Goal: Task Accomplishment & Management: Manage account settings

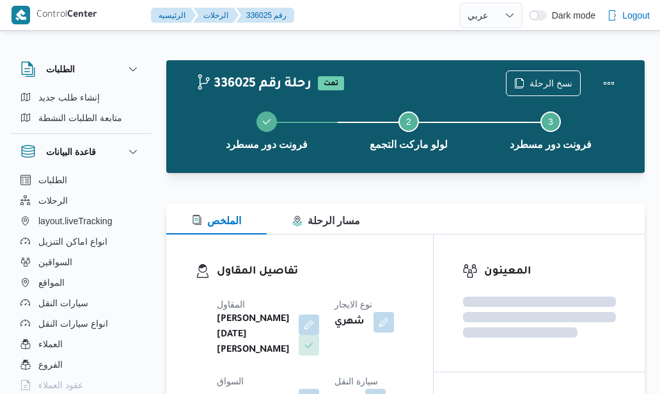
select select "ar"
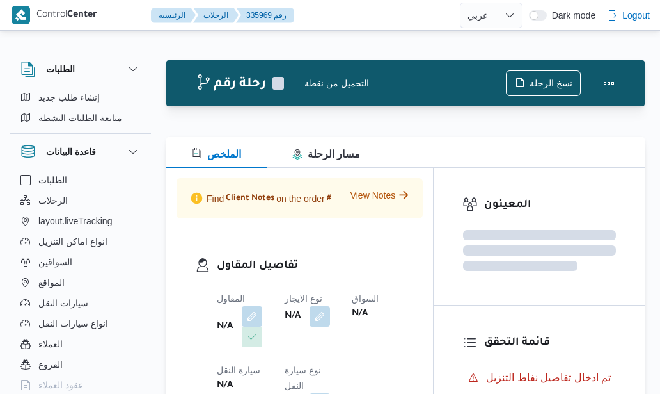
select select "ar"
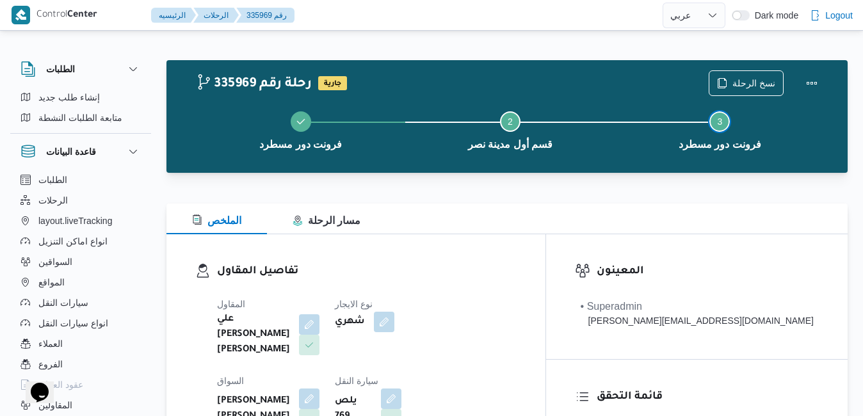
click at [635, 132] on button "Step 3 is incomplete 3 فرونت دور مسطرد" at bounding box center [719, 129] width 209 height 67
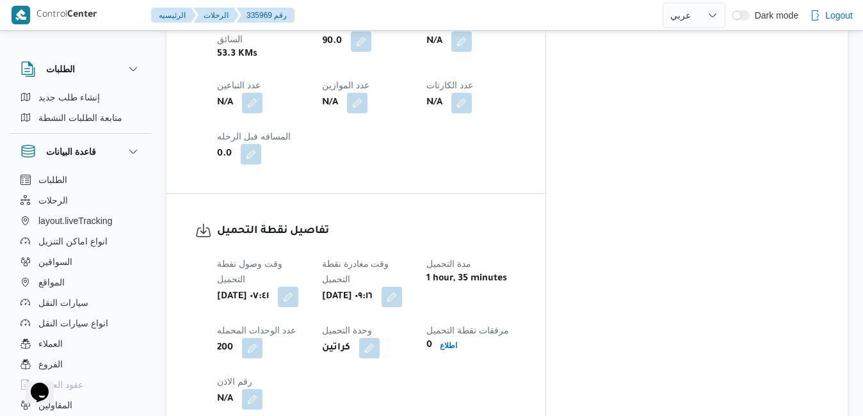
scroll to position [845, 0]
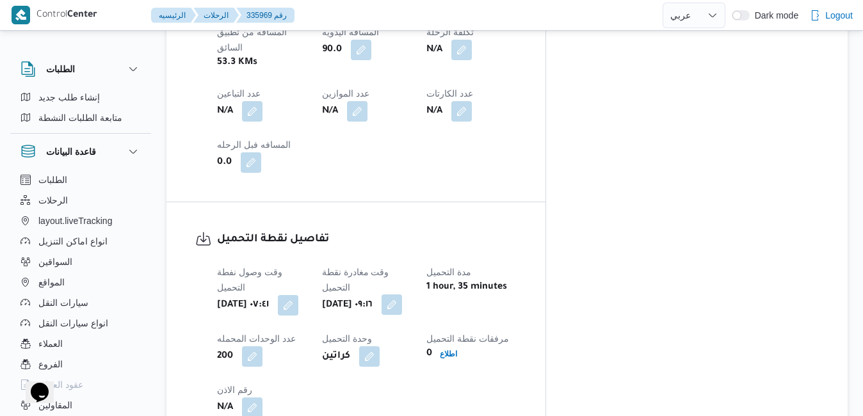
click at [402, 294] on button "button" at bounding box center [391, 304] width 20 height 20
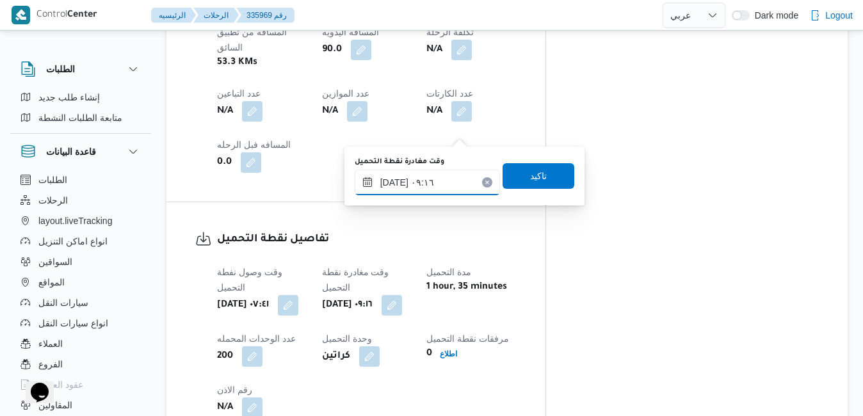
click at [431, 186] on input "١٠/٠٩/٢٠٢٥ ٠٩:١٦" at bounding box center [427, 183] width 145 height 26
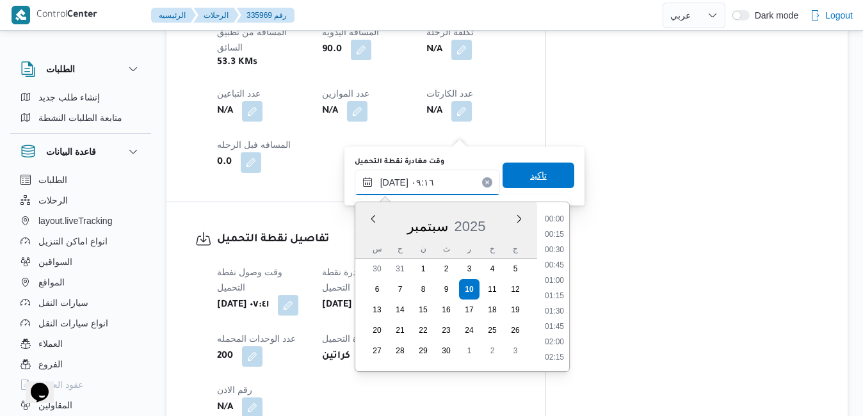
scroll to position [490, 0]
click at [555, 253] on li "08:30" at bounding box center [554, 250] width 29 height 13
type input "١٠/٠٩/٢٠٢٥ ٠٨:٣٠"
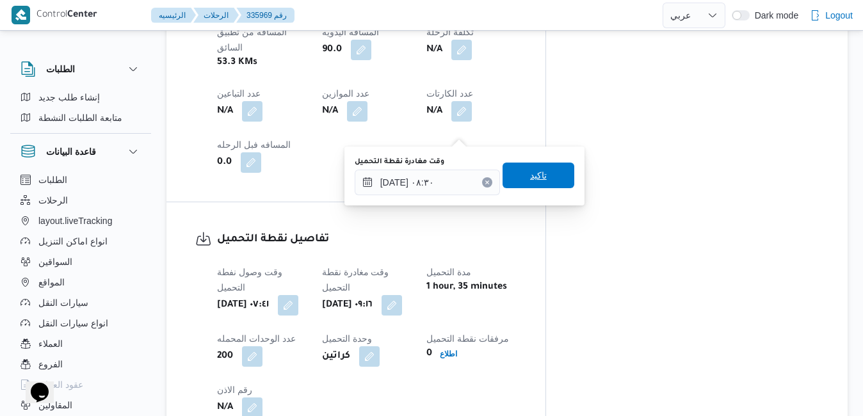
click at [548, 179] on span "تاكيد" at bounding box center [538, 176] width 72 height 26
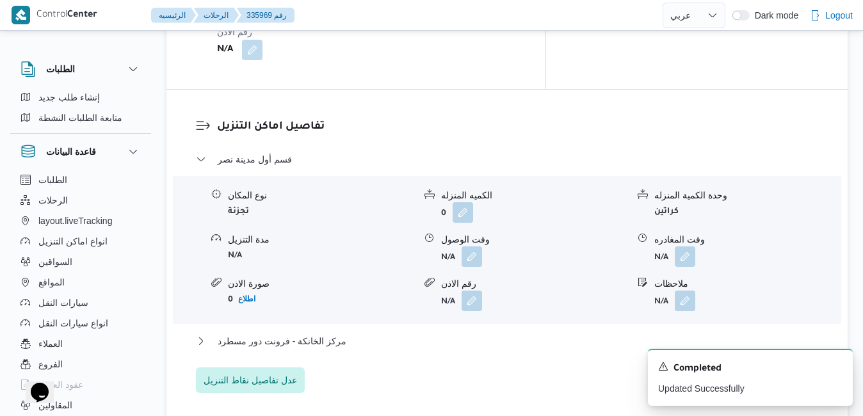
scroll to position [1203, 0]
click at [463, 245] on button "button" at bounding box center [471, 255] width 20 height 20
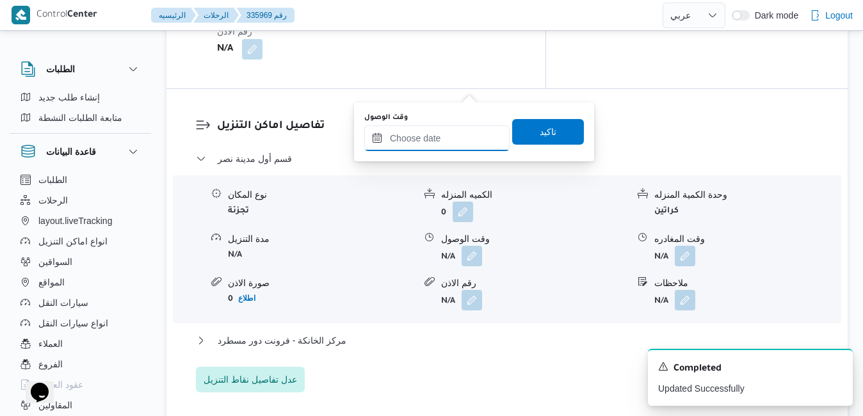
click at [438, 139] on input "وقت الوصول" at bounding box center [436, 138] width 145 height 26
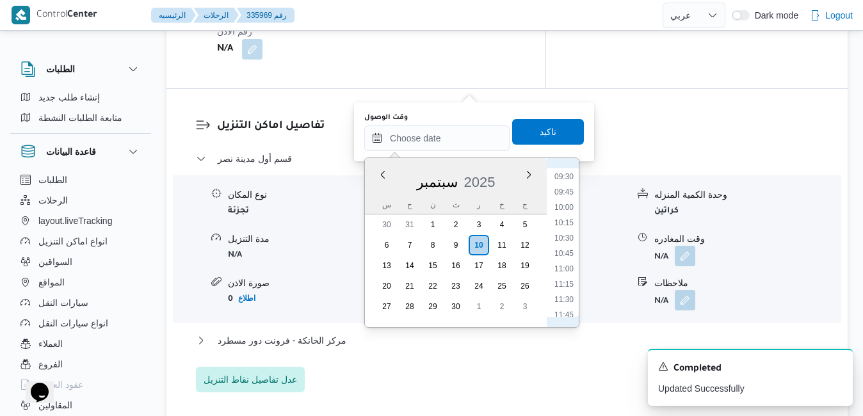
scroll to position [532, 0]
click at [563, 196] on li "09:00" at bounding box center [563, 195] width 29 height 13
type input "١٠/٠٩/٢٠٢٥ ٠٩:٠٠"
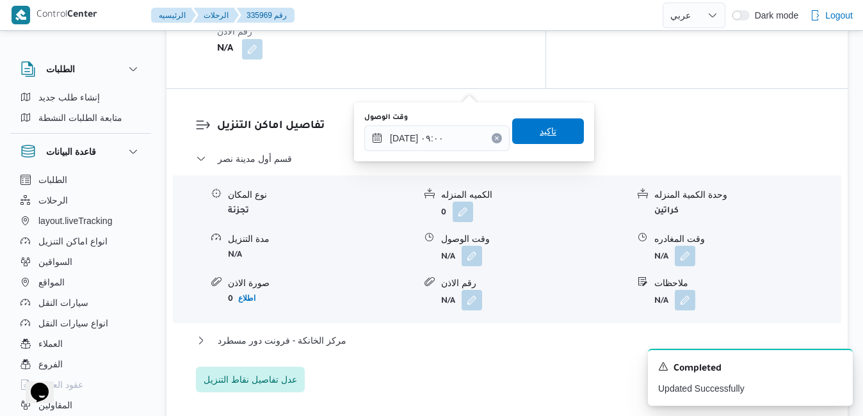
click at [554, 138] on span "تاكيد" at bounding box center [548, 131] width 72 height 26
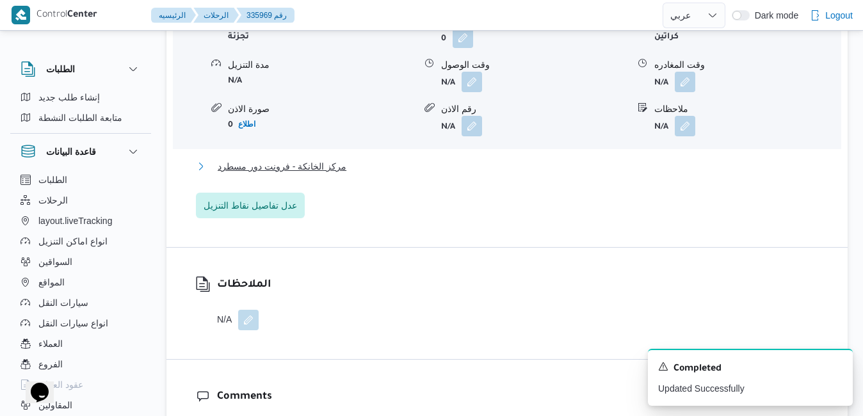
click at [499, 174] on button "مركز الخانكة - فرونت دور مسطرد" at bounding box center [507, 166] width 623 height 15
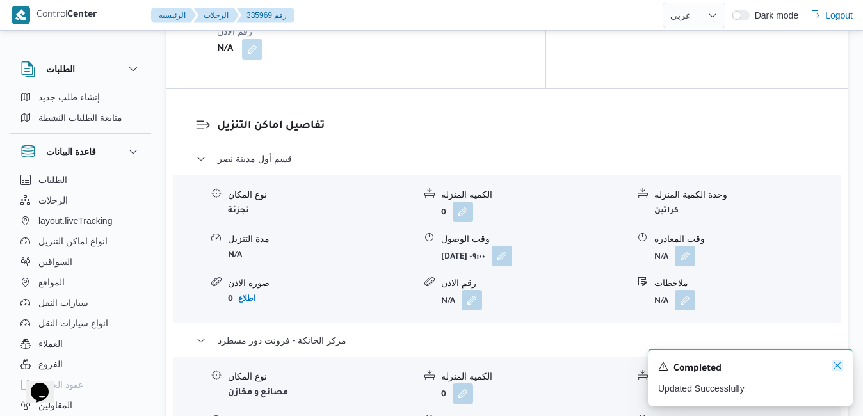
click at [660, 365] on icon "Dismiss toast" at bounding box center [837, 365] width 10 height 10
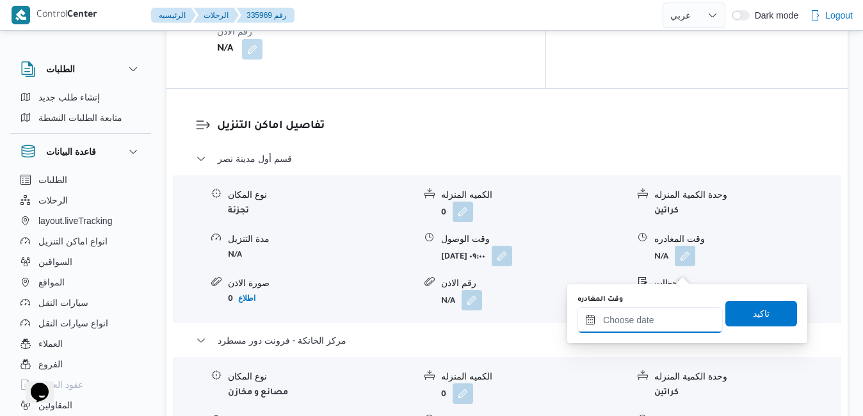
click at [635, 316] on input "وقت المغادره" at bounding box center [649, 320] width 145 height 26
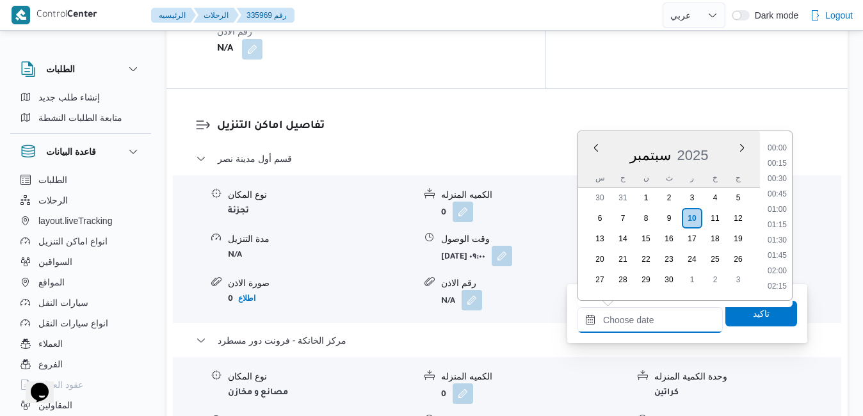
scroll to position [1181, 0]
click at [591, 163] on div "سبتمبر 2025" at bounding box center [669, 152] width 182 height 33
click at [660, 237] on li "18:30" at bounding box center [776, 233] width 29 height 13
type input "١٠/٠٩/٢٠٢٥ ١٨:٣٠"
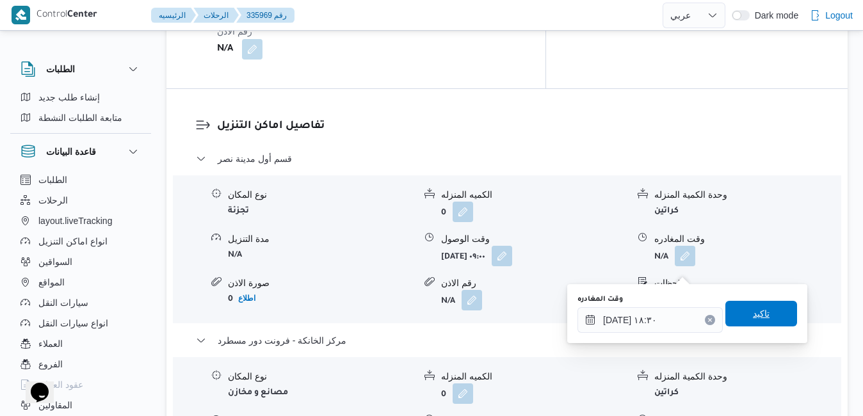
click at [660, 318] on span "تاكيد" at bounding box center [761, 313] width 17 height 15
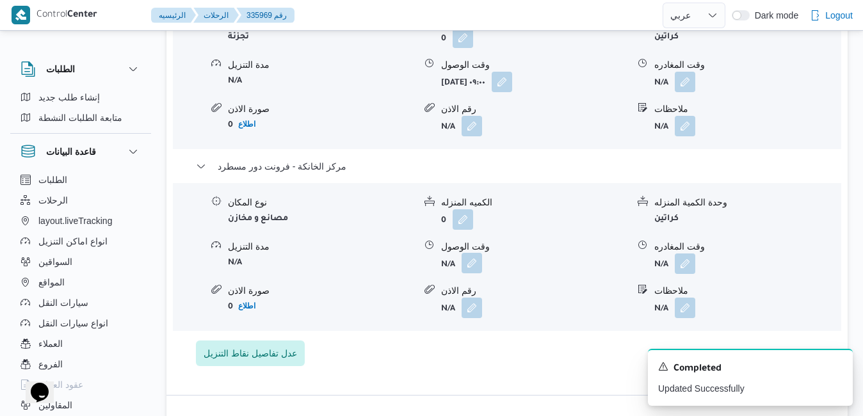
click at [474, 266] on button "button" at bounding box center [471, 263] width 20 height 20
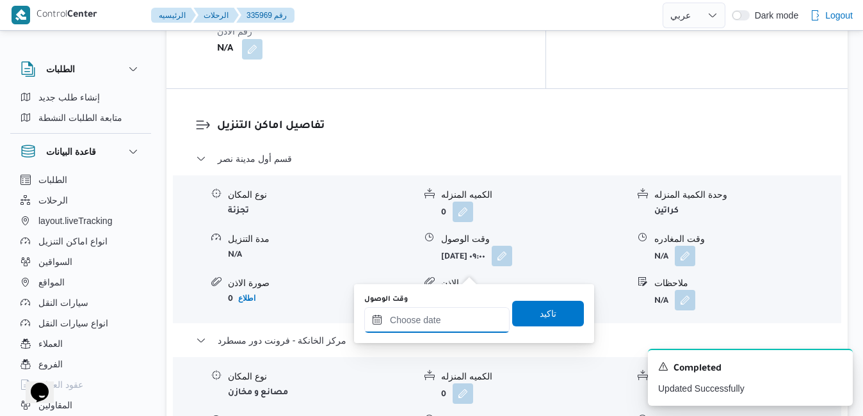
click at [431, 317] on input "وقت الوصول" at bounding box center [436, 320] width 145 height 26
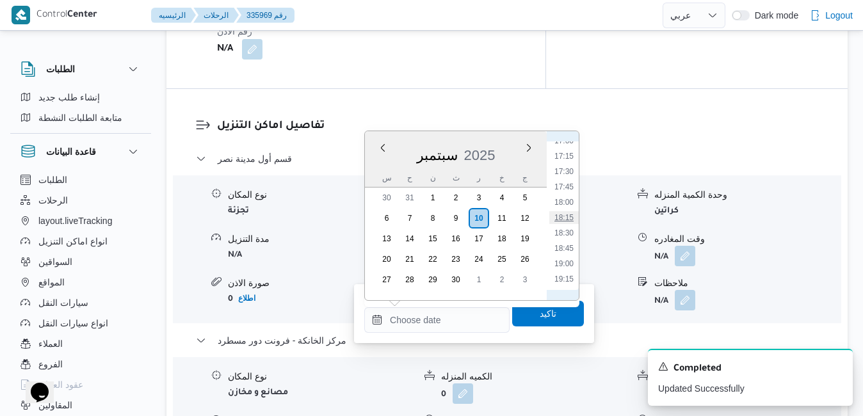
click at [564, 218] on li "18:15" at bounding box center [563, 217] width 29 height 13
type input "[DATE] ١٨:١٥"
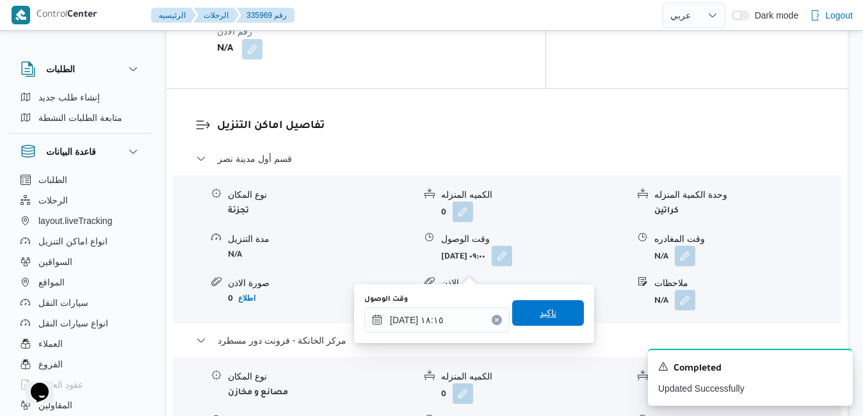
click at [540, 319] on span "تاكيد" at bounding box center [548, 312] width 17 height 15
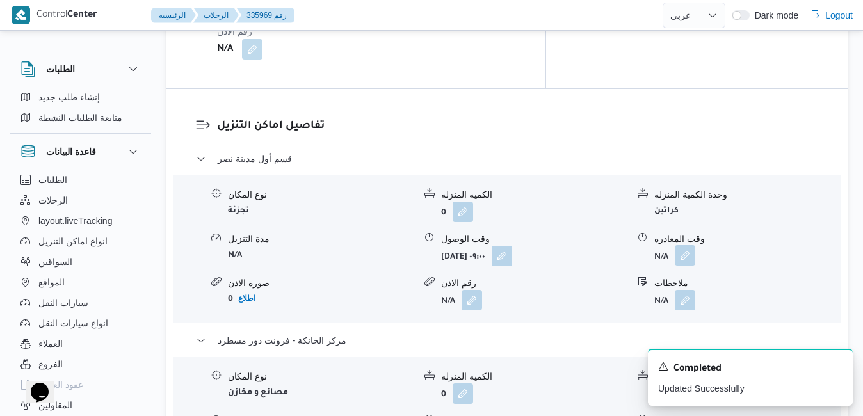
click at [660, 245] on button "button" at bounding box center [685, 255] width 20 height 20
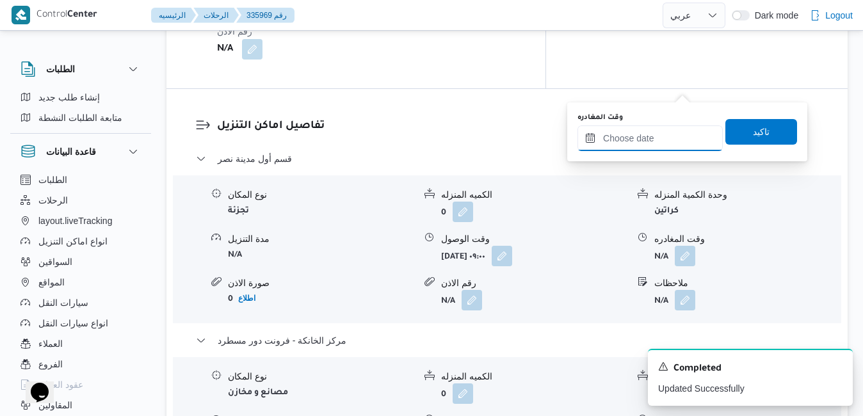
click at [647, 136] on input "وقت المغادره" at bounding box center [649, 138] width 145 height 26
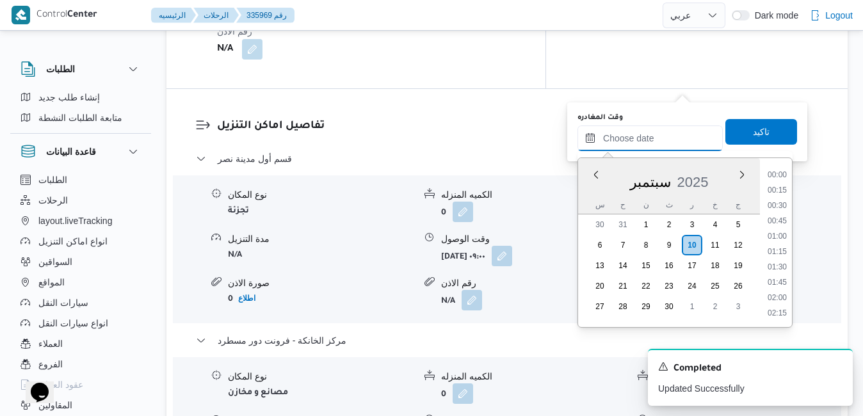
scroll to position [1181, 0]
click at [586, 208] on div "س ح ن ث ر خ ج" at bounding box center [669, 205] width 182 height 18
click at [660, 218] on li "17:45" at bounding box center [776, 213] width 29 height 13
type input "١٠/٠٩/٢٠٢٥ ١٧:٤٥"
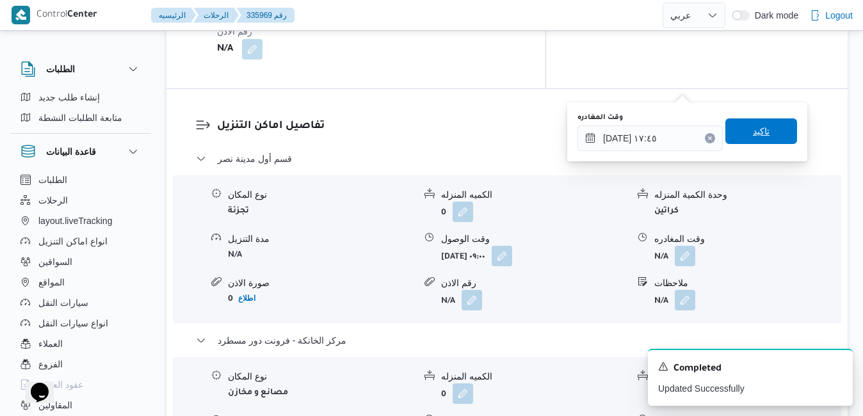
click at [660, 133] on span "تاكيد" at bounding box center [761, 131] width 72 height 26
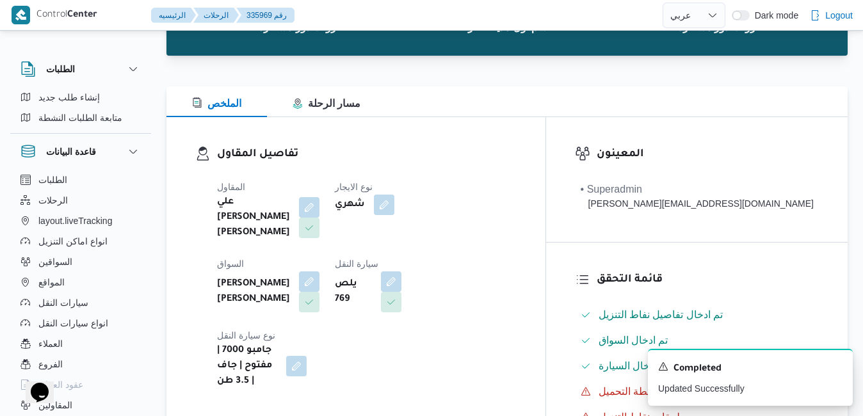
scroll to position [0, 0]
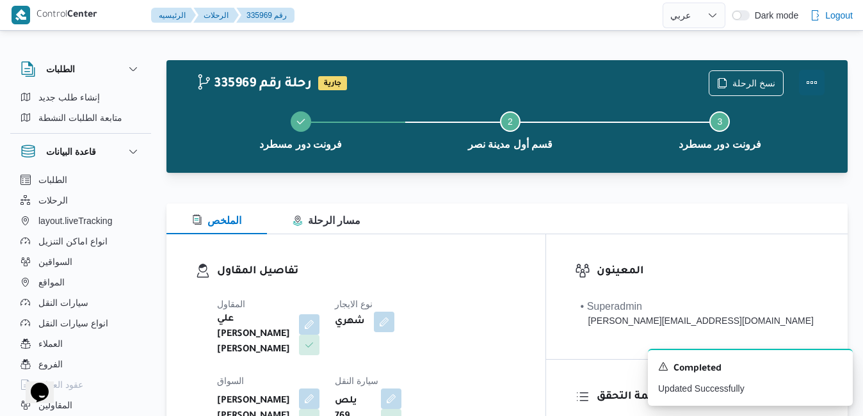
click at [660, 84] on button "Actions" at bounding box center [812, 83] width 26 height 26
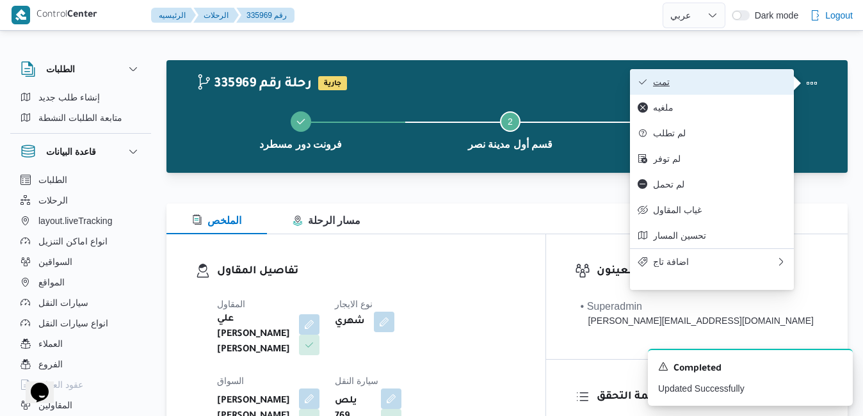
click at [660, 86] on span "تمت" at bounding box center [719, 82] width 133 height 10
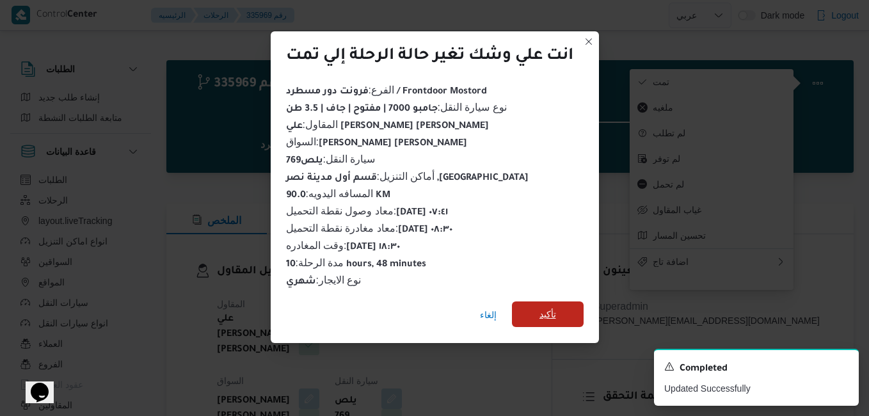
click at [547, 312] on span "تأكيد" at bounding box center [548, 314] width 17 height 15
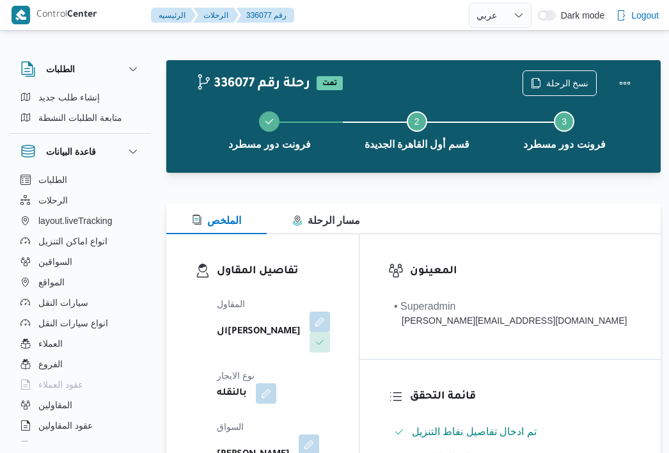
select select "ar"
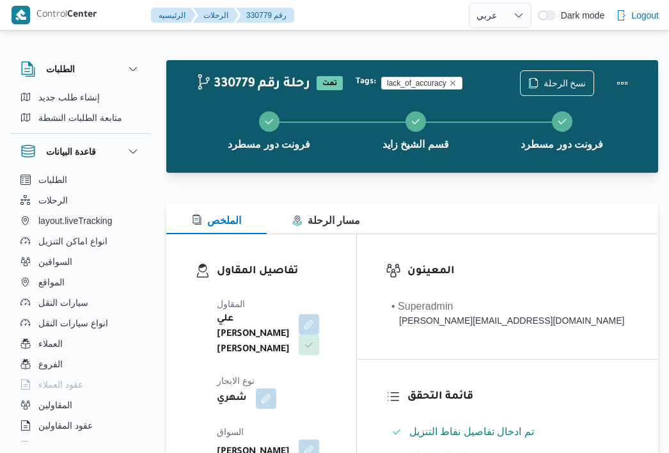
select select "ar"
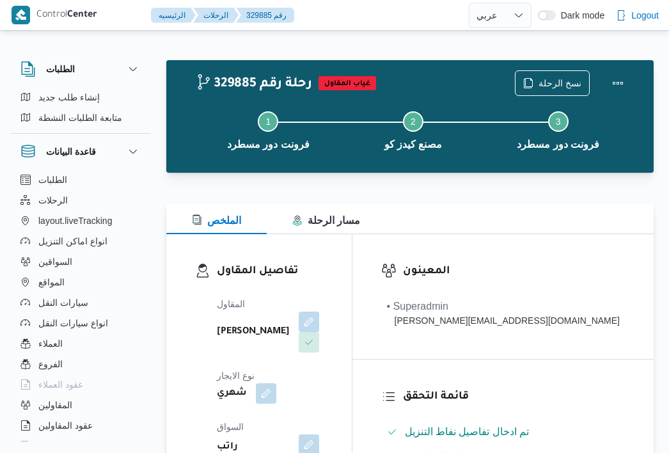
select select "ar"
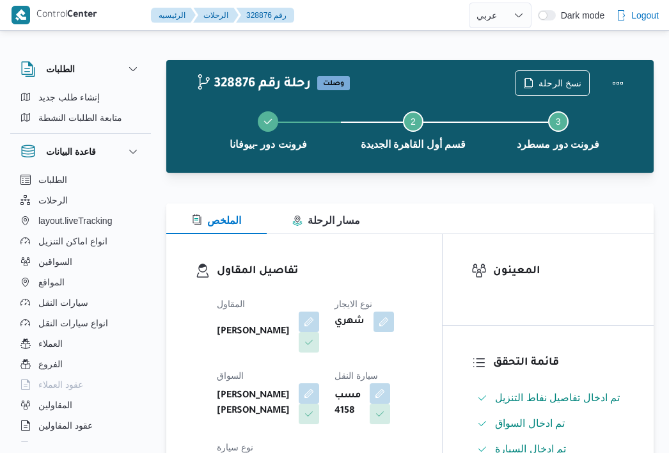
select select "ar"
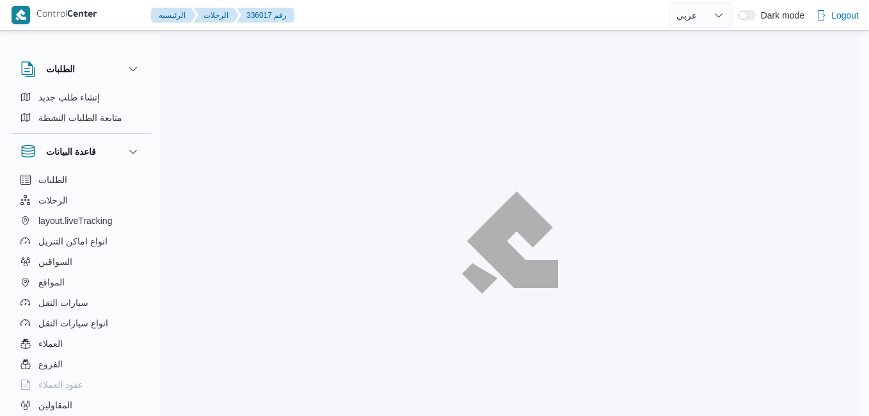
select select "ar"
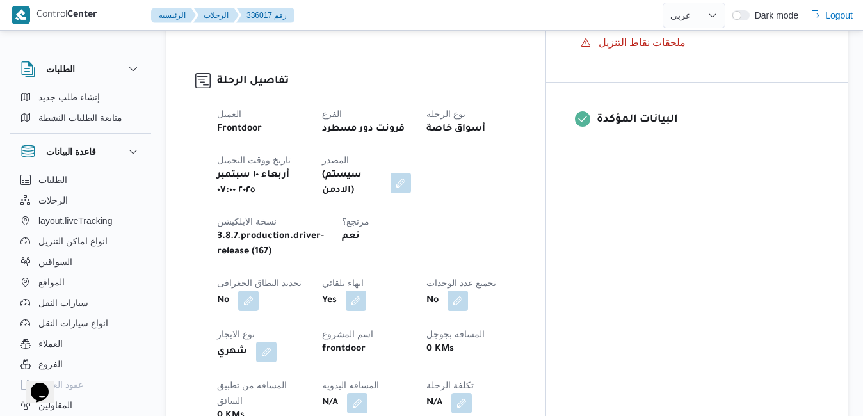
scroll to position [486, 0]
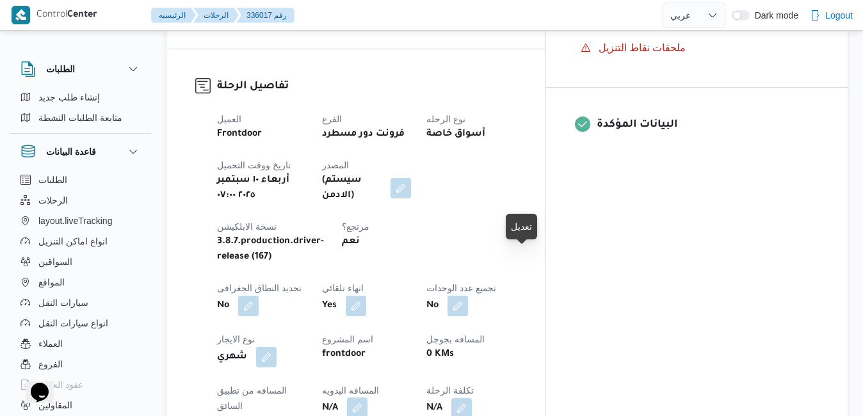
click at [367, 397] on button "button" at bounding box center [357, 407] width 20 height 20
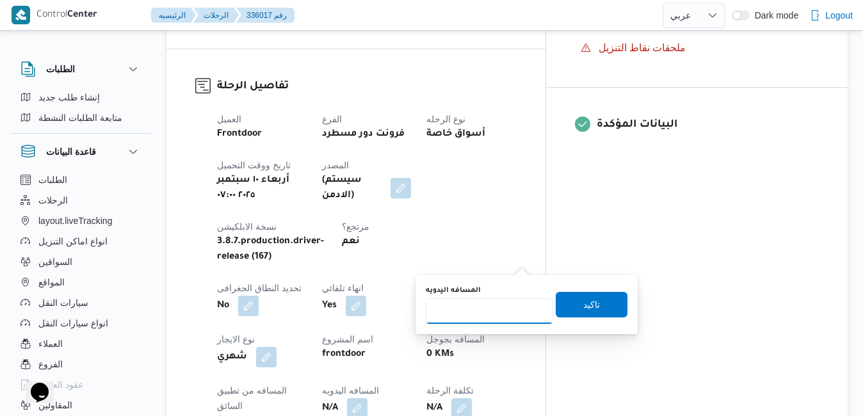
click at [499, 310] on input "المسافه اليدويه" at bounding box center [489, 311] width 127 height 26
type input "120"
click at [592, 289] on div "المسافه اليدويه 120 تاكيد" at bounding box center [526, 304] width 204 height 41
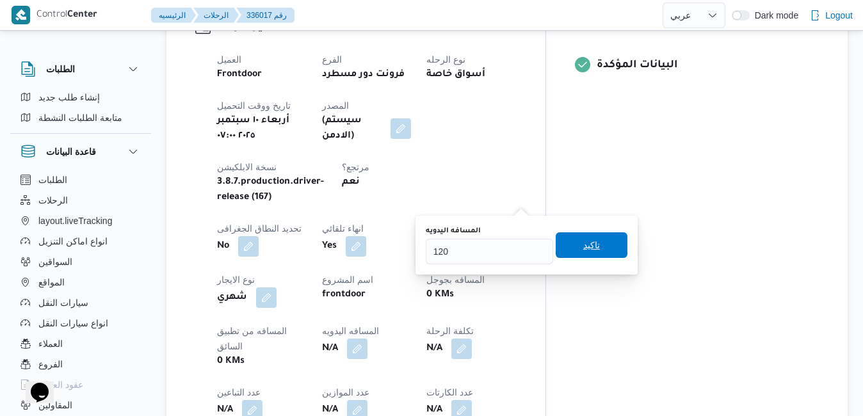
scroll to position [563, 0]
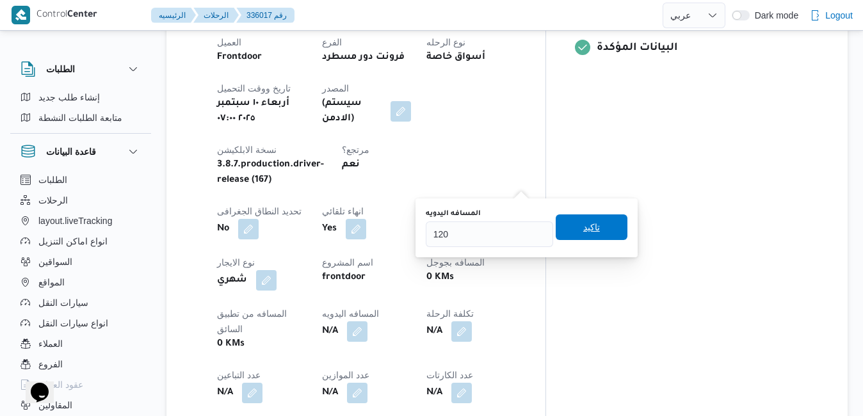
click at [607, 230] on span "تاكيد" at bounding box center [592, 227] width 72 height 26
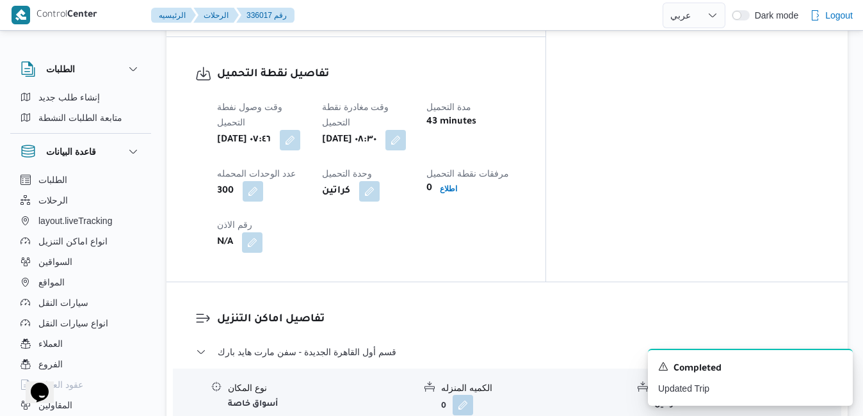
scroll to position [1024, 0]
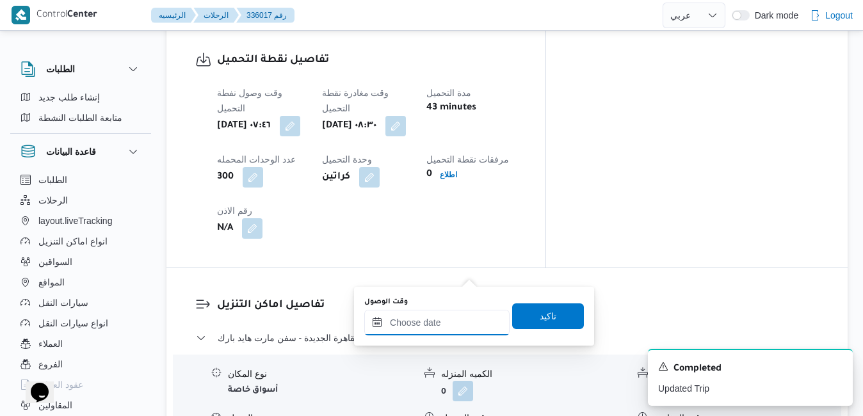
click at [453, 321] on input "وقت الوصول" at bounding box center [436, 323] width 145 height 26
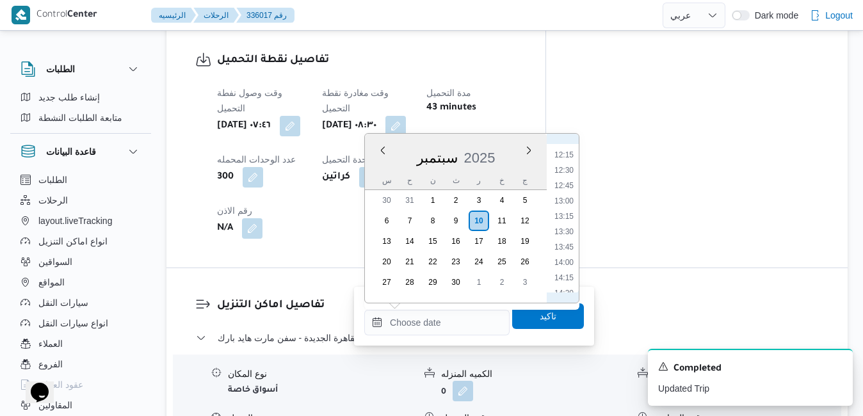
scroll to position [532, 0]
click at [566, 185] on li "09:15" at bounding box center [563, 186] width 29 height 13
type input "١٠/٠٩/٢٠٢٥ ٠٩:١٥"
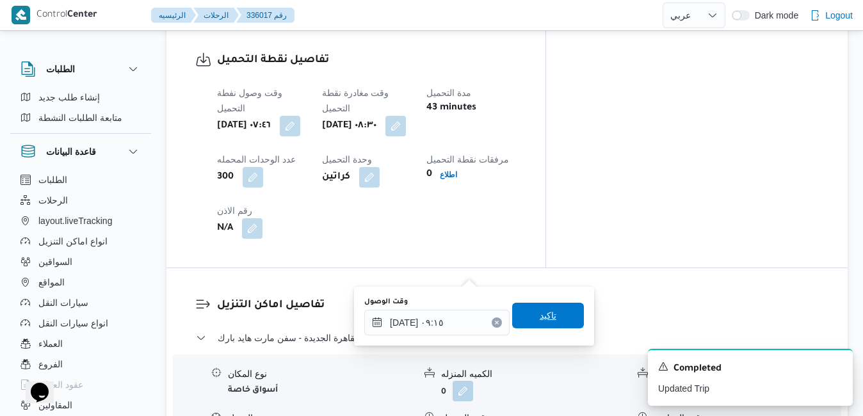
click at [540, 319] on span "تاكيد" at bounding box center [548, 315] width 17 height 15
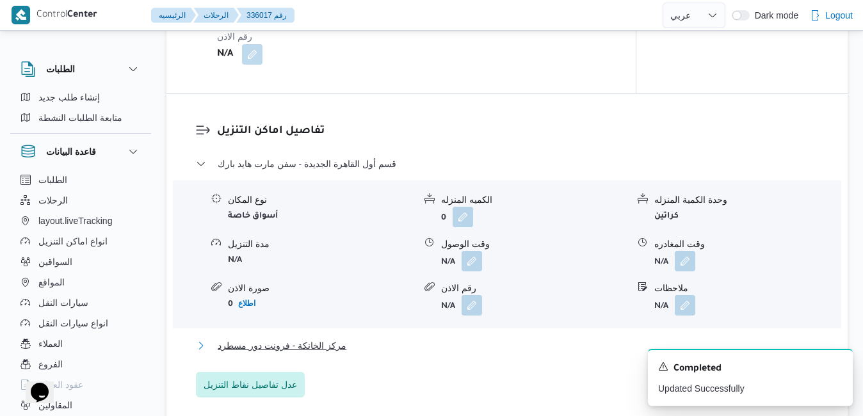
click at [486, 353] on button "مركز الخانكة - فرونت دور مسطرد" at bounding box center [507, 345] width 623 height 15
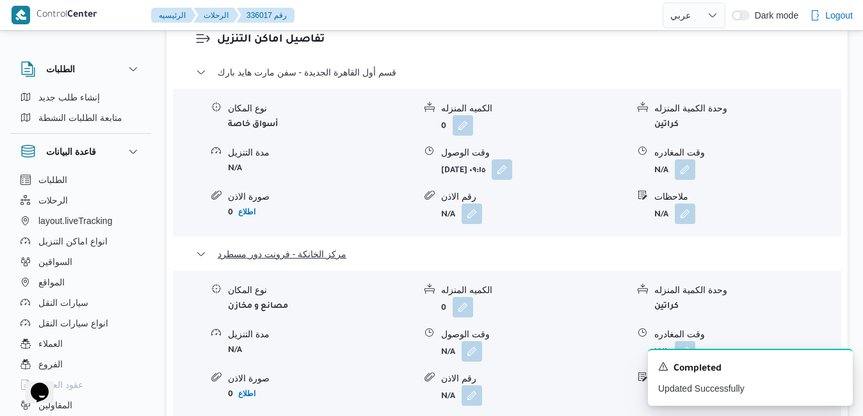
scroll to position [1306, 0]
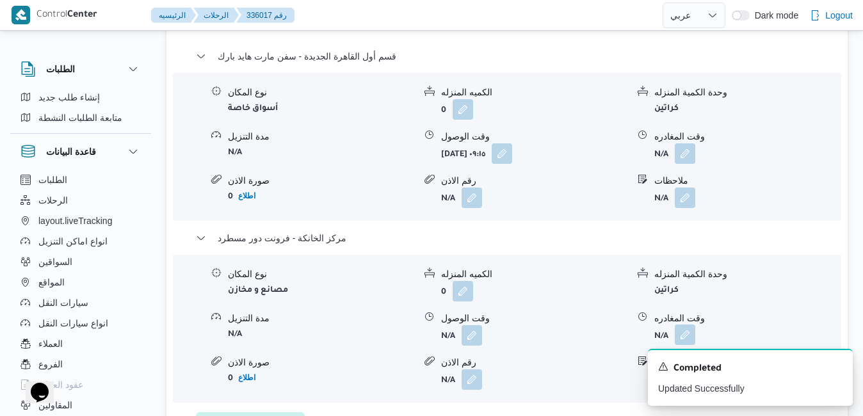
click at [684, 324] on button "button" at bounding box center [685, 334] width 20 height 20
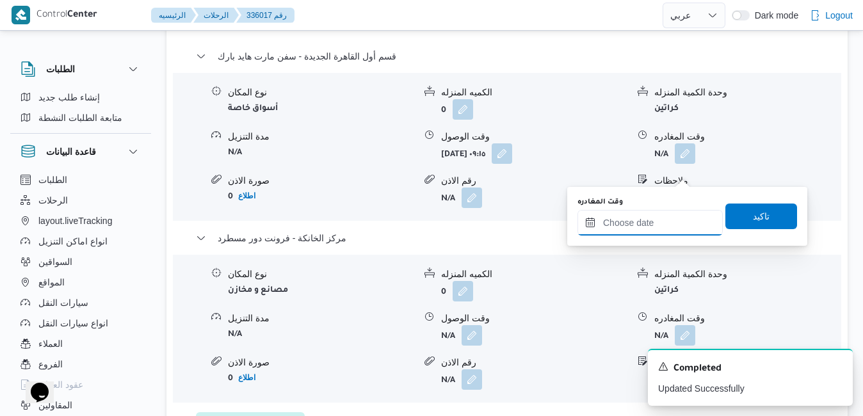
click at [630, 224] on input "وقت المغادره" at bounding box center [649, 223] width 145 height 26
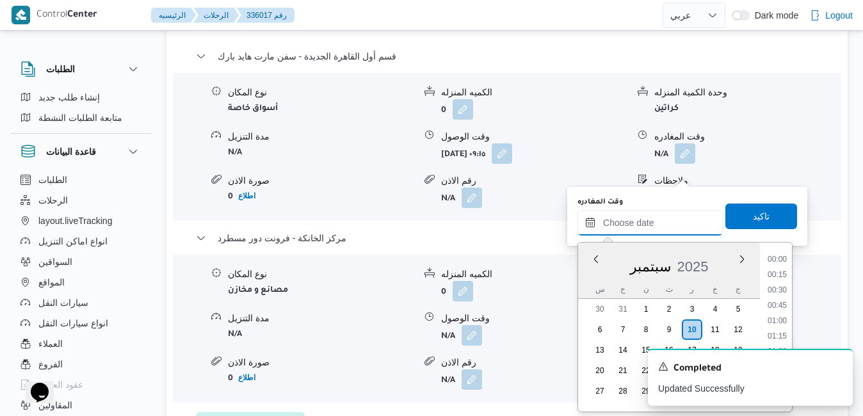
scroll to position [1181, 0]
click at [594, 280] on div "س" at bounding box center [599, 289] width 20 height 18
click at [838, 367] on icon "Dismiss toast" at bounding box center [837, 365] width 10 height 10
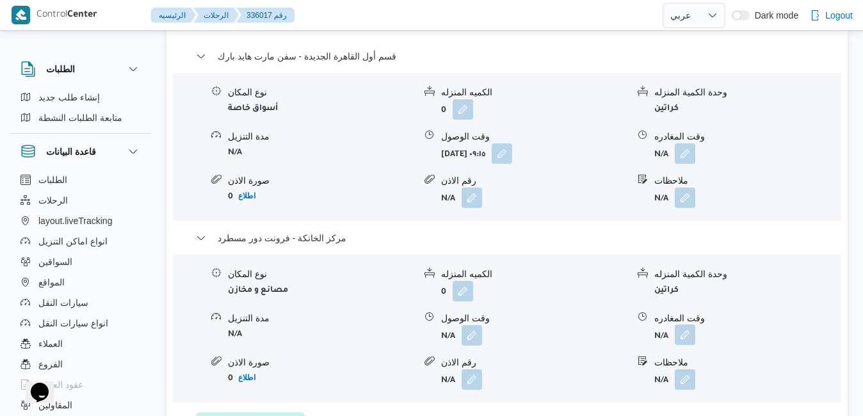
click at [685, 324] on button "button" at bounding box center [685, 334] width 20 height 20
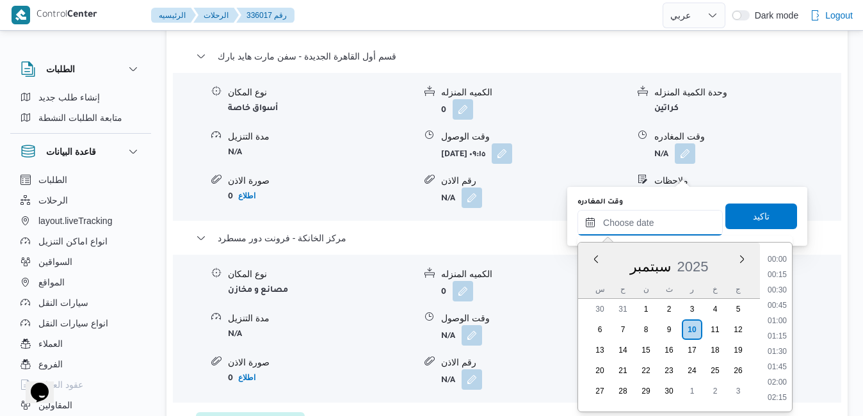
click at [669, 214] on input "وقت المغادره" at bounding box center [649, 223] width 145 height 26
click at [590, 276] on div "سبتمبر 2025" at bounding box center [669, 264] width 182 height 33
click at [774, 372] on li "19:00" at bounding box center [776, 375] width 29 height 13
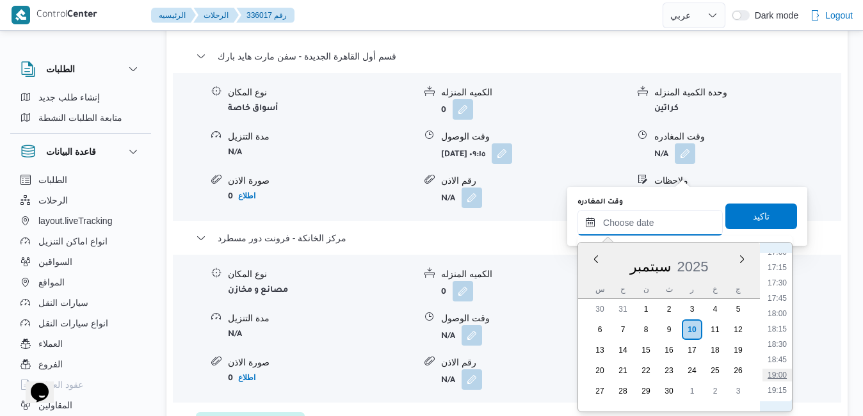
type input "١٠/٠٩/٢٠٢٥ ١٩:٠٠"
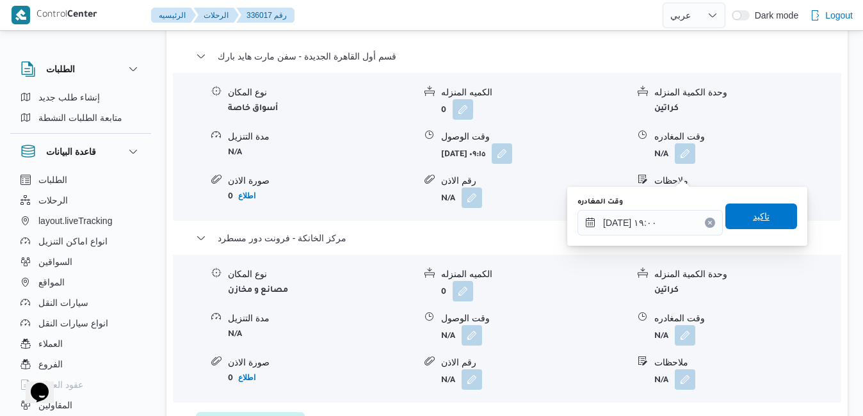
click at [760, 218] on span "تاكيد" at bounding box center [761, 217] width 72 height 26
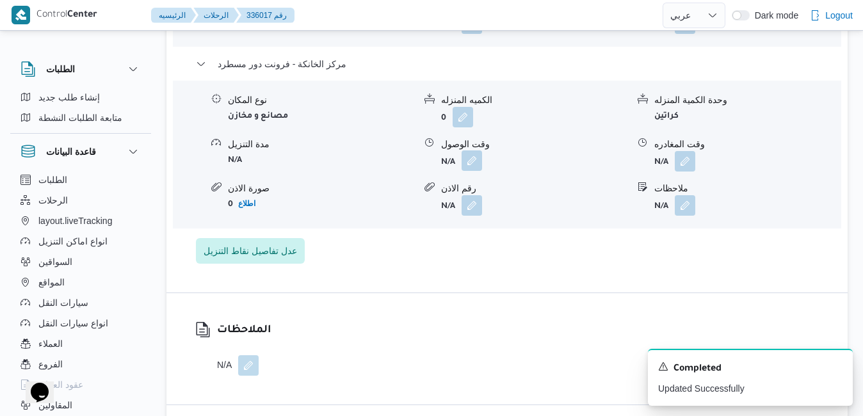
click at [471, 170] on button "button" at bounding box center [471, 160] width 20 height 20
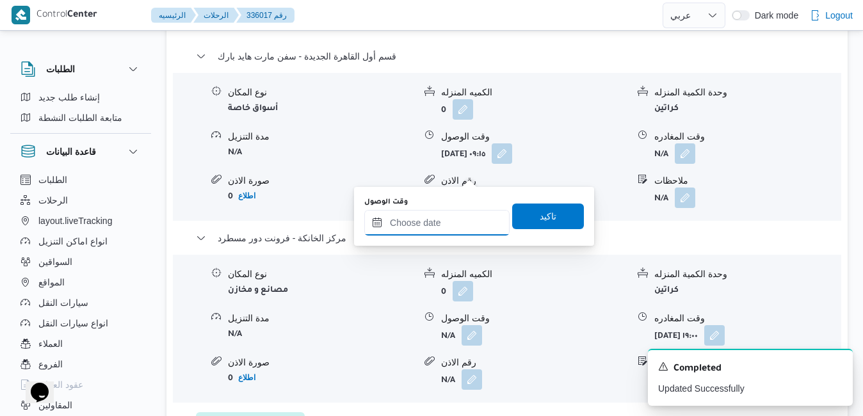
click at [440, 225] on input "وقت الوصول" at bounding box center [436, 223] width 145 height 26
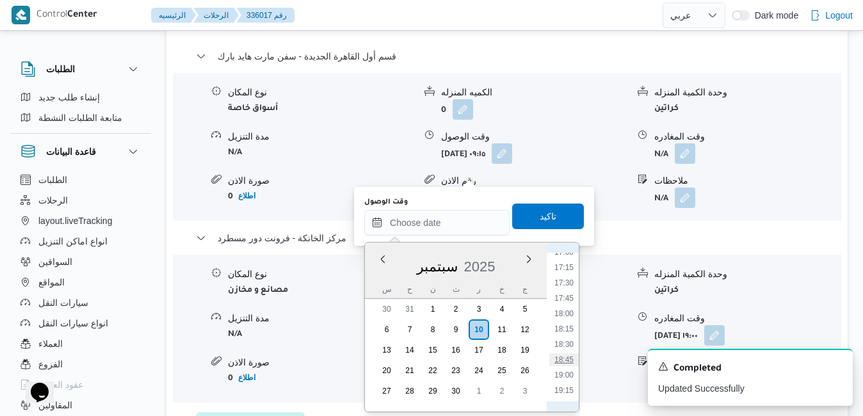
click at [564, 358] on li "18:45" at bounding box center [563, 359] width 29 height 13
type input "[DATE] ١٨:٤٥"
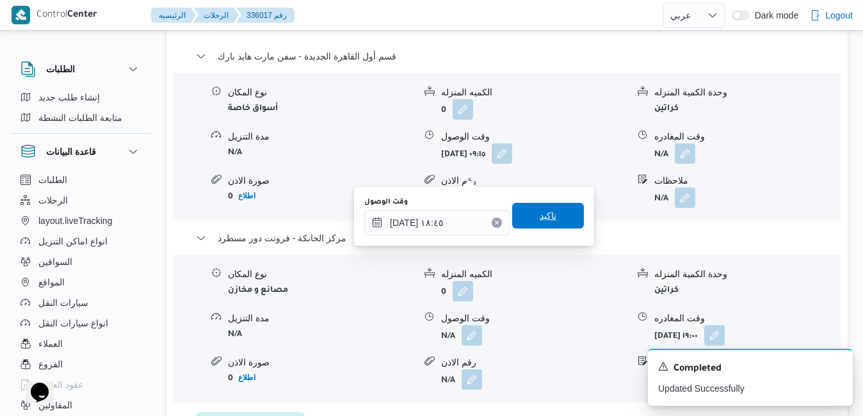
click at [540, 216] on span "تاكيد" at bounding box center [548, 215] width 17 height 15
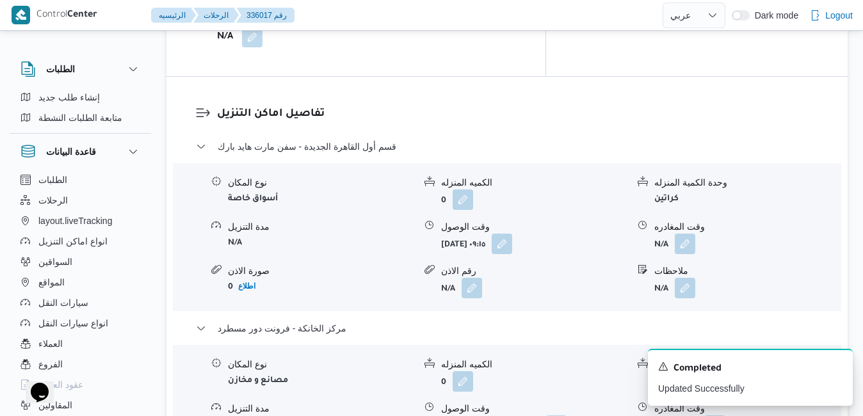
scroll to position [1178, 0]
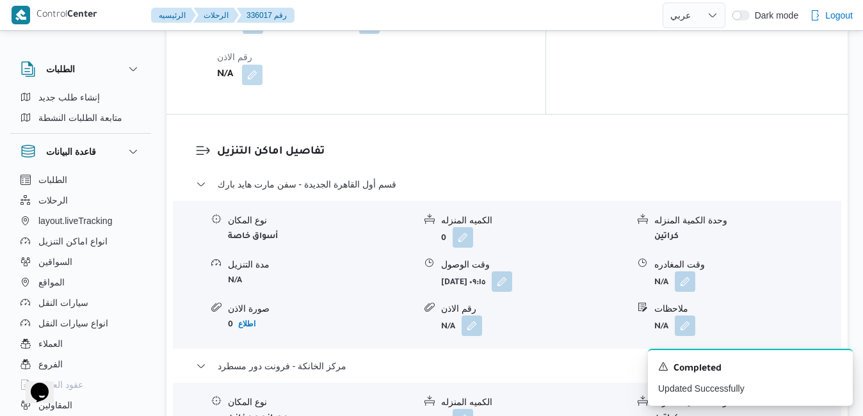
click at [698, 271] on form "N/A" at bounding box center [747, 281] width 186 height 20
click at [695, 271] on button "button" at bounding box center [685, 281] width 20 height 20
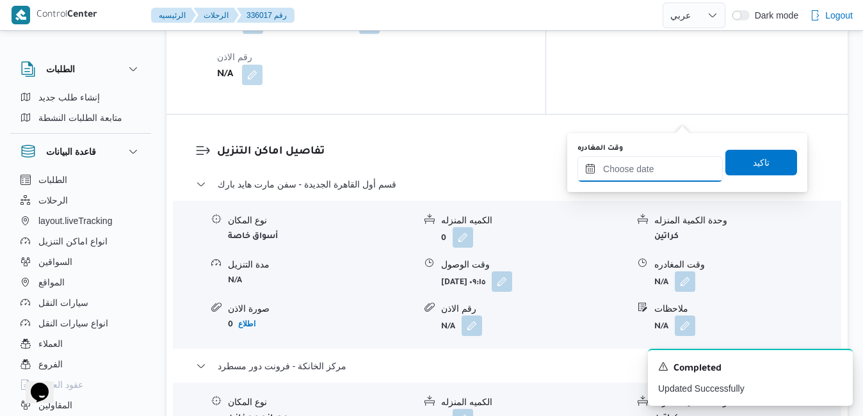
click at [645, 177] on input "وقت المغادره" at bounding box center [649, 169] width 145 height 26
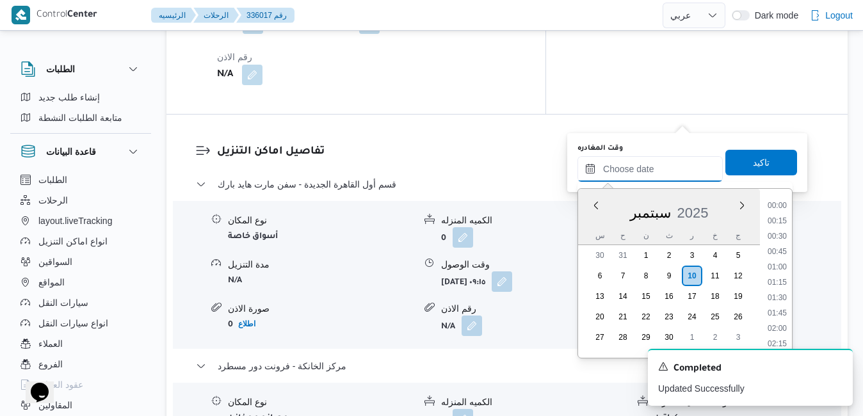
scroll to position [1181, 0]
click at [587, 230] on div "س ح ن ث ر خ ج" at bounding box center [669, 236] width 182 height 18
click at [781, 263] on li "18:00" at bounding box center [776, 259] width 29 height 13
type input "١٠/٠٩/٢٠٢٥ ١٨:٠٠"
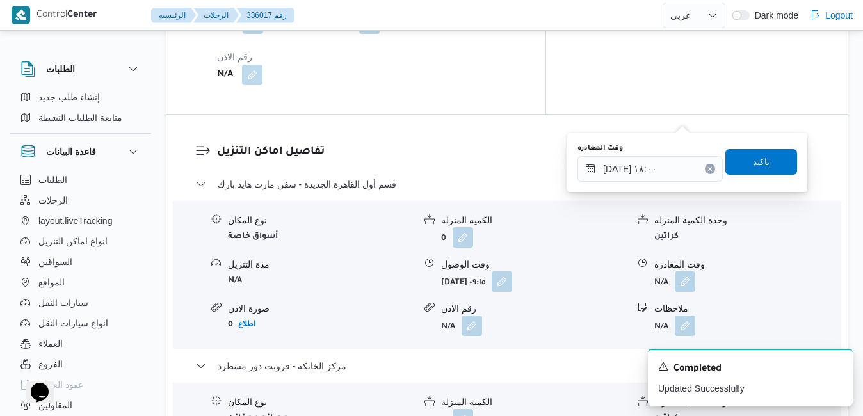
click at [762, 169] on span "تاكيد" at bounding box center [761, 162] width 72 height 26
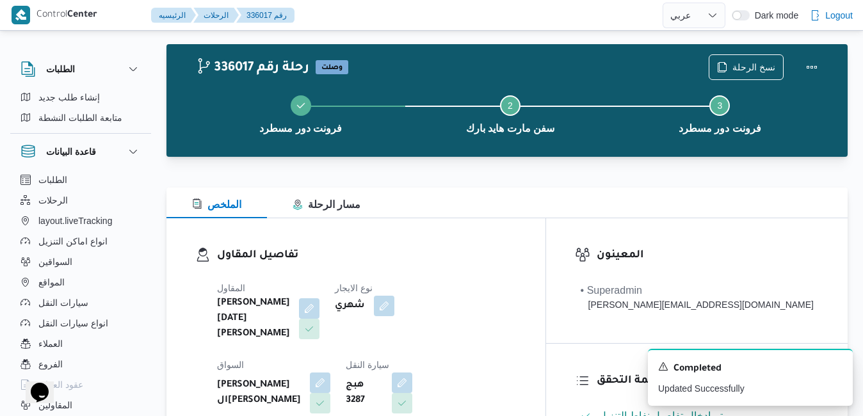
scroll to position [0, 0]
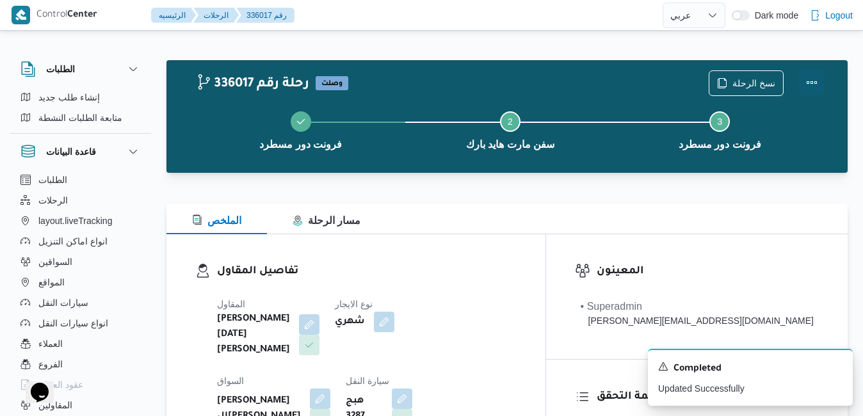
click at [812, 78] on button "Actions" at bounding box center [812, 83] width 26 height 26
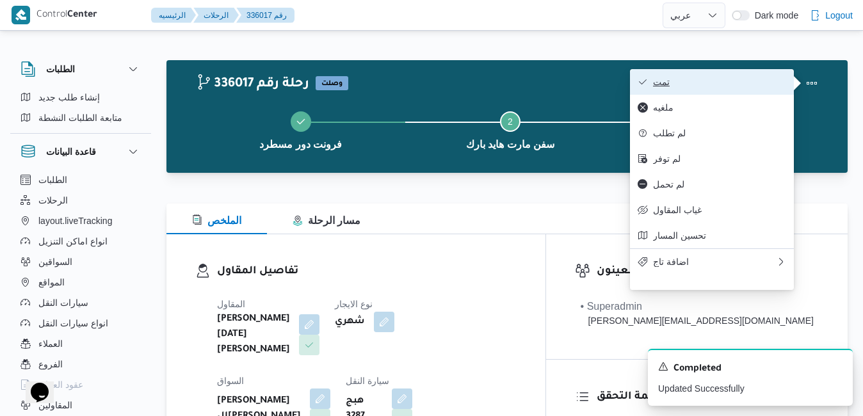
click at [754, 79] on span "تمت" at bounding box center [719, 82] width 133 height 10
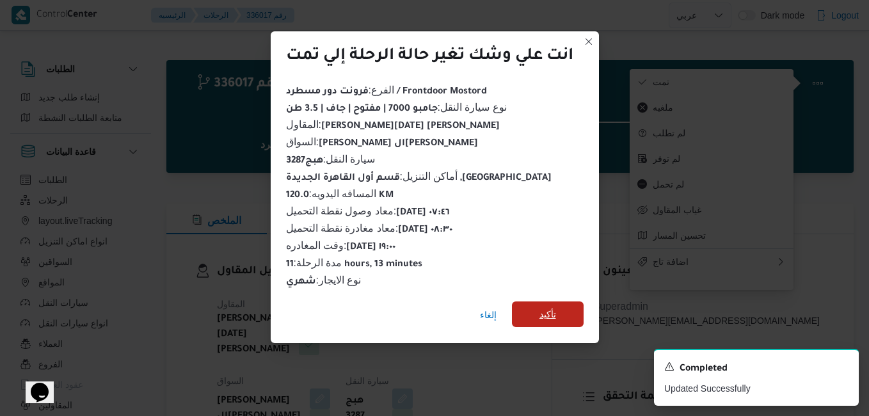
click at [553, 312] on span "تأكيد" at bounding box center [548, 314] width 17 height 15
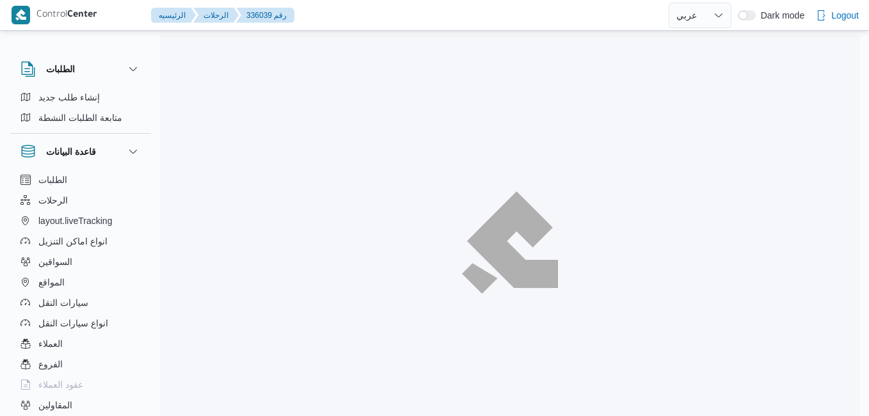
select select "ar"
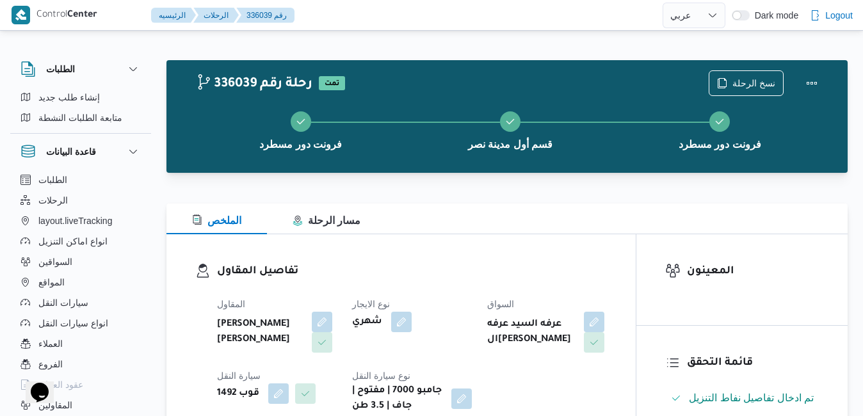
click at [506, 236] on div "تفاصيل المقاول المقاول [PERSON_NAME] [PERSON_NAME] نوع الايجار شهري السواق عرفه…" at bounding box center [400, 338] width 469 height 209
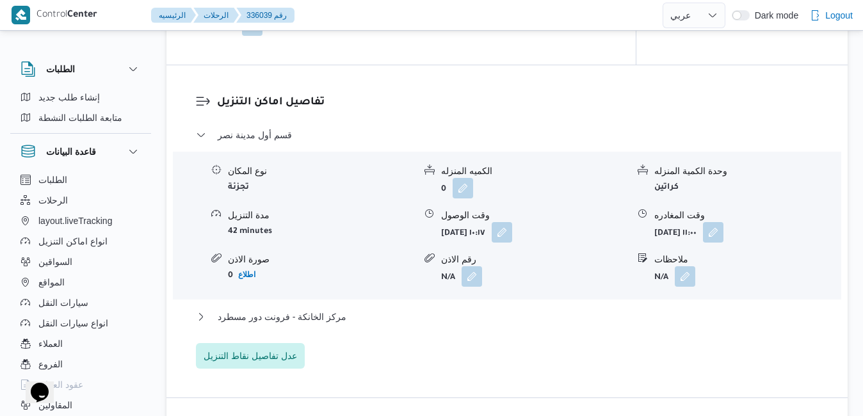
scroll to position [1050, 0]
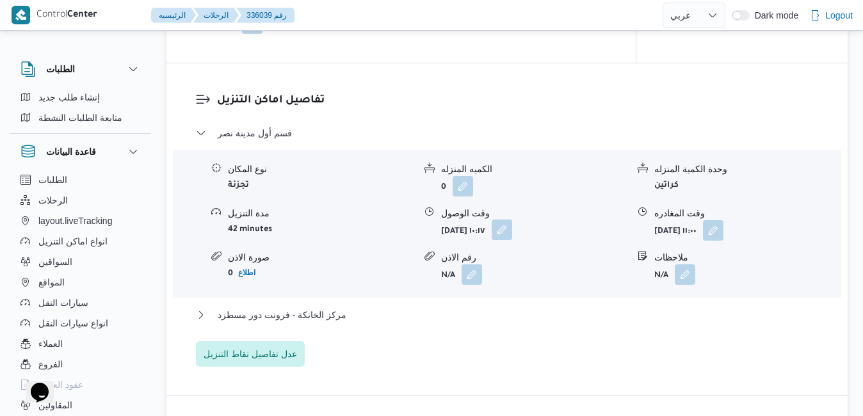
click at [512, 237] on button "button" at bounding box center [502, 230] width 20 height 20
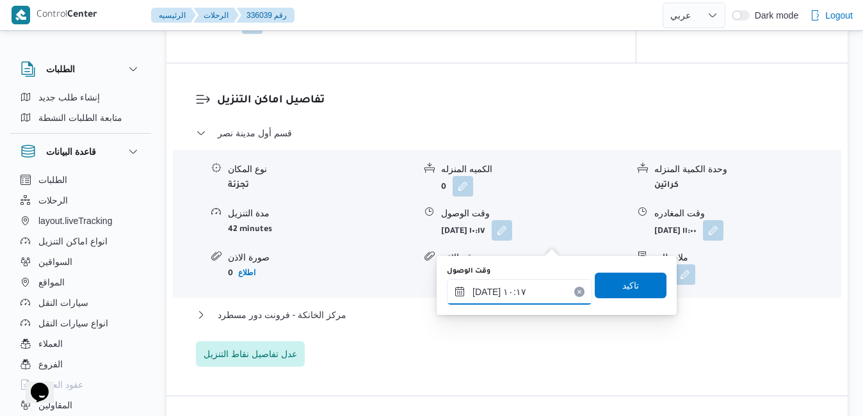
click at [496, 302] on input "[DATE] ١٠:١٧" at bounding box center [519, 292] width 145 height 26
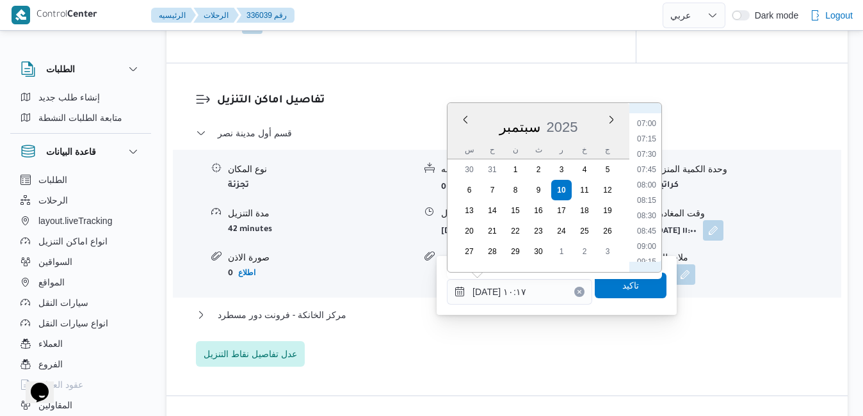
scroll to position [422, 0]
click at [644, 218] on li "08:30" at bounding box center [646, 220] width 29 height 13
type input "١٠/٠٩/٢٠٢٥ ٠٨:٣٠"
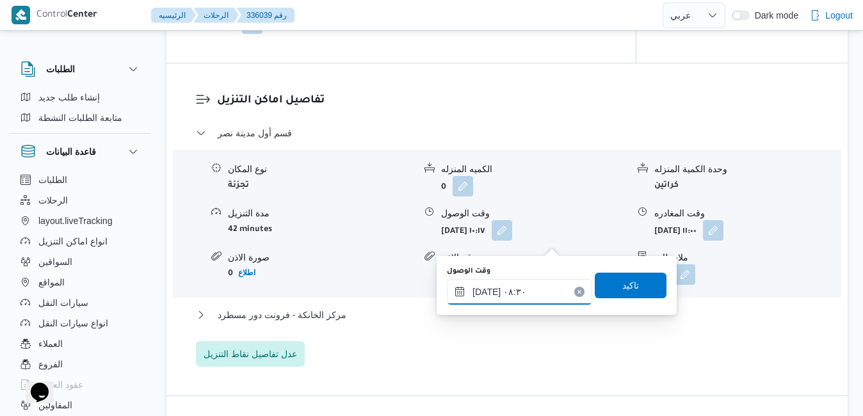
click at [538, 293] on input "١٠/٠٩/٢٠٢٥ ٠٨:٣٠" at bounding box center [519, 292] width 145 height 26
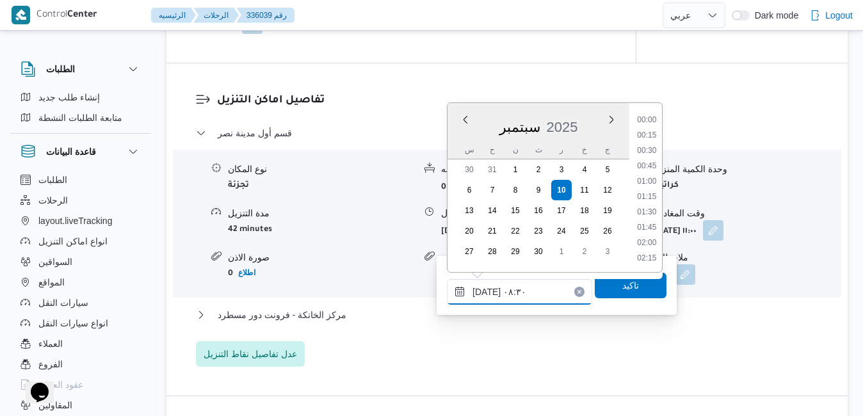
scroll to position [444, 0]
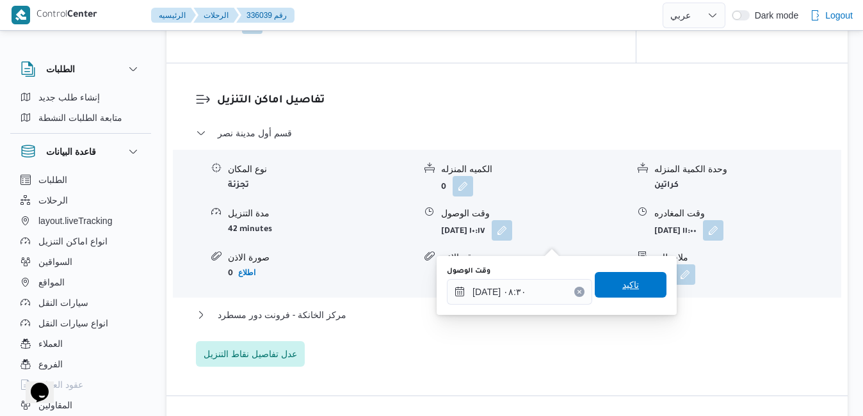
click at [598, 287] on span "تاكيد" at bounding box center [631, 285] width 72 height 26
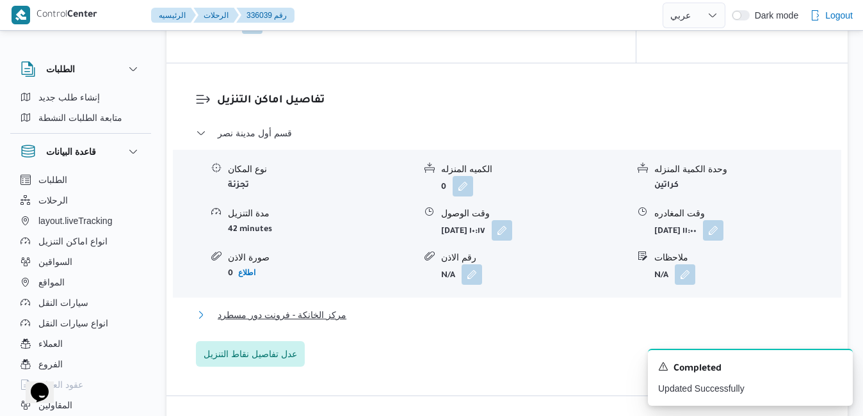
click at [511, 323] on button "مركز الخانكة - فرونت دور مسطرد" at bounding box center [507, 314] width 623 height 15
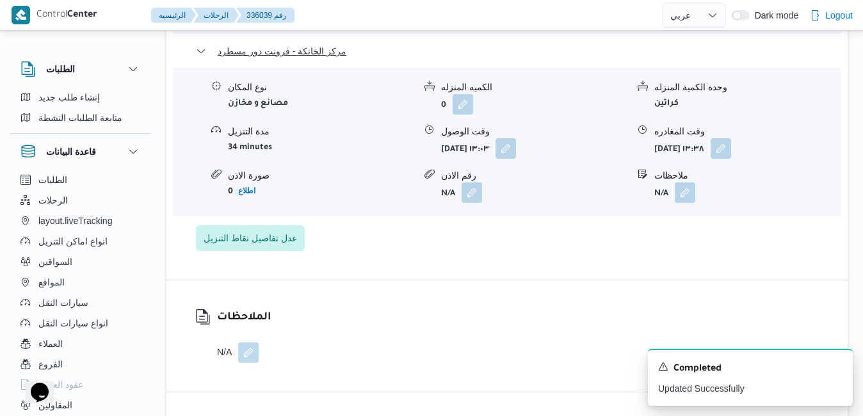
scroll to position [1331, 0]
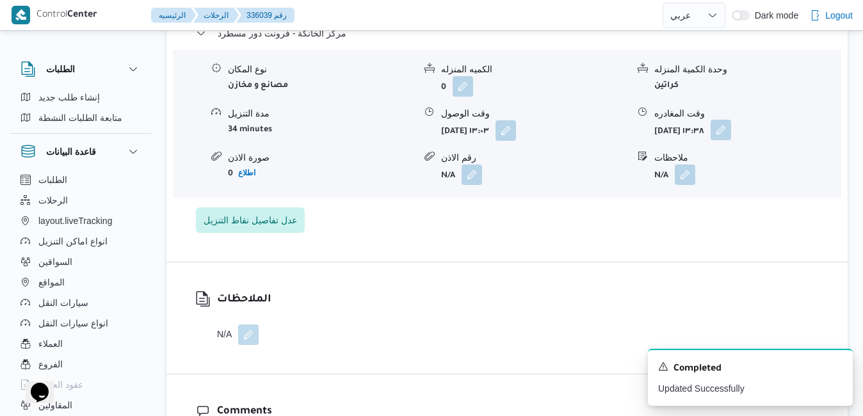
click at [731, 140] on button "button" at bounding box center [720, 130] width 20 height 20
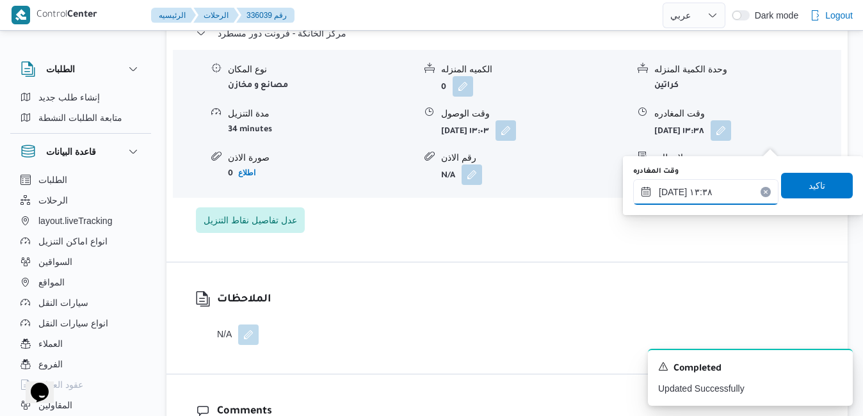
click at [712, 202] on input "١٠/٠٩/٢٠٢٥ ١٣:٣٨" at bounding box center [705, 192] width 145 height 26
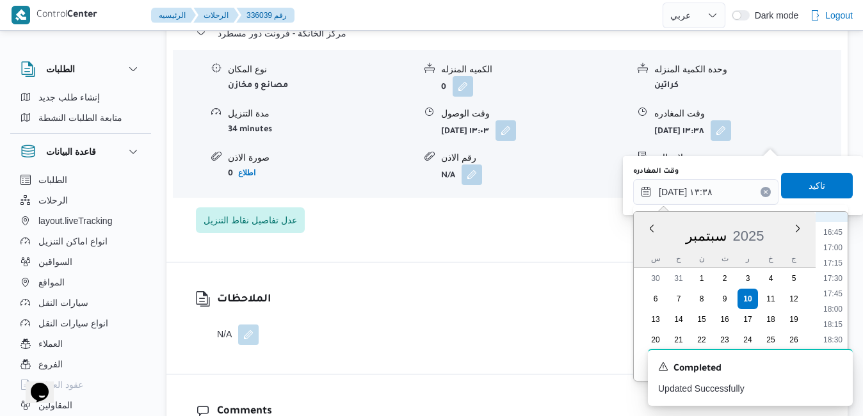
scroll to position [1055, 0]
click at [831, 321] on li "18:45" at bounding box center [832, 325] width 29 height 13
type input "١٠/٠٩/٢٠٢٥ ١٨:٤٥"
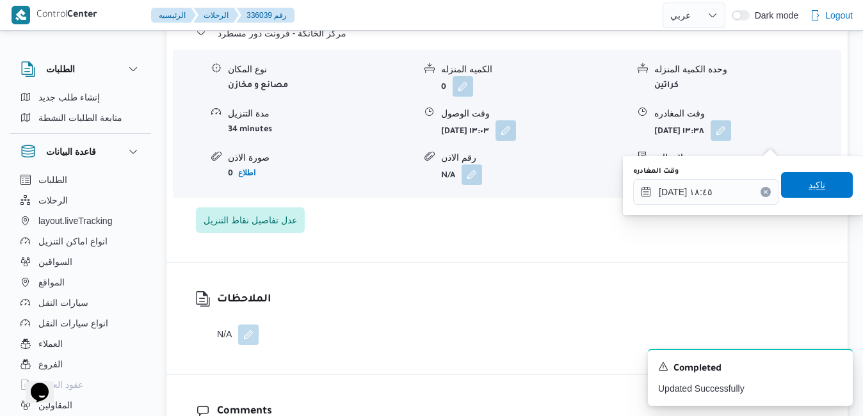
click at [814, 188] on span "تاكيد" at bounding box center [816, 184] width 17 height 15
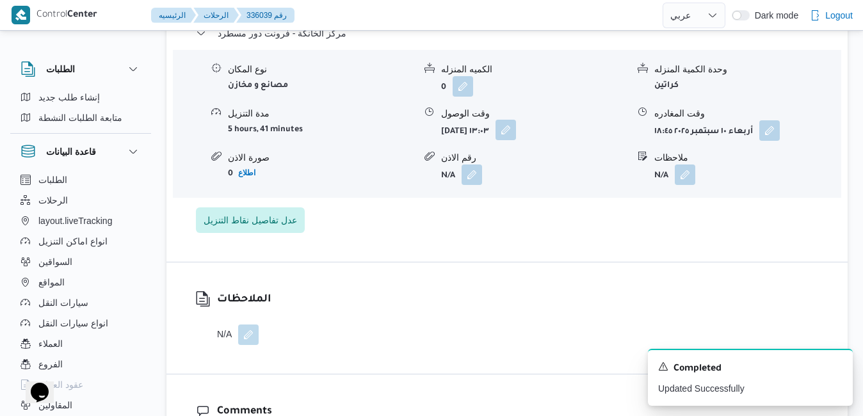
click at [516, 140] on button "button" at bounding box center [505, 130] width 20 height 20
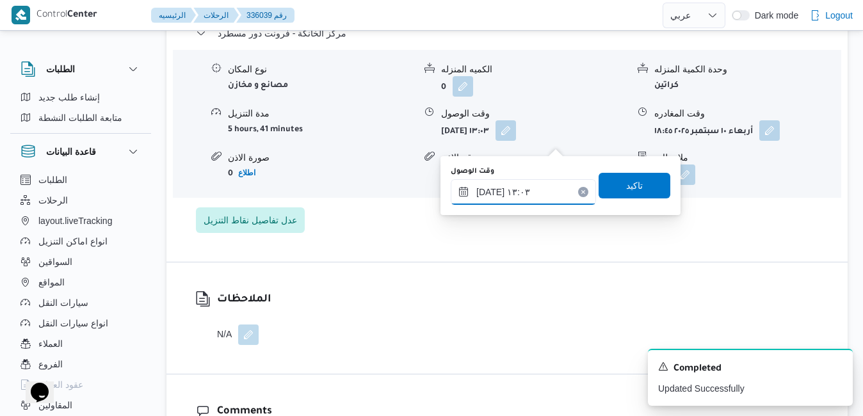
click at [515, 200] on input "١٠/٠٩/٢٠٢٥ ١٣:٠٣" at bounding box center [523, 192] width 145 height 26
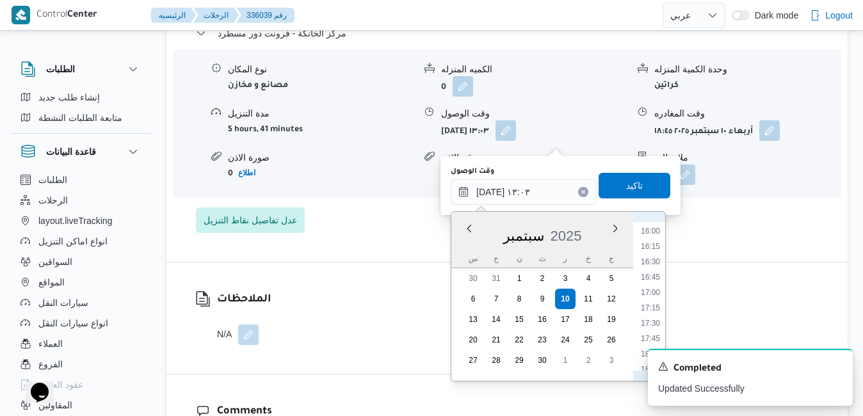
scroll to position [1023, 0]
click at [650, 339] on li "18:30" at bounding box center [650, 341] width 29 height 13
type input "١٠/٠٩/٢٠٢٥ ١٨:٣٠"
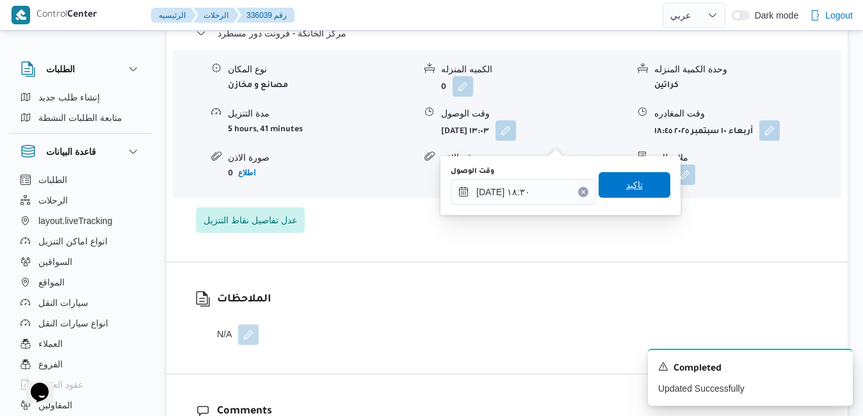
click at [649, 180] on span "تاكيد" at bounding box center [634, 185] width 72 height 26
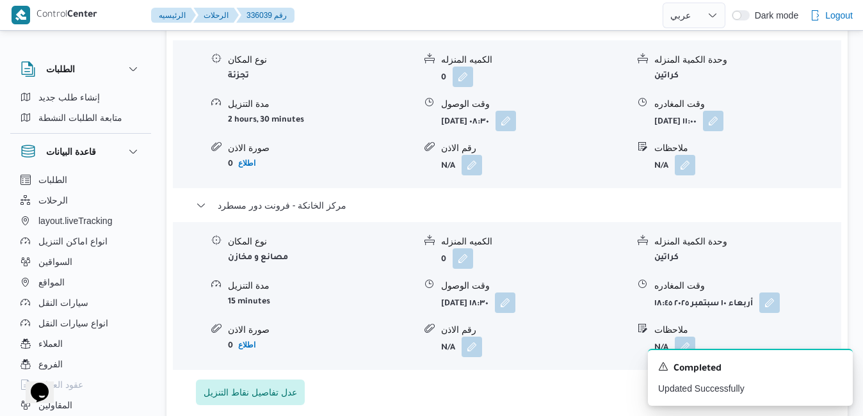
scroll to position [1152, 0]
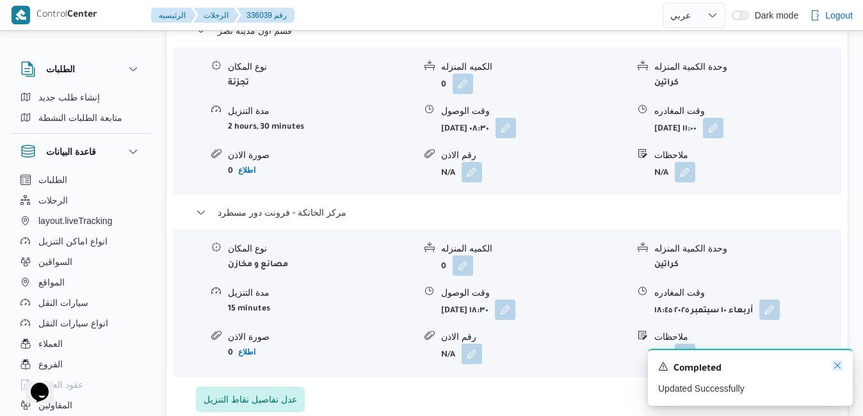
click at [837, 364] on icon "Dismiss toast" at bounding box center [837, 365] width 10 height 10
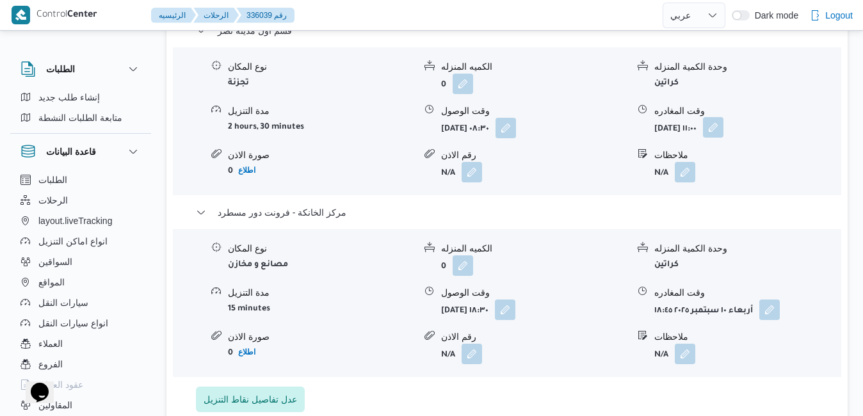
click at [723, 138] on button "button" at bounding box center [713, 127] width 20 height 20
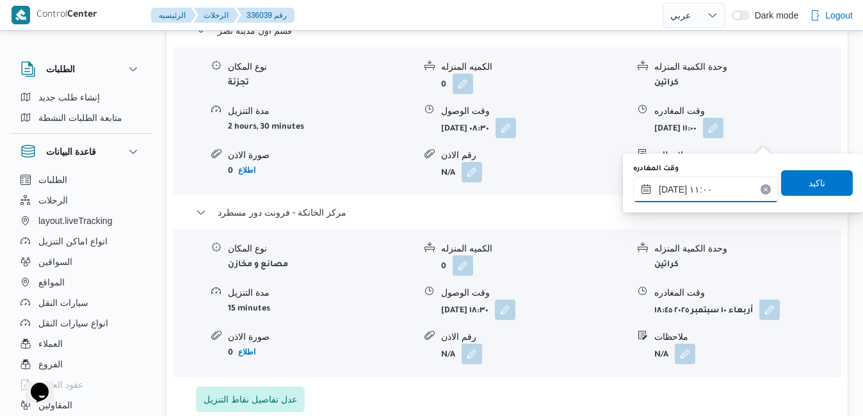
click at [722, 195] on input "١٠/٠٩/٢٠٢٥ ١١:٠٠" at bounding box center [705, 190] width 145 height 26
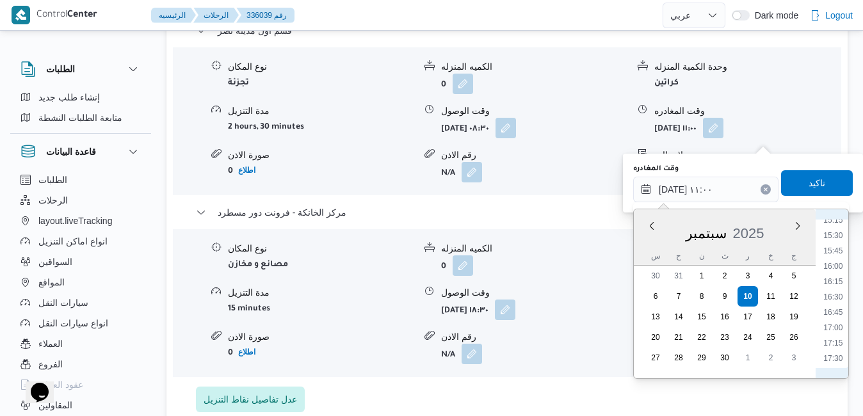
scroll to position [988, 0]
click at [830, 309] on li "17:30" at bounding box center [832, 313] width 29 height 13
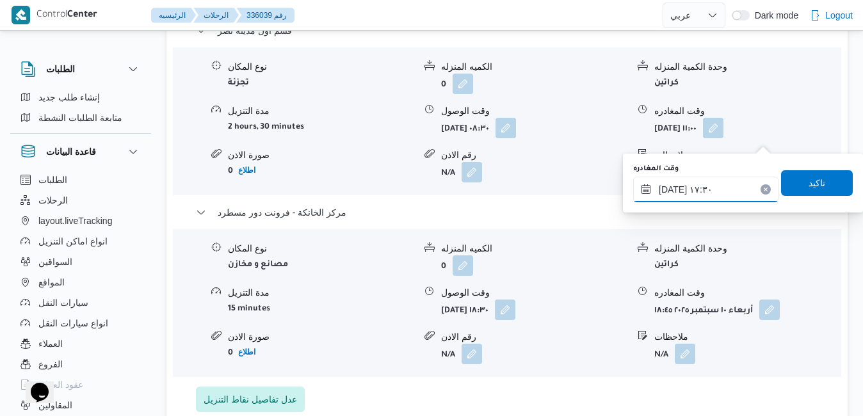
click at [672, 190] on input "١٠/٠٩/٢٠٢٥ ١٧:٣٠" at bounding box center [705, 190] width 145 height 26
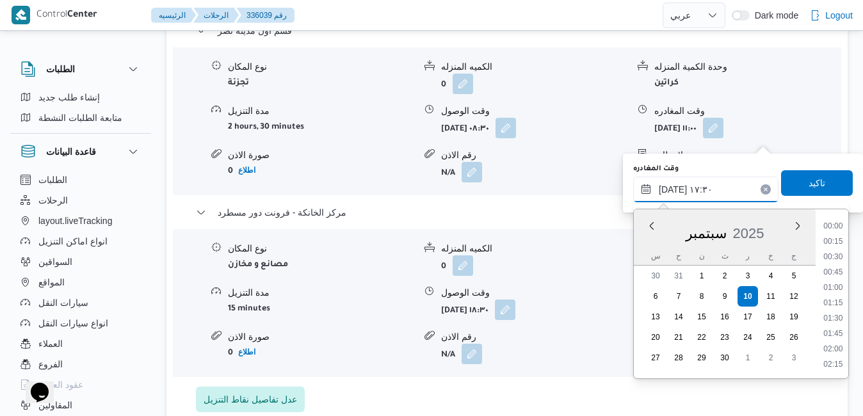
scroll to position [997, 0]
type input "١٠/٠٩/٢٠٢٥ ١٧:55"
click at [811, 183] on span "تاكيد" at bounding box center [816, 182] width 17 height 15
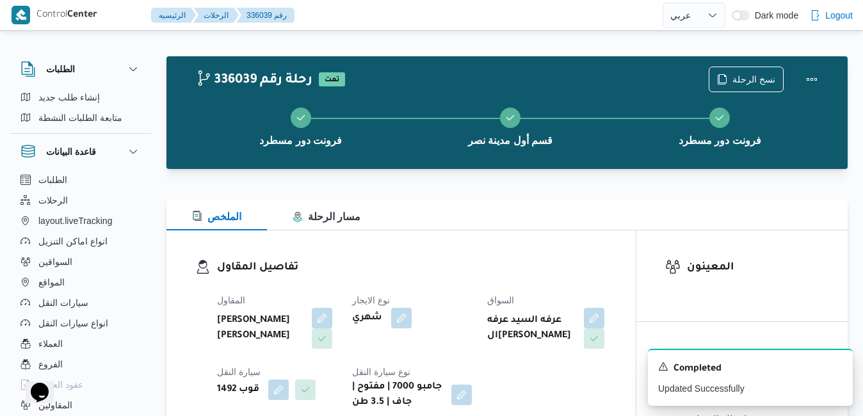
scroll to position [0, 0]
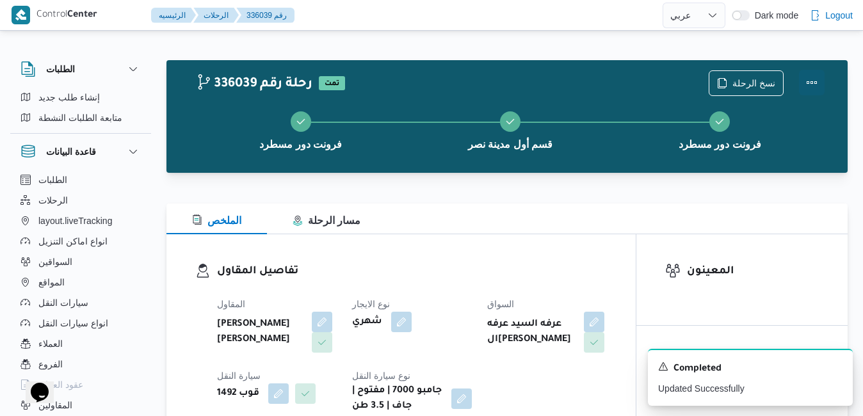
click at [813, 85] on button "Actions" at bounding box center [812, 83] width 26 height 26
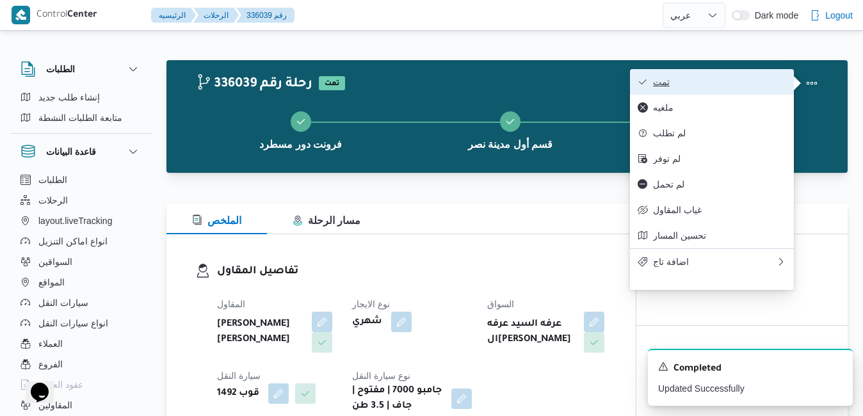
click at [756, 81] on span "تمت" at bounding box center [719, 82] width 133 height 10
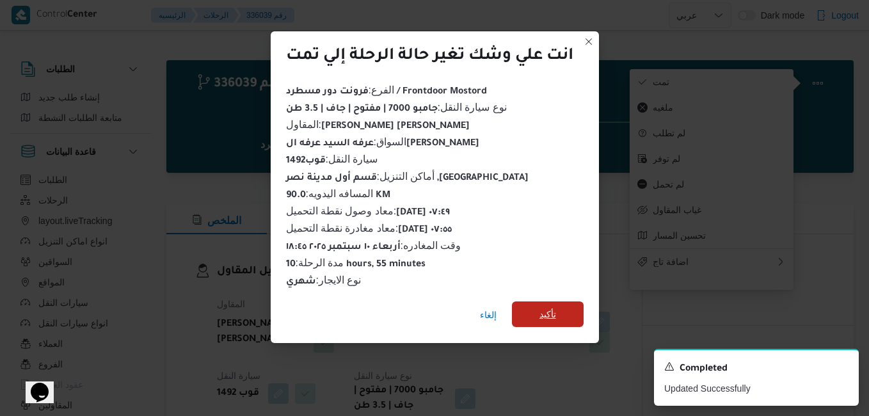
click at [556, 316] on span "تأكيد" at bounding box center [548, 314] width 17 height 15
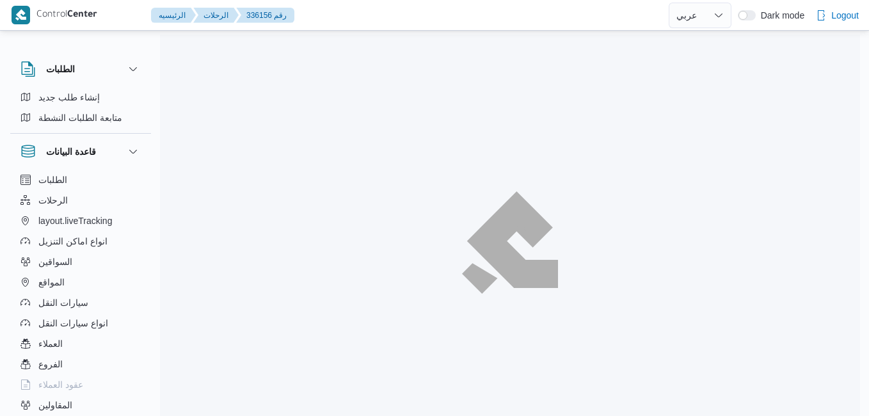
select select "ar"
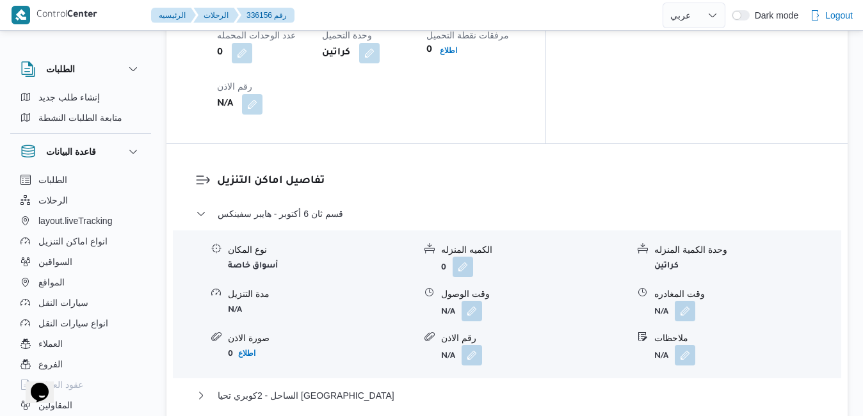
scroll to position [1178, 0]
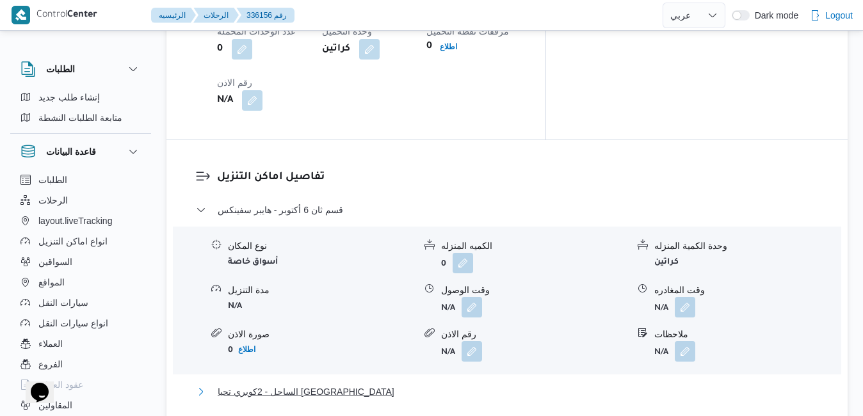
click at [456, 384] on button "الساحل - 2كوبري تحيا [GEOGRAPHIC_DATA]" at bounding box center [507, 391] width 623 height 15
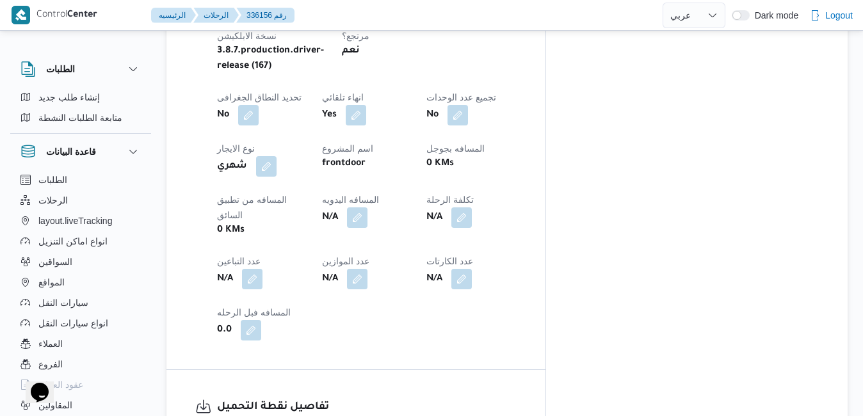
scroll to position [666, 0]
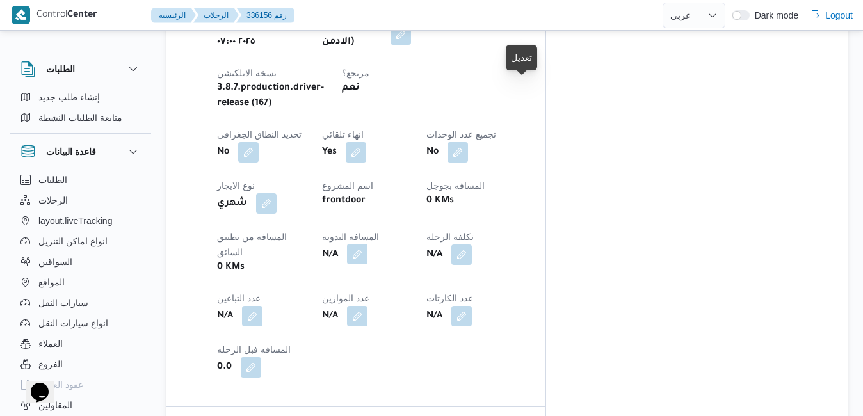
click at [367, 244] on button "button" at bounding box center [357, 254] width 20 height 20
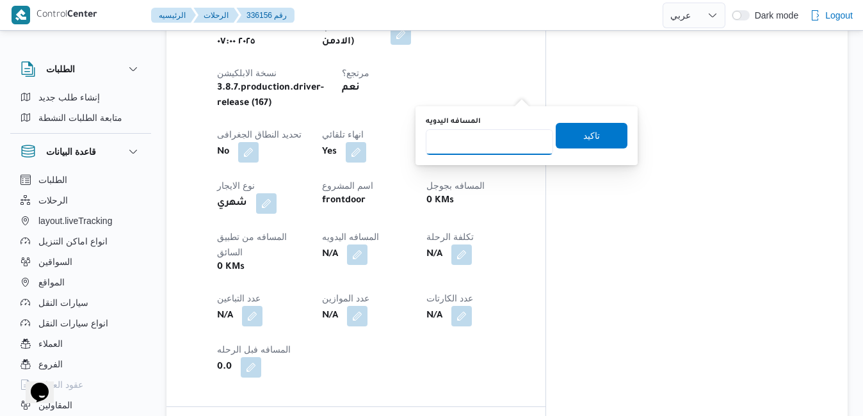
click at [490, 142] on input "المسافه اليدويه" at bounding box center [489, 142] width 127 height 26
type input "135"
click at [583, 134] on span "تاكيد" at bounding box center [591, 134] width 17 height 15
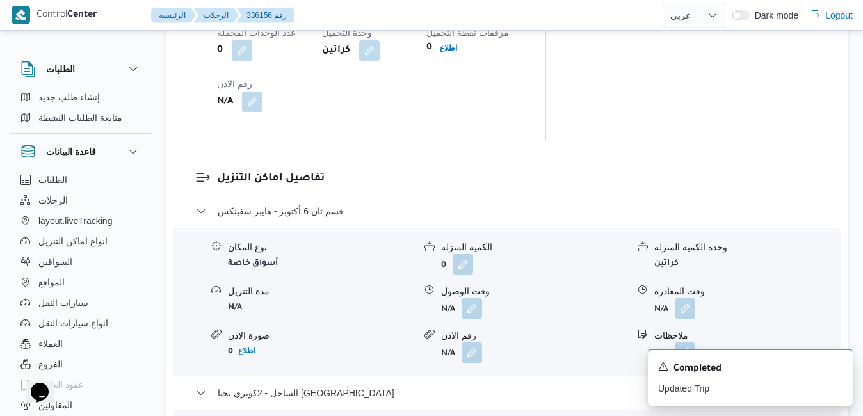
scroll to position [1178, 0]
click at [473, 296] on button "button" at bounding box center [471, 306] width 20 height 20
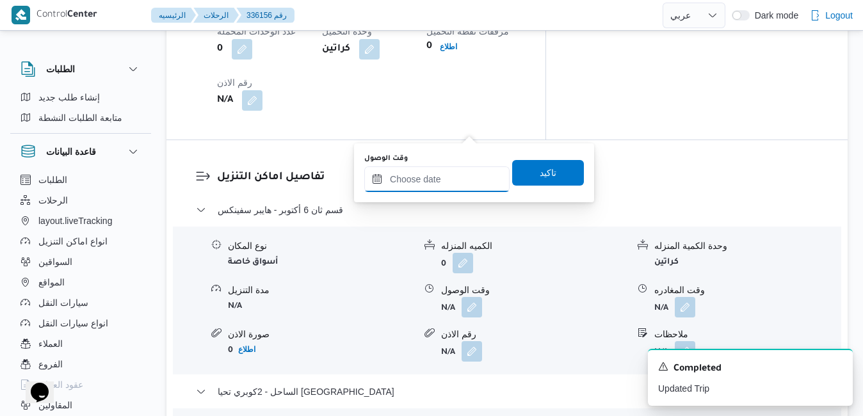
click at [452, 180] on input "وقت الوصول" at bounding box center [436, 179] width 145 height 26
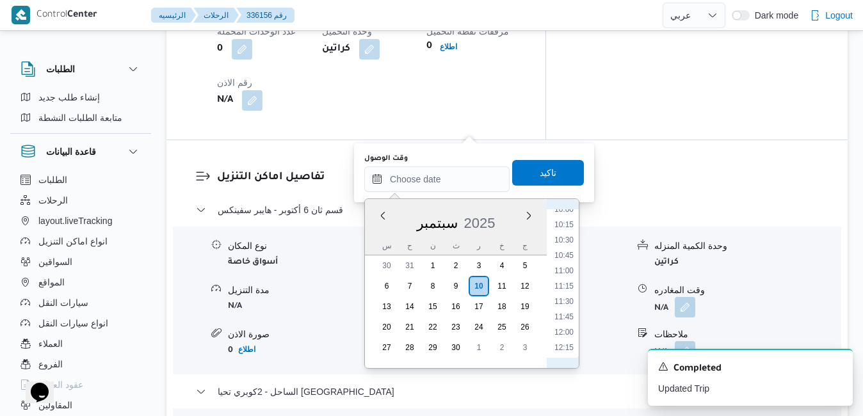
scroll to position [532, 0]
click at [561, 282] on li "09:45" at bounding box center [563, 282] width 29 height 13
type input "١٠/٠٩/٢٠٢٥ ٠٩:٤٥"
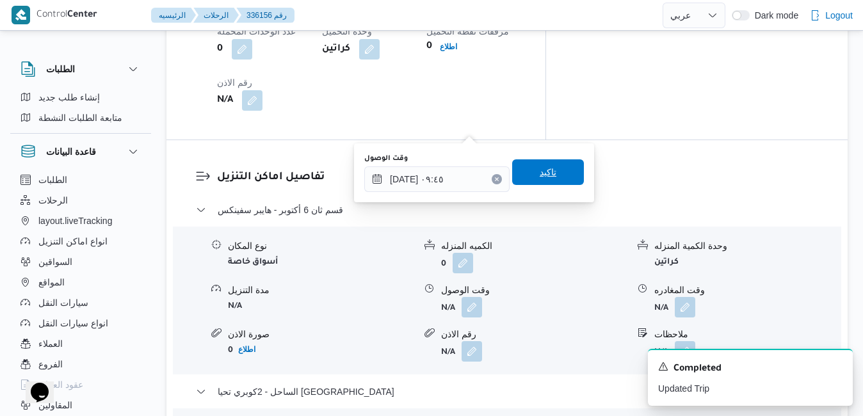
click at [553, 180] on span "تاكيد" at bounding box center [548, 172] width 72 height 26
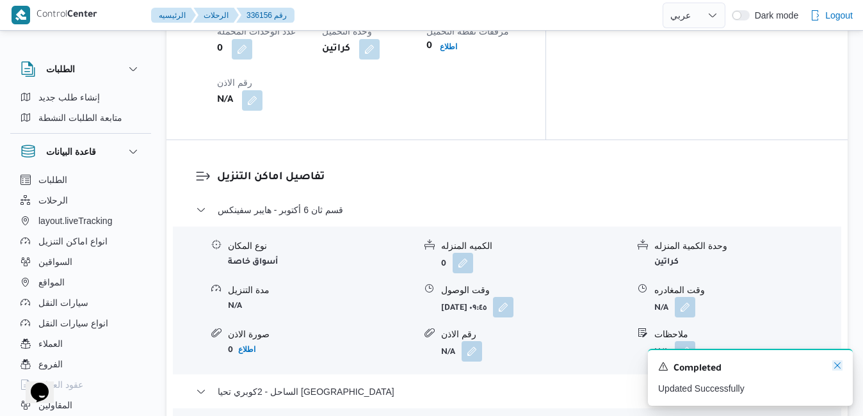
click at [835, 365] on icon "Dismiss toast" at bounding box center [837, 365] width 10 height 10
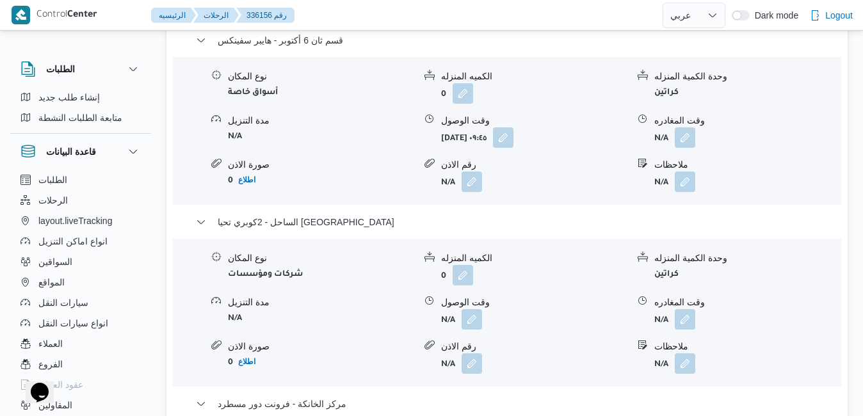
scroll to position [1459, 0]
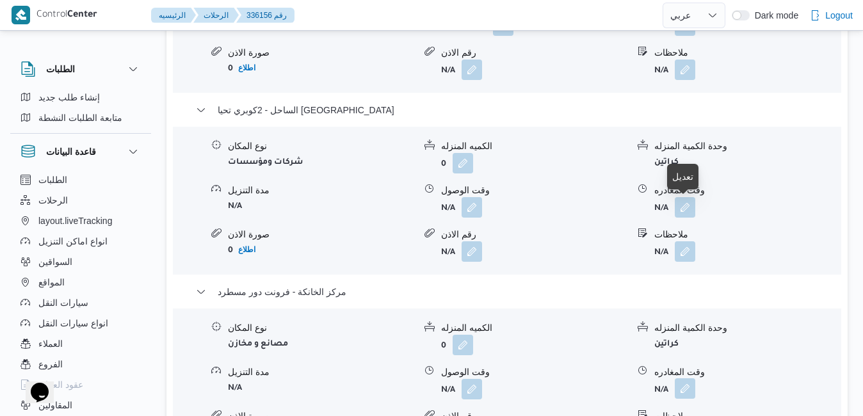
click at [687, 378] on button "button" at bounding box center [685, 388] width 20 height 20
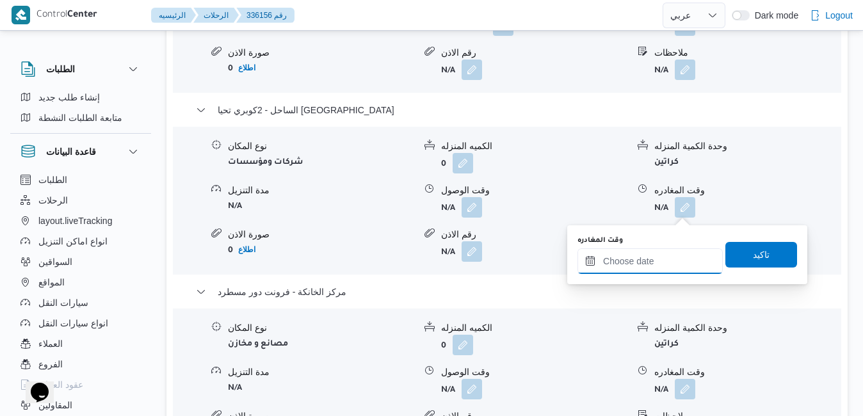
click at [646, 265] on input "وقت المغادره" at bounding box center [649, 261] width 145 height 26
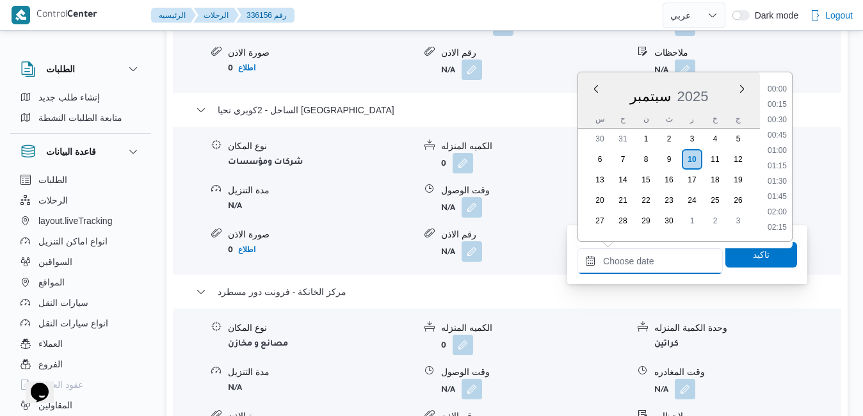
scroll to position [1181, 0]
click at [774, 90] on li "19:15" at bounding box center [776, 90] width 29 height 13
type input "١٠/٠٩/٢٠٢٥ ١٩:١٥"
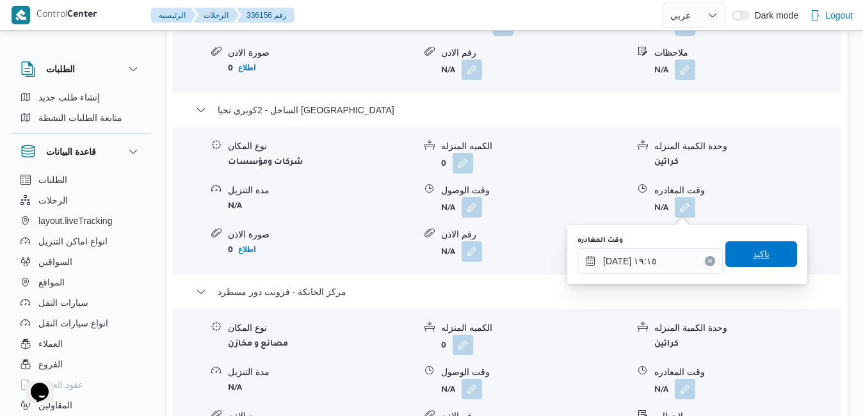
click at [749, 246] on span "تاكيد" at bounding box center [761, 254] width 72 height 26
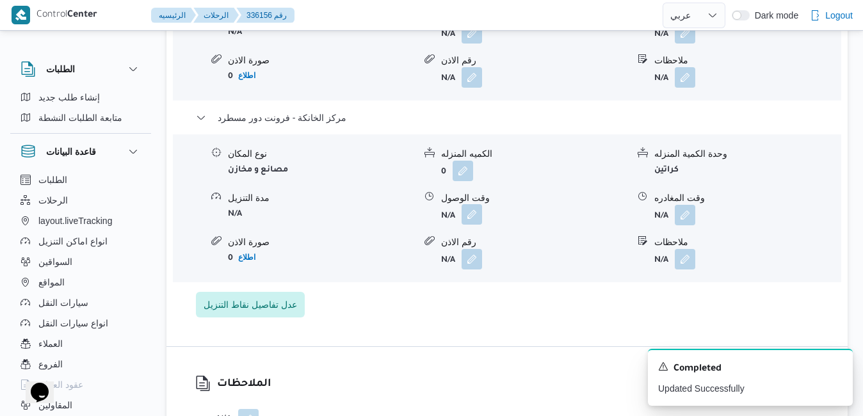
click at [472, 208] on button "button" at bounding box center [471, 214] width 20 height 20
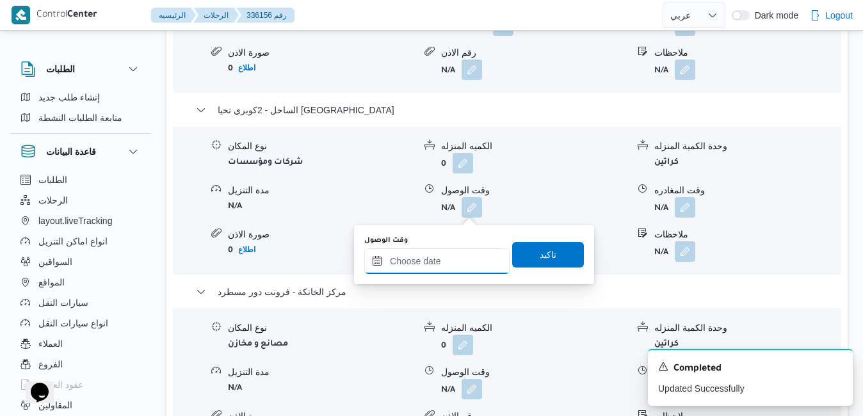
click at [436, 261] on input "وقت الوصول" at bounding box center [436, 261] width 145 height 26
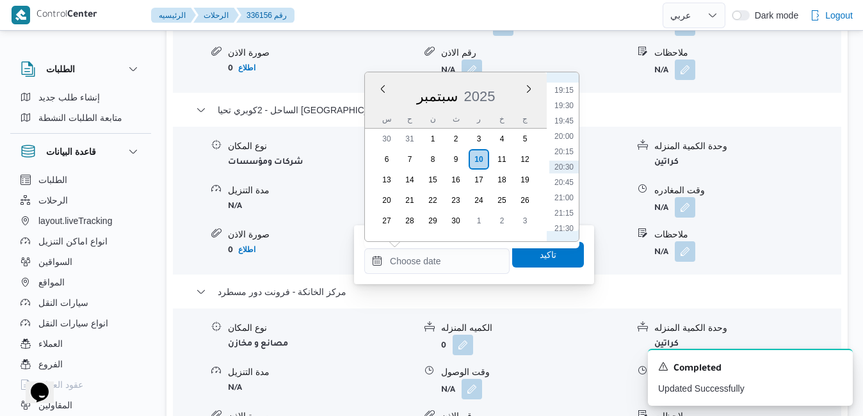
scroll to position [1052, 0]
click at [562, 206] on li "19:00" at bounding box center [563, 204] width 29 height 13
type input "١٠/٠٩/٢٠٢٥ ١٩:٠٠"
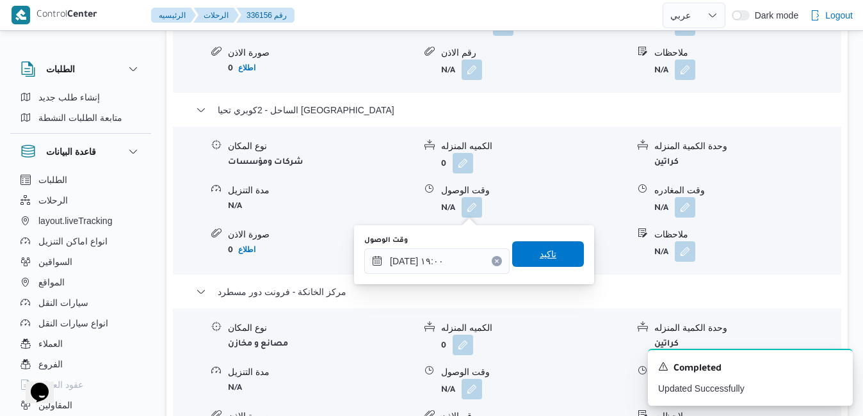
click at [540, 257] on span "تاكيد" at bounding box center [548, 253] width 17 height 15
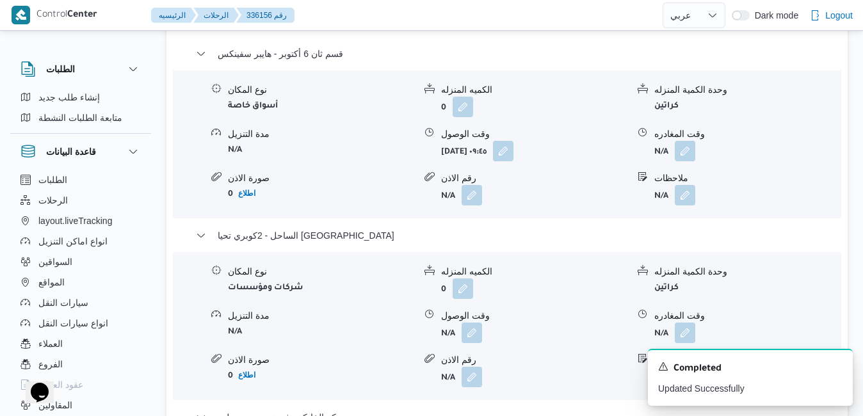
scroll to position [1331, 0]
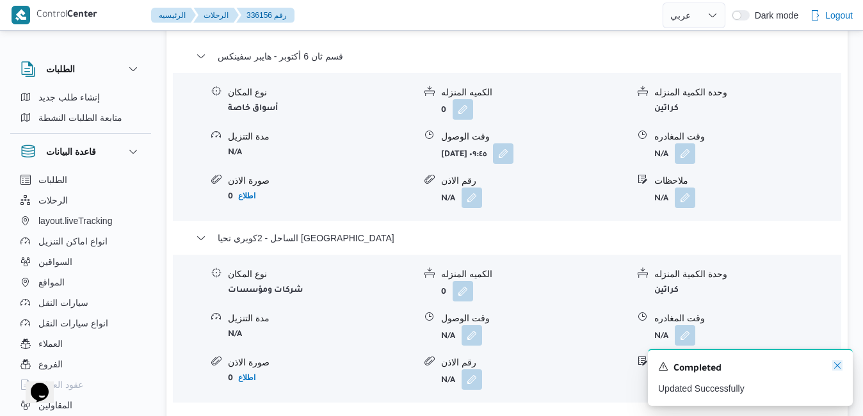
click at [838, 368] on icon "Dismiss toast" at bounding box center [837, 365] width 10 height 10
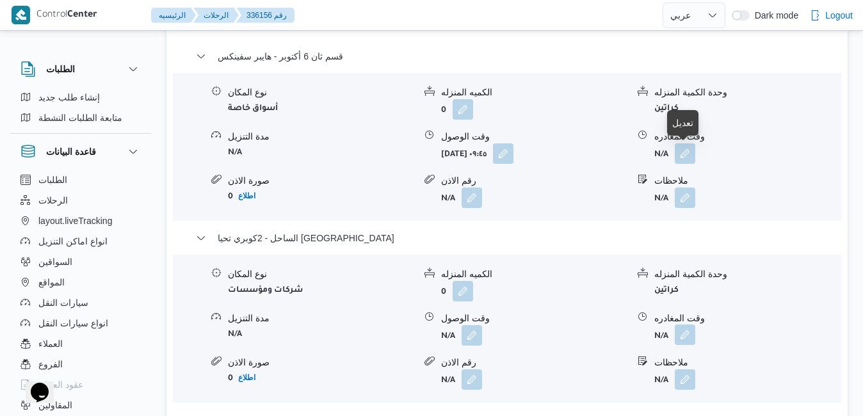
click at [687, 324] on button "button" at bounding box center [685, 334] width 20 height 20
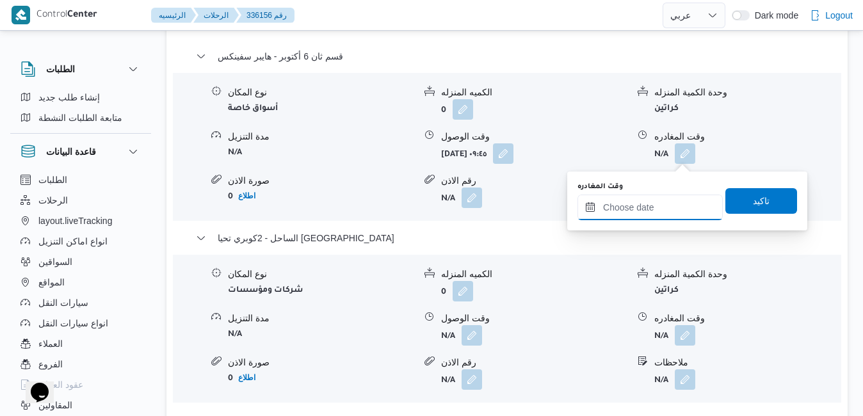
click at [644, 206] on input "وقت المغادره" at bounding box center [649, 208] width 145 height 26
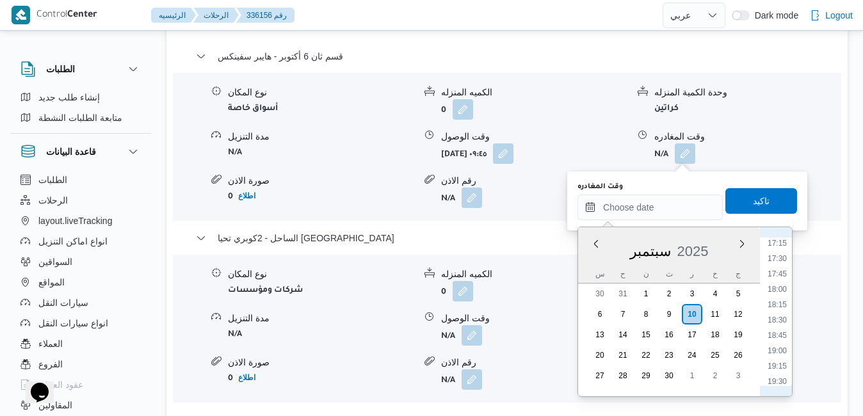
scroll to position [1052, 0]
click at [780, 310] on li "18:15" at bounding box center [776, 313] width 29 height 13
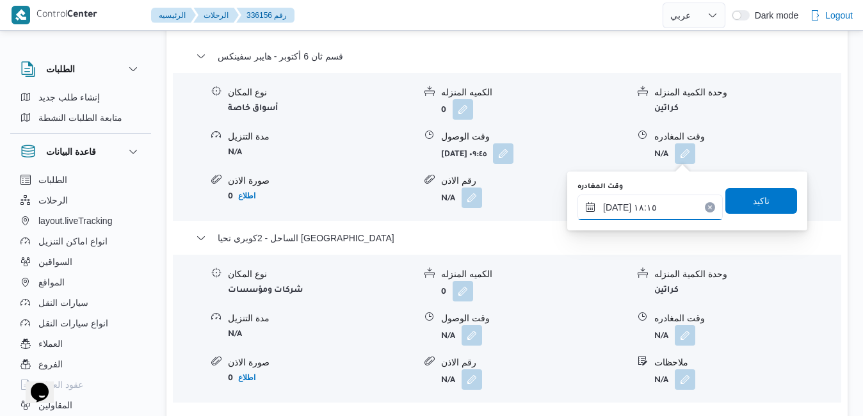
click at [618, 204] on input "١٠/٠٩/٢٠٢٥ ١٨:١٥" at bounding box center [649, 208] width 145 height 26
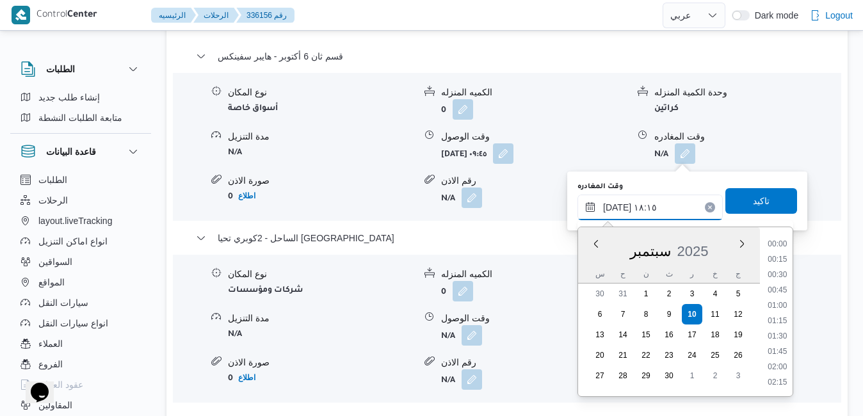
click at [618, 204] on input "١٠/٠٩/٢٠٢٥ ١٨:١٥" at bounding box center [649, 208] width 145 height 26
type input "١٠/٠٩/٢٠٢٥ ١٨:٢٥"
click at [763, 202] on span "تاكيد" at bounding box center [761, 201] width 72 height 26
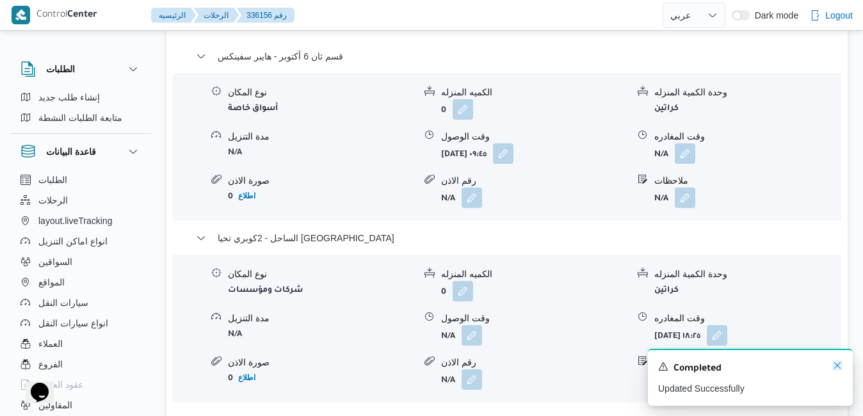
click at [838, 365] on icon "Dismiss toast" at bounding box center [837, 365] width 10 height 10
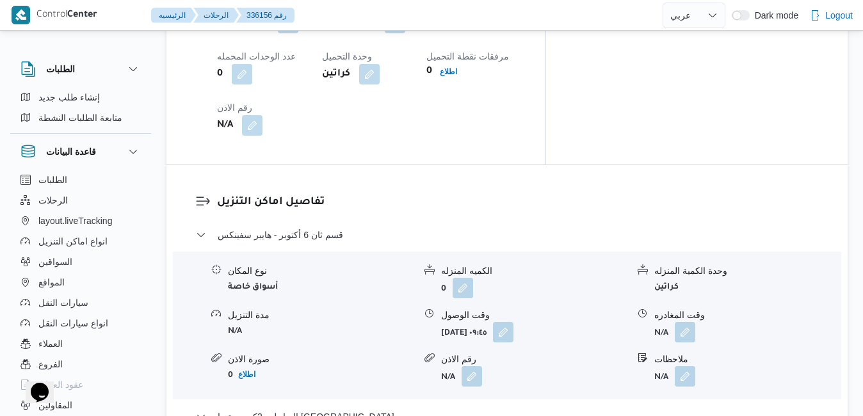
scroll to position [1152, 0]
click at [678, 322] on button "button" at bounding box center [685, 332] width 20 height 20
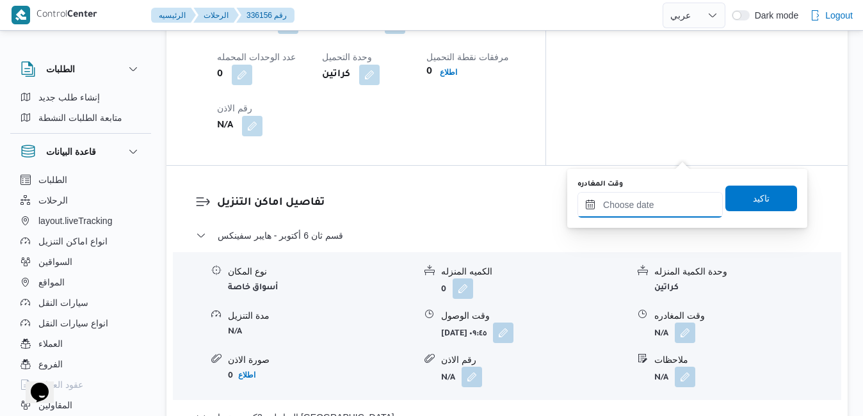
click at [629, 200] on input "وقت المغادره" at bounding box center [649, 205] width 145 height 26
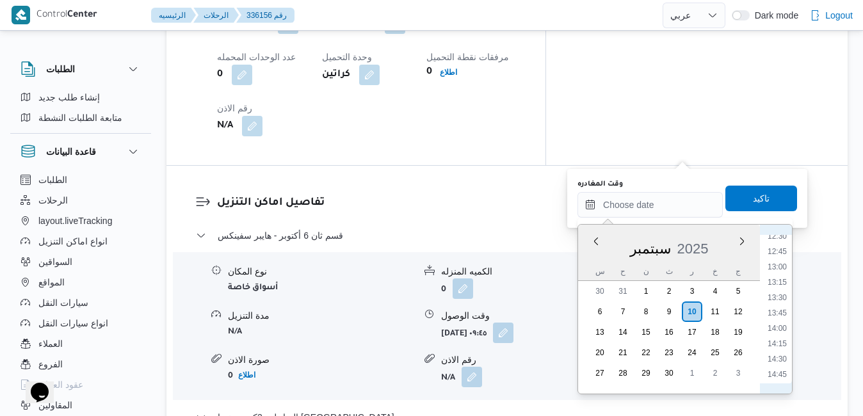
scroll to position [792, 0]
click at [781, 250] on li "13:00" at bounding box center [776, 248] width 29 height 13
type input "١٠/٠٩/٢٠٢٥ ١٣:٠٠"
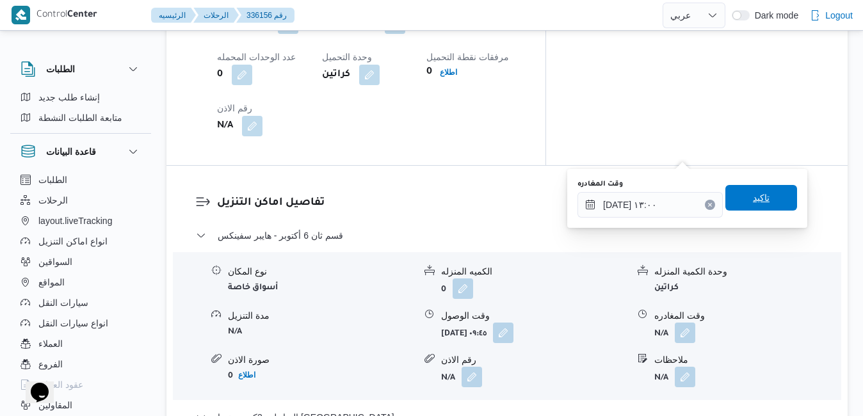
click at [756, 195] on span "تاكيد" at bounding box center [761, 197] width 17 height 15
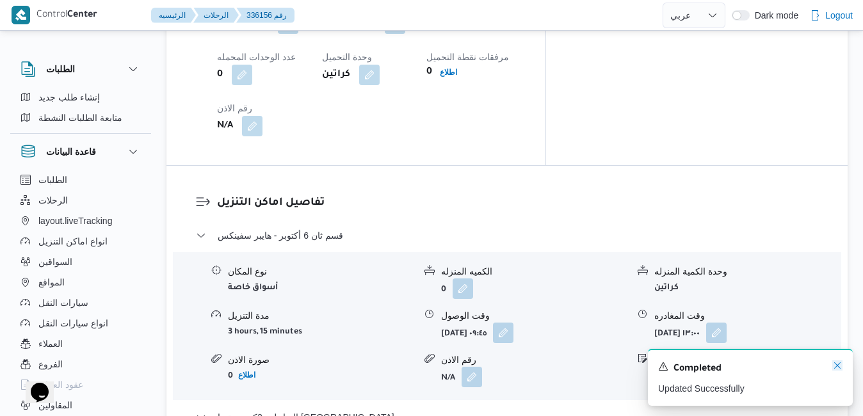
click at [838, 365] on icon "Dismiss toast" at bounding box center [837, 365] width 10 height 10
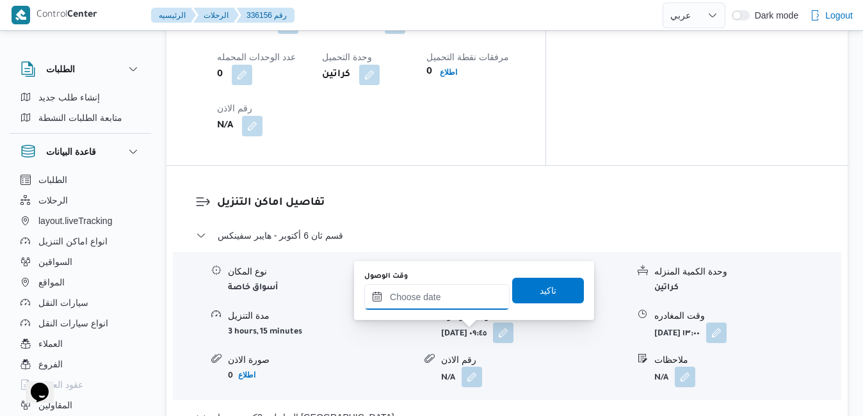
click at [445, 294] on input "وقت الوصول" at bounding box center [436, 297] width 145 height 26
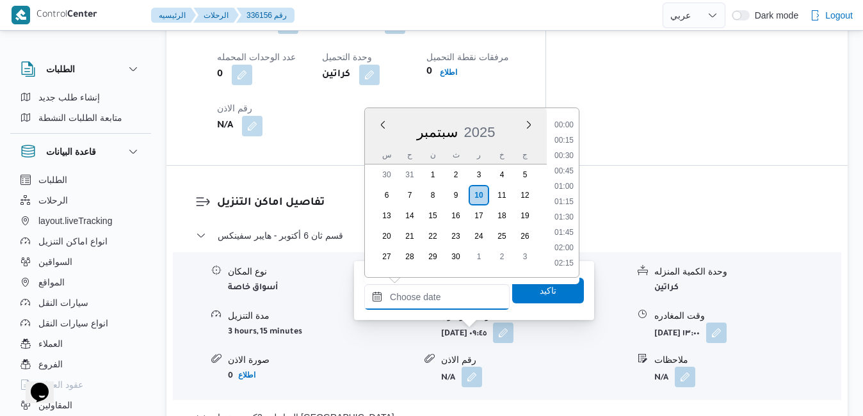
scroll to position [1181, 0]
click at [576, 184] on li "20:15" at bounding box center [563, 187] width 29 height 13
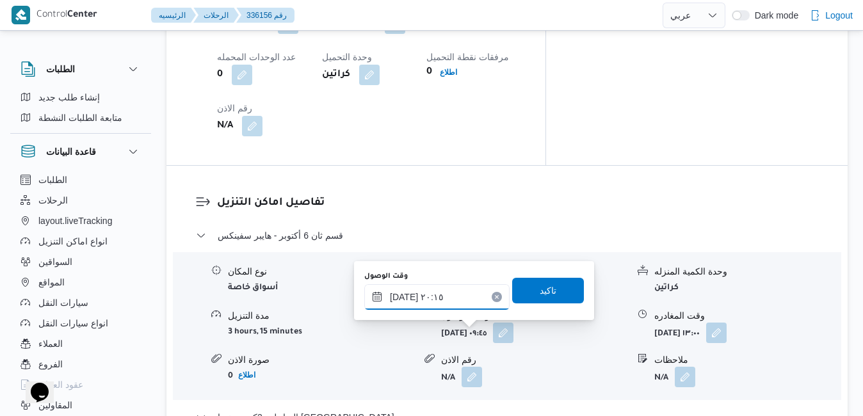
click at [459, 294] on input "١٠/٠٩/٢٠٢٥ ٢٠:١٥" at bounding box center [436, 297] width 145 height 26
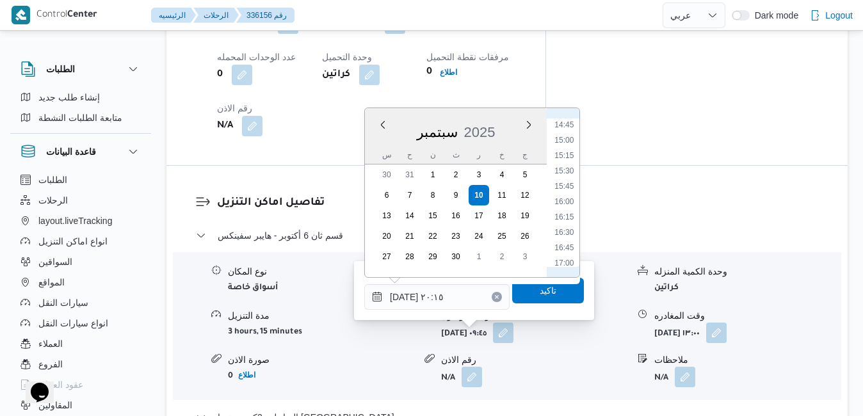
scroll to position [776, 0]
click at [564, 208] on li "14:00" at bounding box center [563, 208] width 29 height 13
type input "١٠/٠٩/٢٠٢٥ ١٤:٠٠"
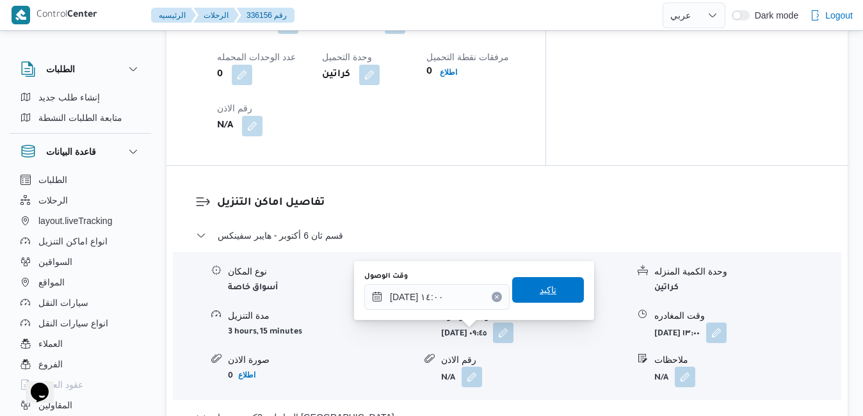
click at [540, 291] on span "تاكيد" at bounding box center [548, 289] width 17 height 15
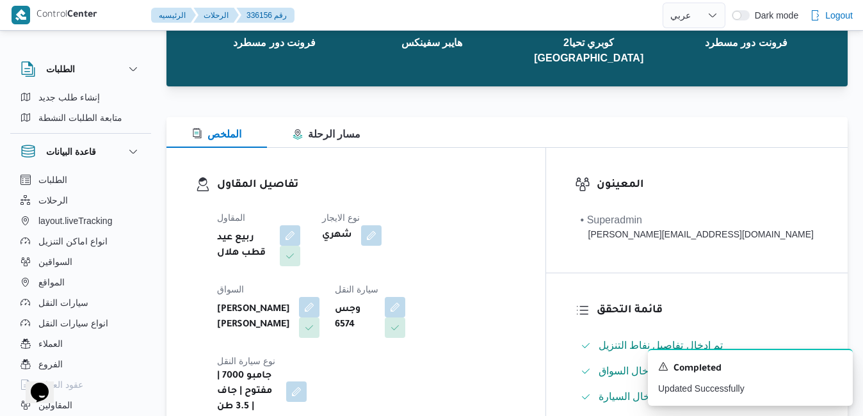
scroll to position [0, 0]
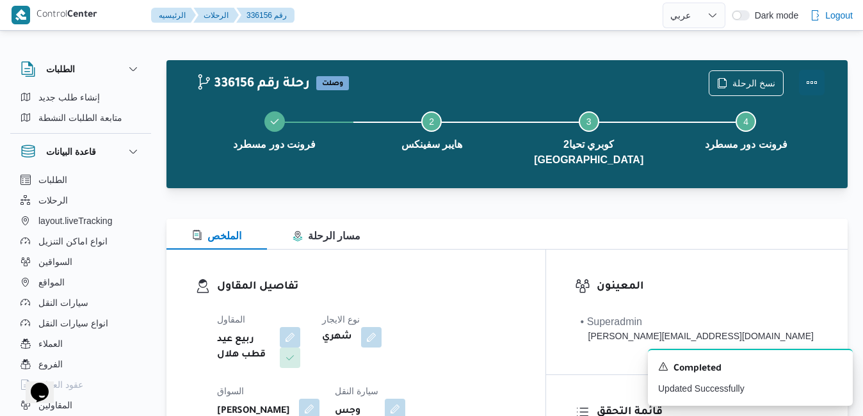
click at [812, 72] on button "Actions" at bounding box center [812, 83] width 26 height 26
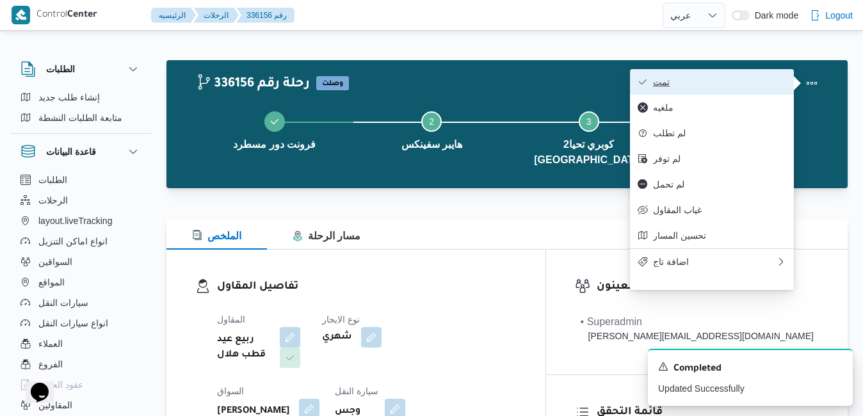
click at [756, 86] on span "تمت" at bounding box center [719, 82] width 133 height 10
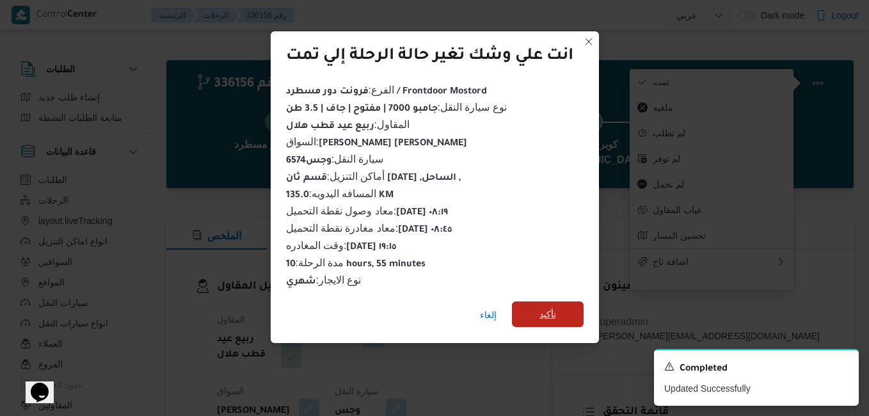
click at [548, 312] on span "تأكيد" at bounding box center [548, 314] width 17 height 15
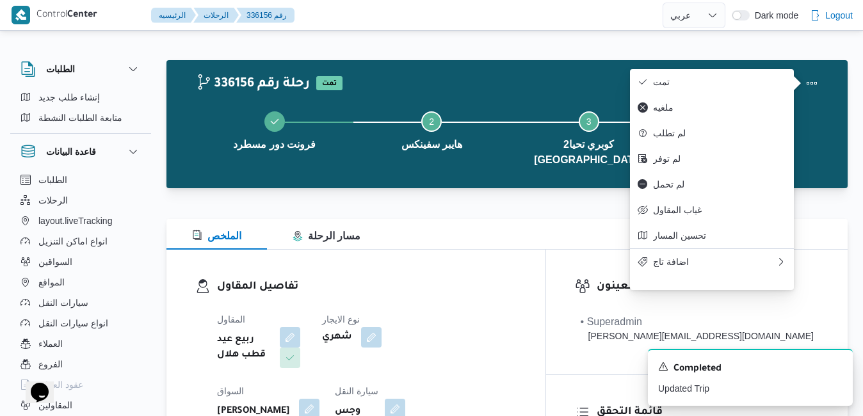
click at [559, 227] on div "الملخص مسار الرحلة" at bounding box center [506, 234] width 681 height 31
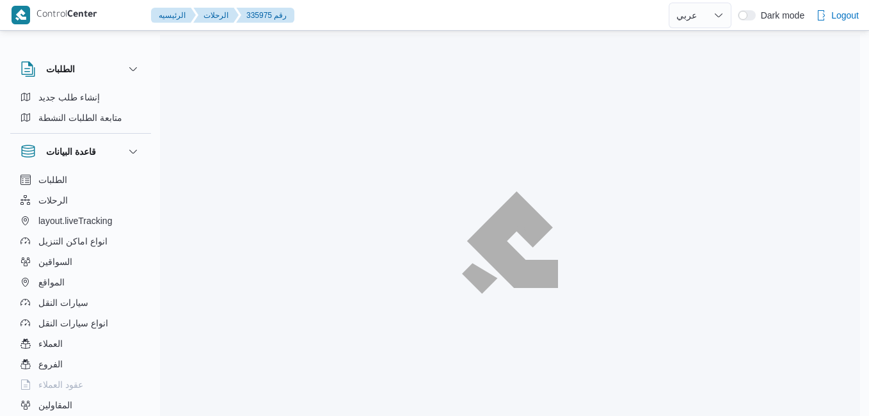
select select "ar"
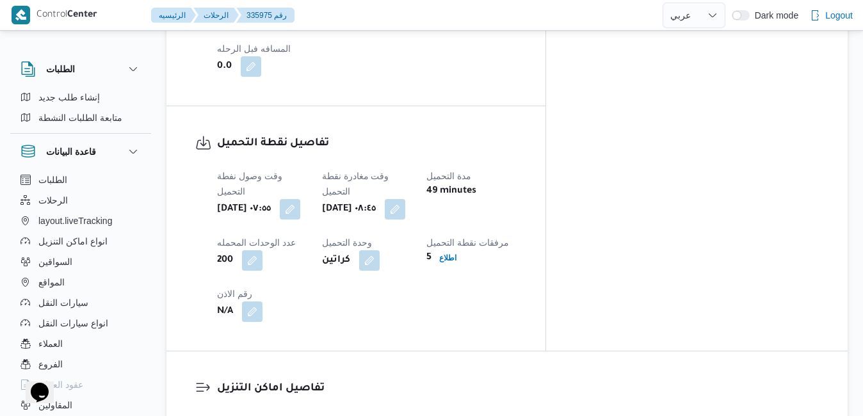
scroll to position [1101, 0]
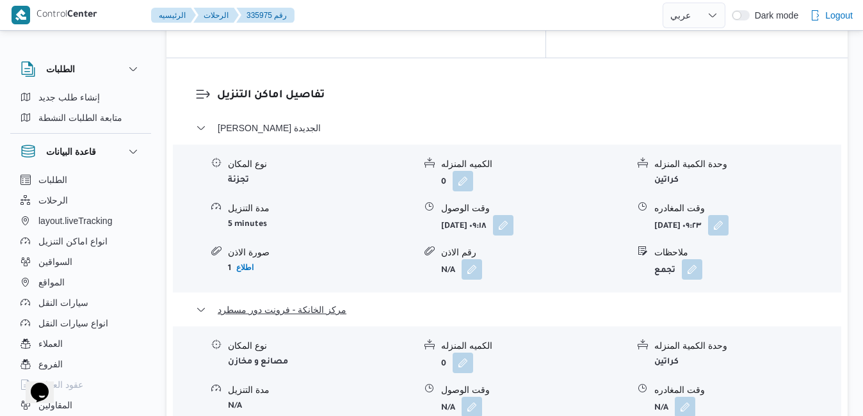
scroll to position [1254, 0]
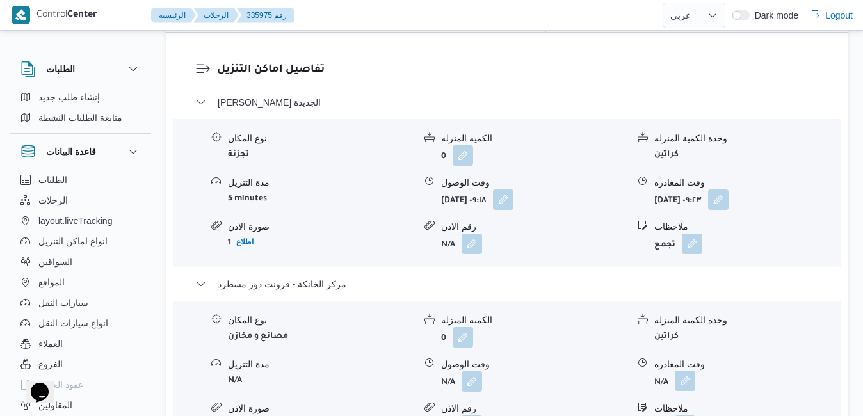
click at [687, 371] on button "button" at bounding box center [685, 381] width 20 height 20
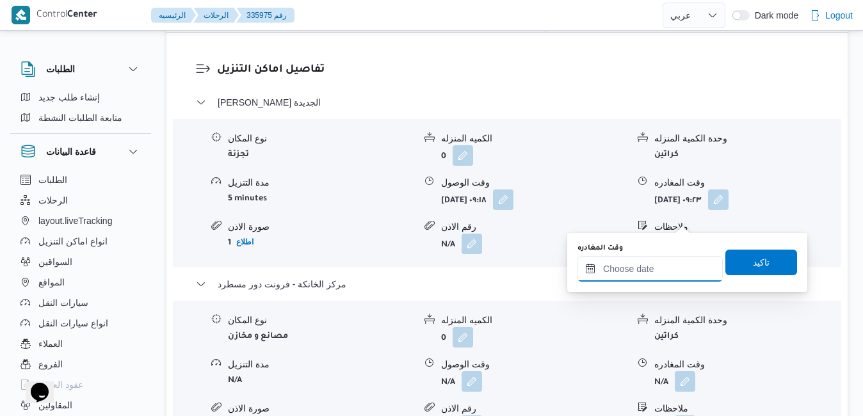
click at [623, 278] on input "وقت المغادره" at bounding box center [649, 269] width 145 height 26
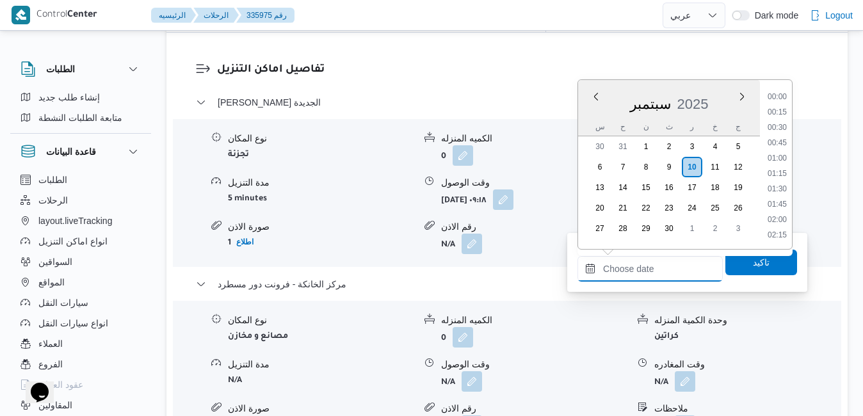
scroll to position [1197, 0]
click at [781, 147] on li "20:15" at bounding box center [776, 144] width 29 height 13
type input "[DATE] ٢٠:١٥"
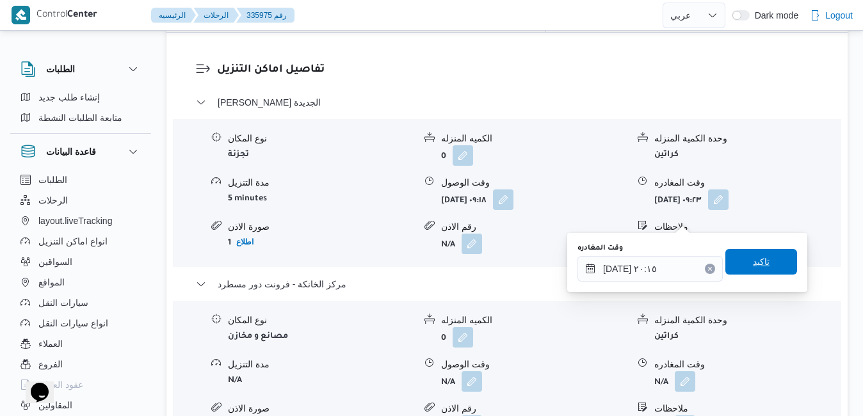
click at [736, 262] on span "تاكيد" at bounding box center [761, 262] width 72 height 26
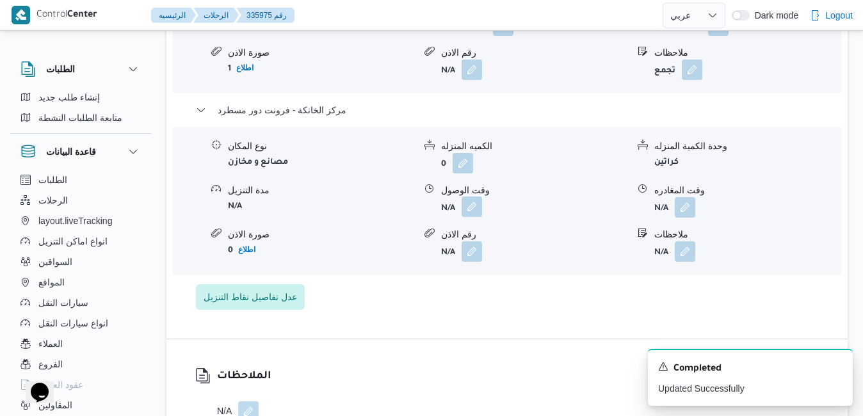
click at [472, 217] on button "button" at bounding box center [471, 206] width 20 height 20
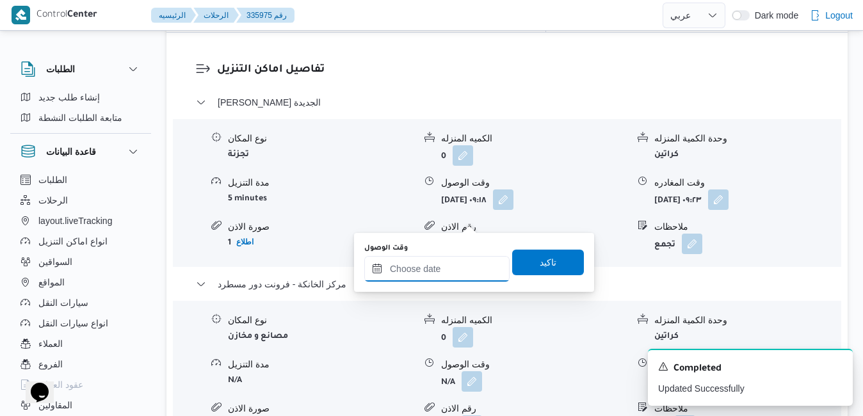
click at [452, 266] on input "وقت الوصول" at bounding box center [436, 269] width 145 height 26
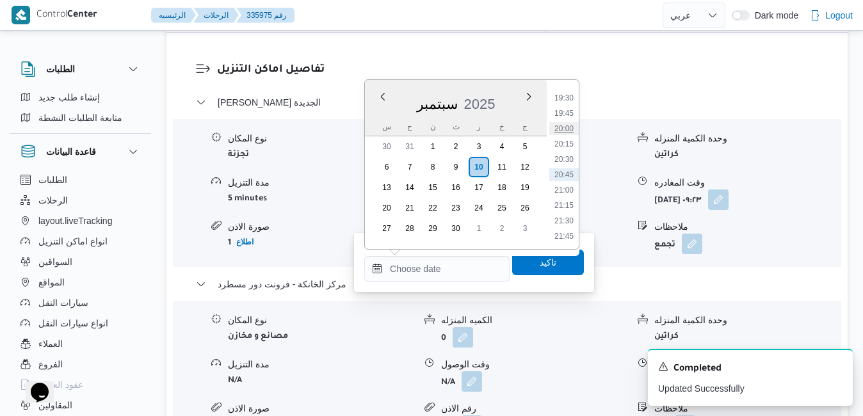
click at [566, 125] on li "20:00" at bounding box center [563, 128] width 29 height 13
type input "[DATE] ٢٠:٠٠"
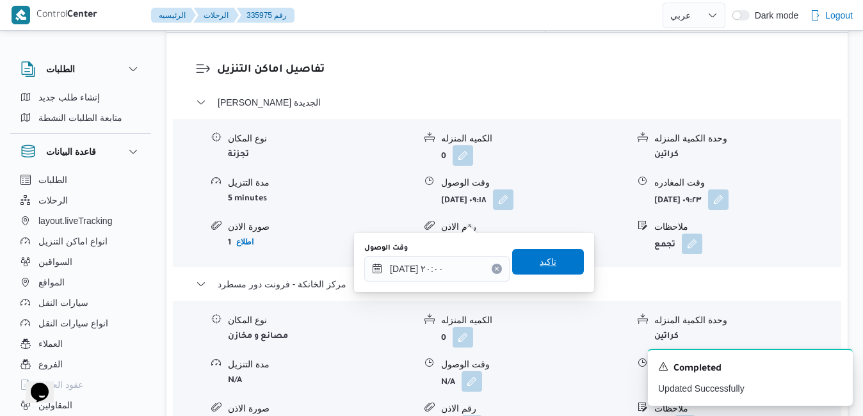
click at [548, 261] on span "تاكيد" at bounding box center [548, 262] width 72 height 26
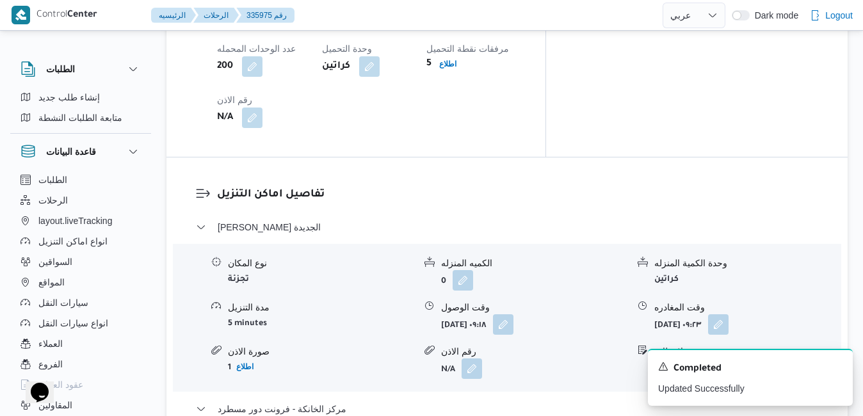
scroll to position [1126, 0]
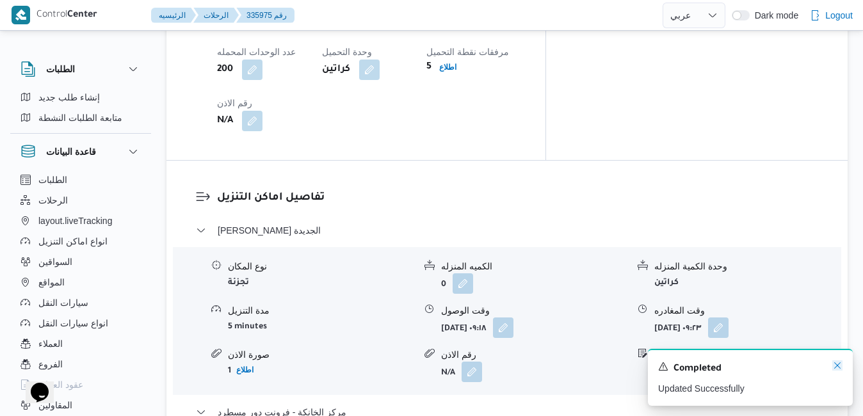
click at [836, 364] on icon "Dismiss toast" at bounding box center [837, 365] width 10 height 10
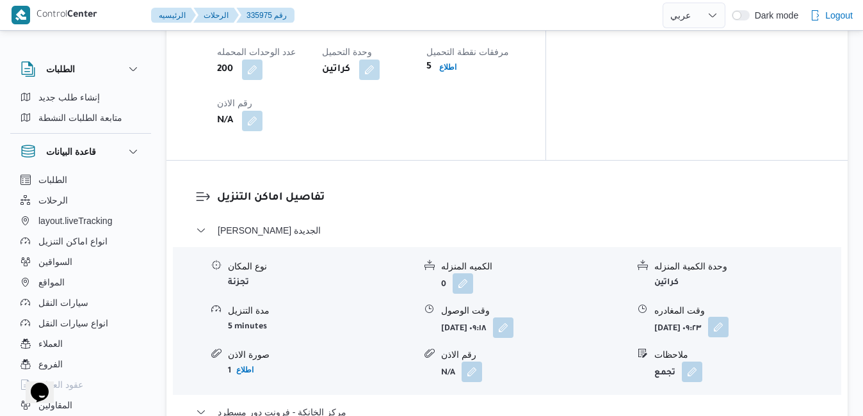
click at [728, 317] on button "button" at bounding box center [718, 327] width 20 height 20
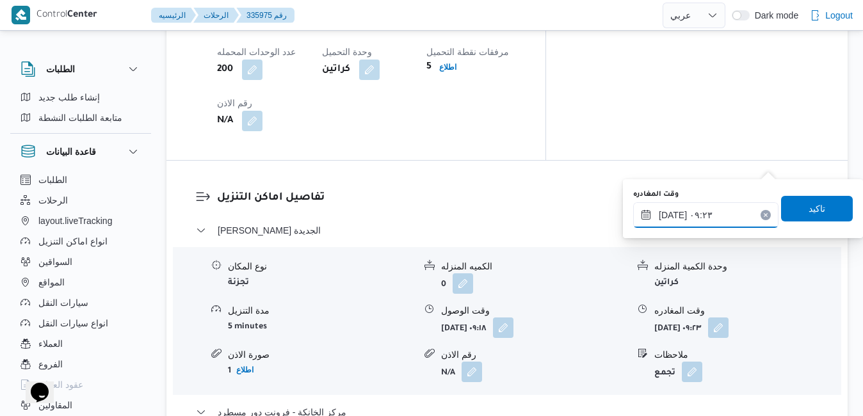
click at [731, 216] on input "١٠/٠٩/٢٠٢٥ ٠٩:٢٣" at bounding box center [705, 215] width 145 height 26
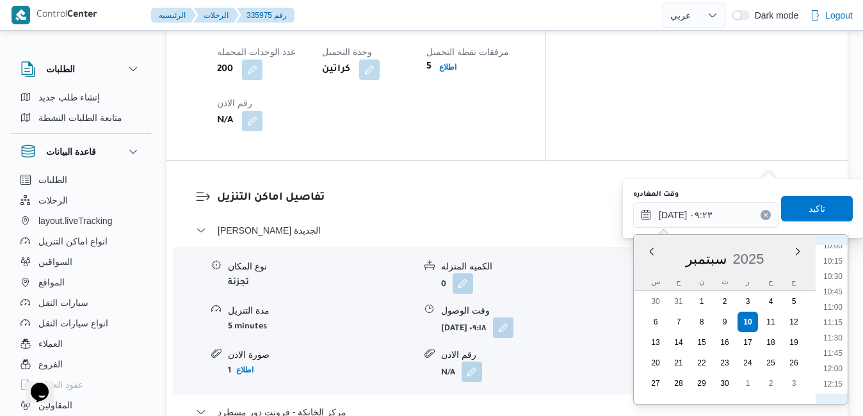
scroll to position [1140, 0]
click at [833, 324] on li "19:45" at bounding box center [832, 325] width 29 height 13
type input "١٠/٠٩/٢٠٢٥ ١٩:٤٥"
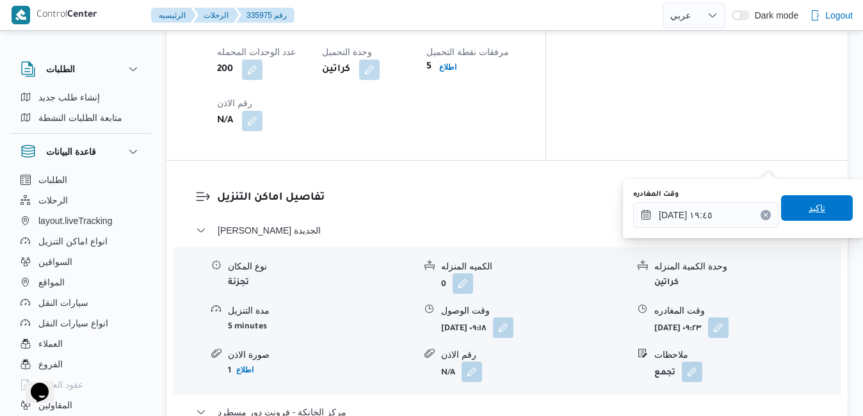
click at [808, 211] on span "تاكيد" at bounding box center [816, 207] width 17 height 15
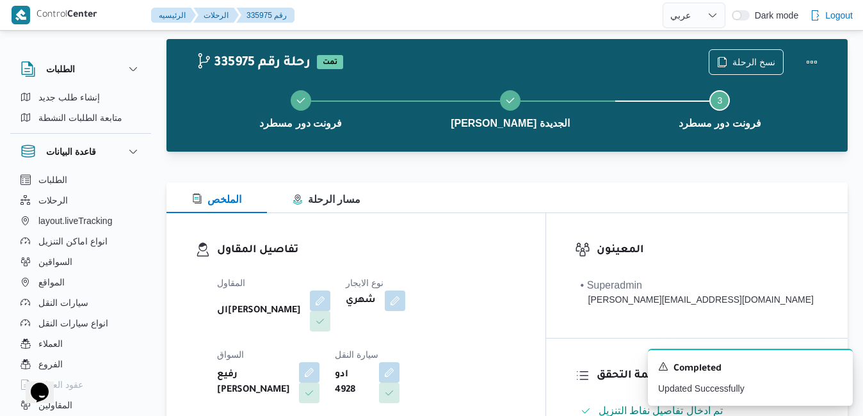
scroll to position [0, 0]
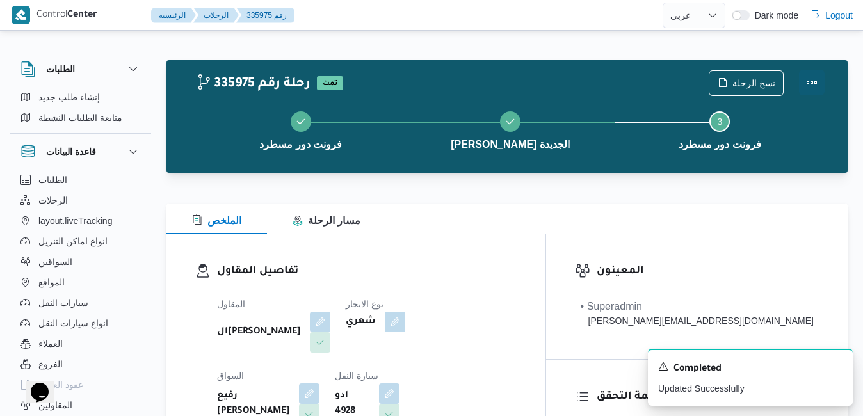
click at [818, 76] on button "Actions" at bounding box center [812, 83] width 26 height 26
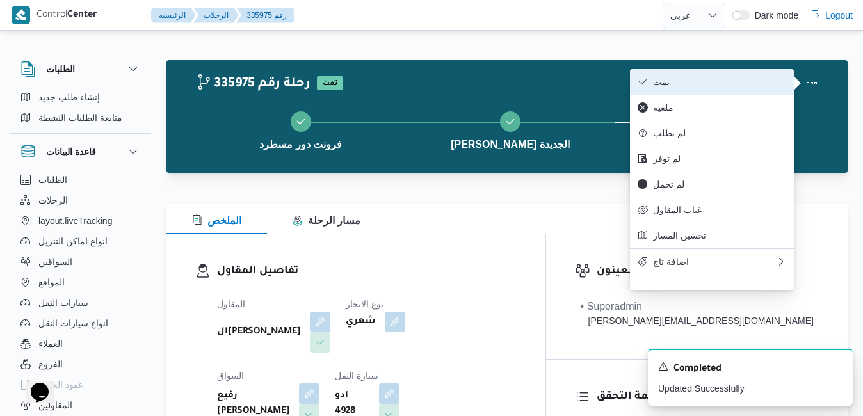
click at [724, 86] on span "تمت" at bounding box center [719, 82] width 133 height 10
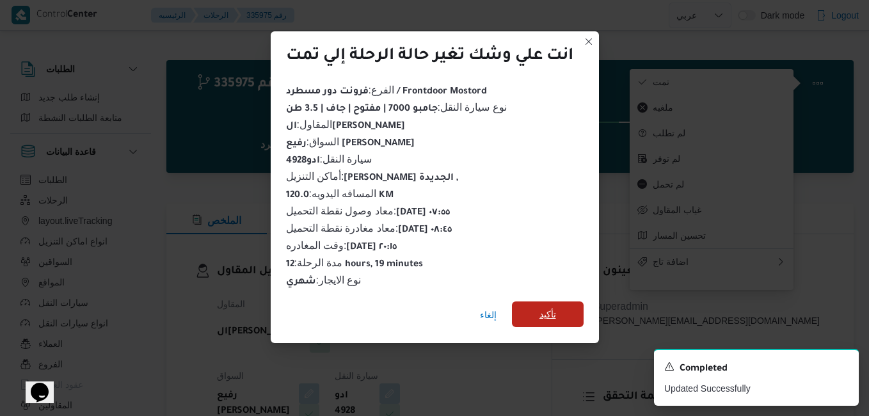
click at [538, 312] on span "تأكيد" at bounding box center [548, 314] width 72 height 26
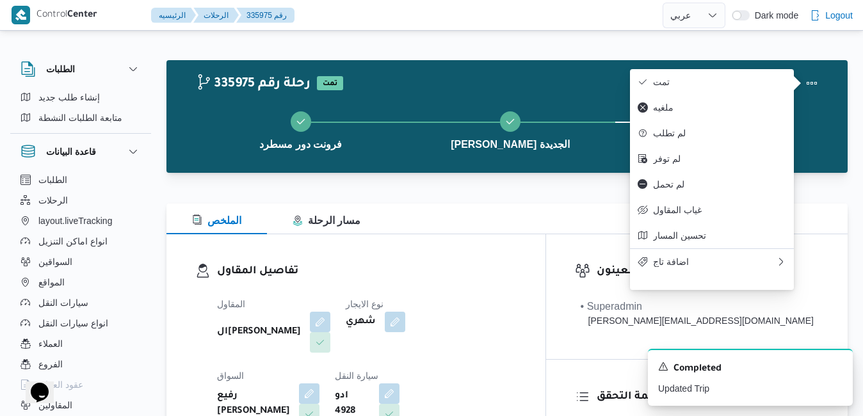
click at [561, 219] on div "الملخص مسار الرحلة" at bounding box center [506, 219] width 681 height 31
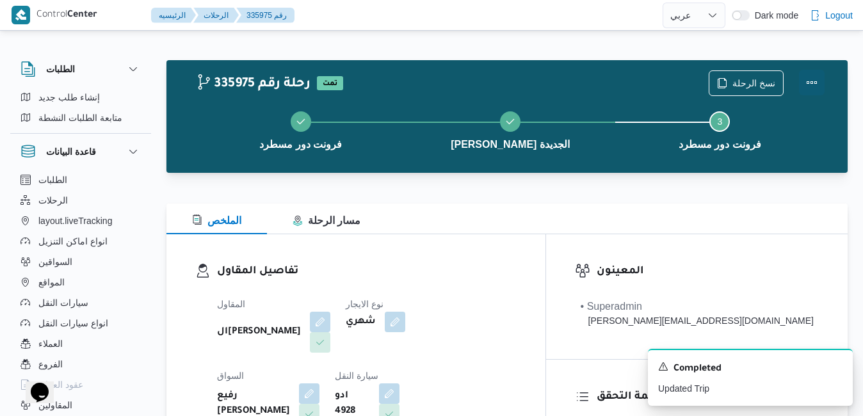
click at [815, 86] on button "Actions" at bounding box center [812, 83] width 26 height 26
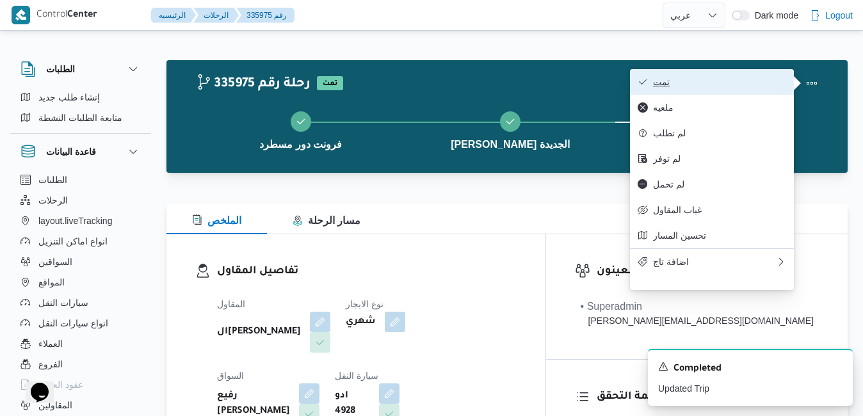
click at [764, 83] on span "تمت" at bounding box center [719, 82] width 133 height 10
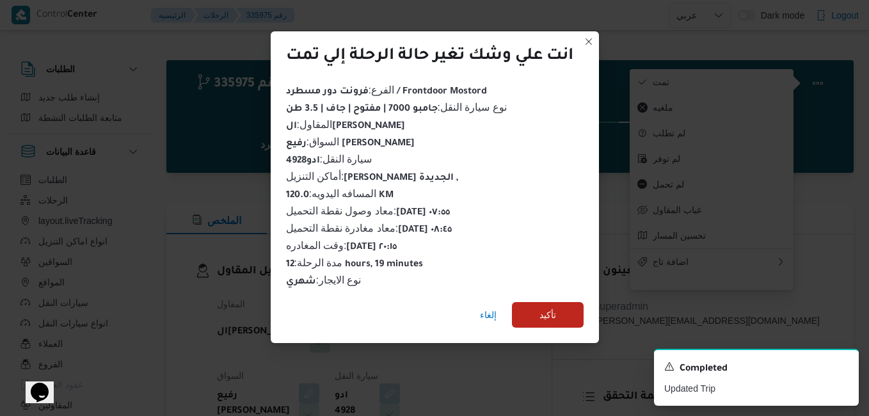
click at [549, 324] on div "إلغاء تأكيد" at bounding box center [435, 317] width 328 height 51
click at [555, 314] on span "تأكيد" at bounding box center [548, 314] width 17 height 15
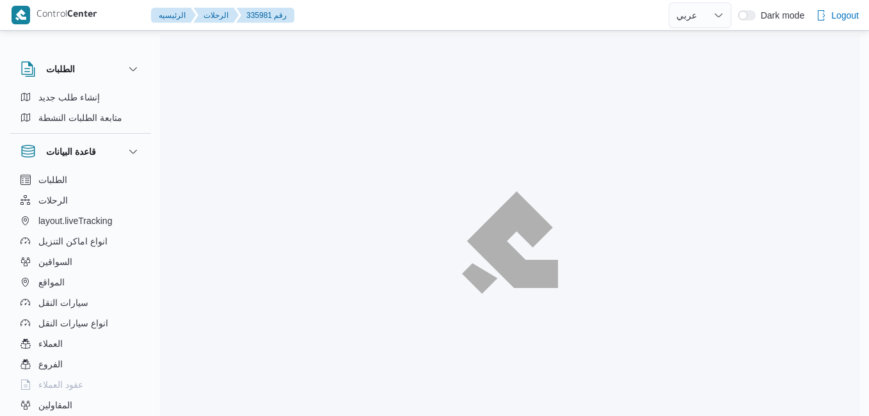
select select "ar"
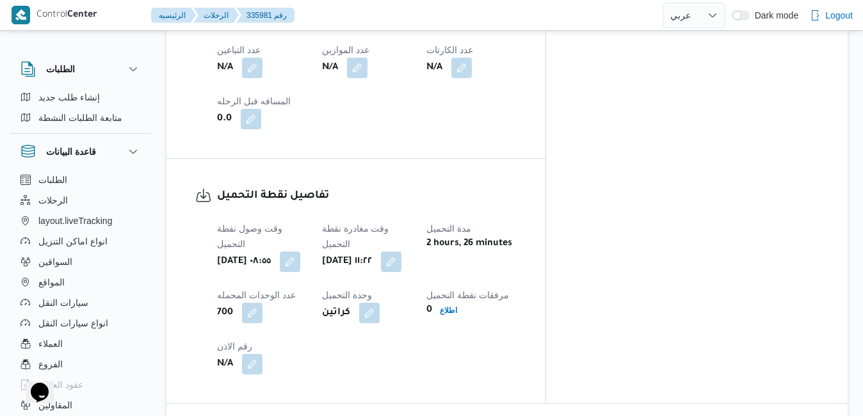
scroll to position [845, 0]
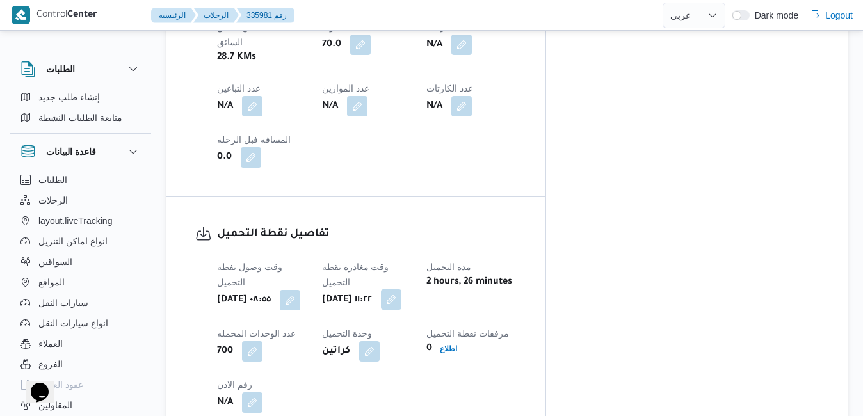
click at [401, 289] on button "button" at bounding box center [391, 299] width 20 height 20
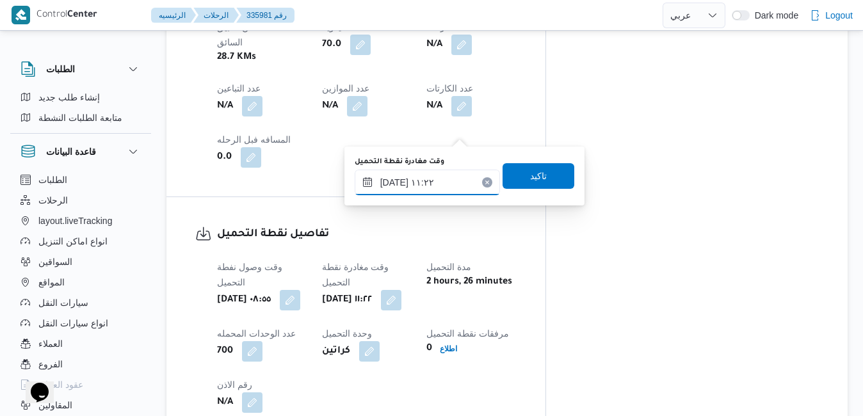
click at [415, 179] on input "[DATE] ١١:٢٢" at bounding box center [427, 183] width 145 height 26
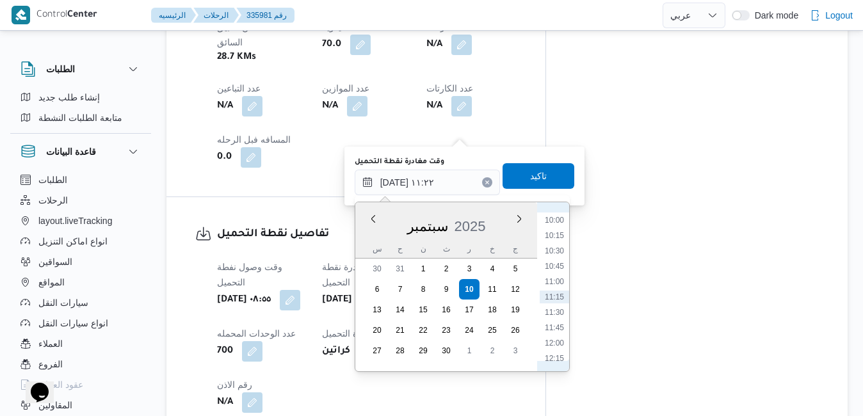
scroll to position [483, 0]
click at [551, 334] on li "09:45" at bounding box center [554, 334] width 29 height 13
type input "[DATE] ٠٩:٤٥"
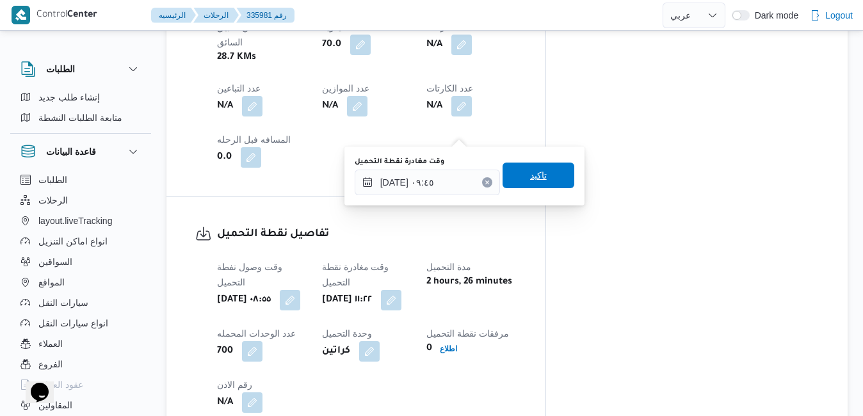
click at [539, 179] on span "تاكيد" at bounding box center [538, 176] width 72 height 26
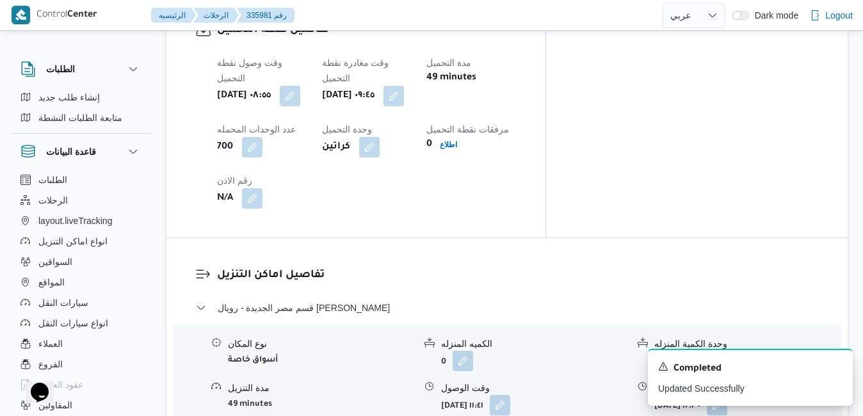
scroll to position [1050, 0]
click at [844, 371] on div "A new notification appears Completed Updated Successfully" at bounding box center [750, 377] width 205 height 57
click at [834, 368] on icon "Dismiss toast" at bounding box center [837, 365] width 10 height 10
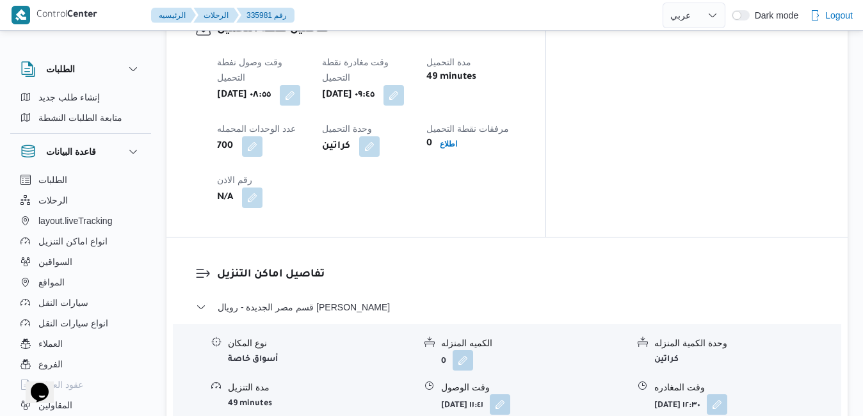
click at [510, 394] on button "button" at bounding box center [500, 404] width 20 height 20
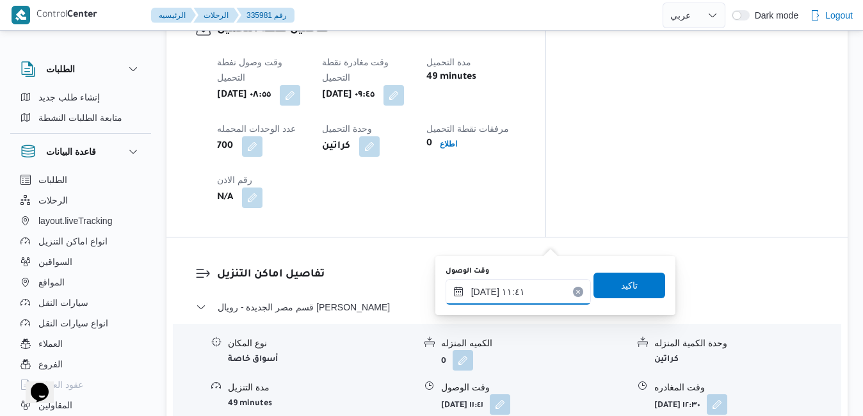
click at [511, 298] on input "[DATE] ١١:٤١" at bounding box center [517, 292] width 145 height 26
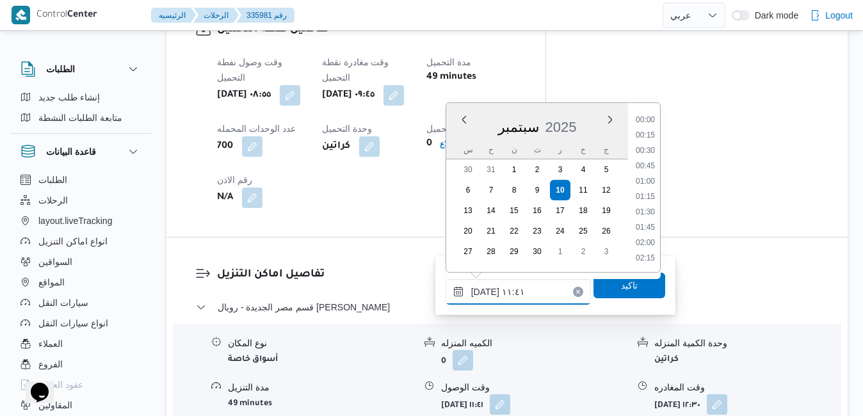
scroll to position [628, 0]
click at [644, 122] on li "10:15" at bounding box center [644, 121] width 29 height 13
type input "[DATE] ١٠:١٥"
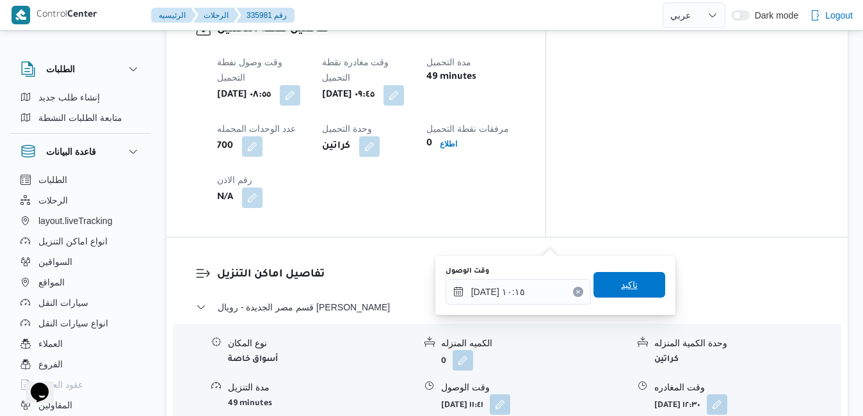
click at [621, 292] on span "تاكيد" at bounding box center [629, 284] width 17 height 15
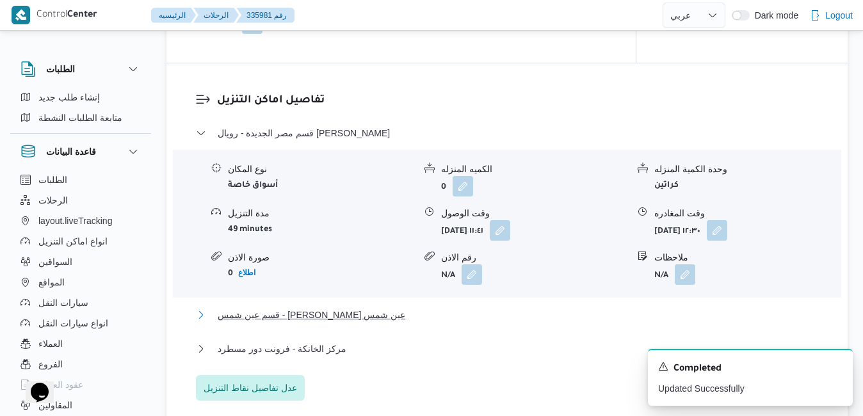
click at [555, 323] on button "قسم عين شمس - [PERSON_NAME] عين شمس" at bounding box center [507, 314] width 623 height 15
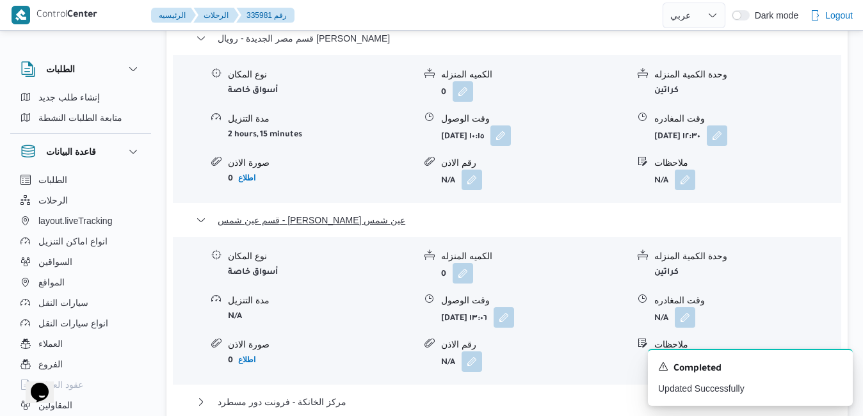
scroll to position [1382, 0]
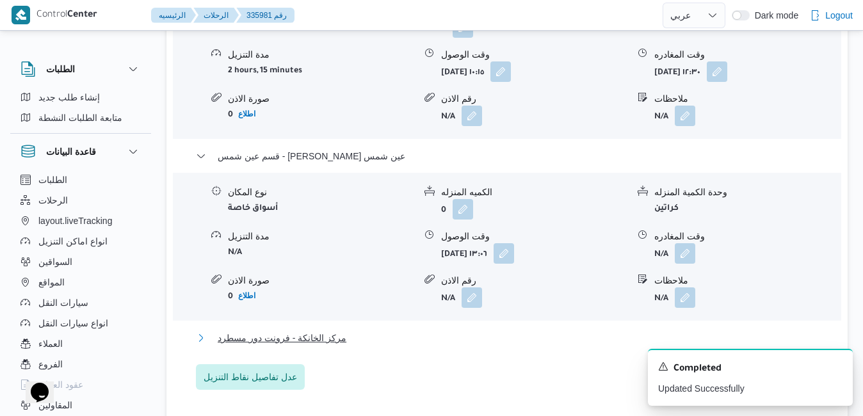
click at [643, 330] on button "مركز الخانكة - فرونت دور مسطرد" at bounding box center [507, 337] width 623 height 15
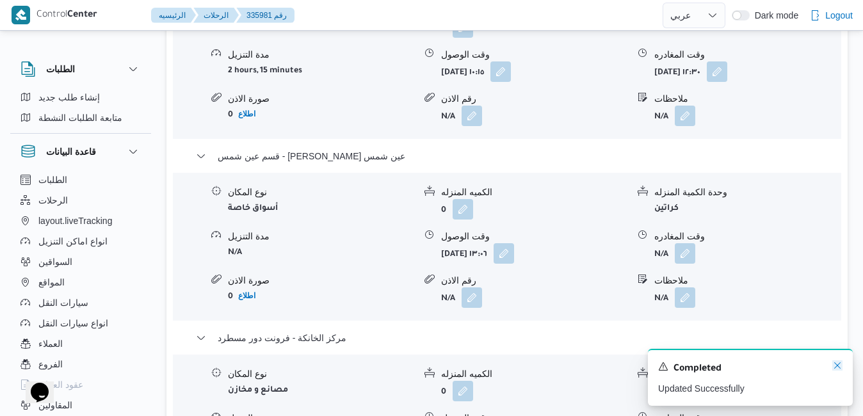
click at [838, 367] on icon "Dismiss toast" at bounding box center [837, 365] width 10 height 10
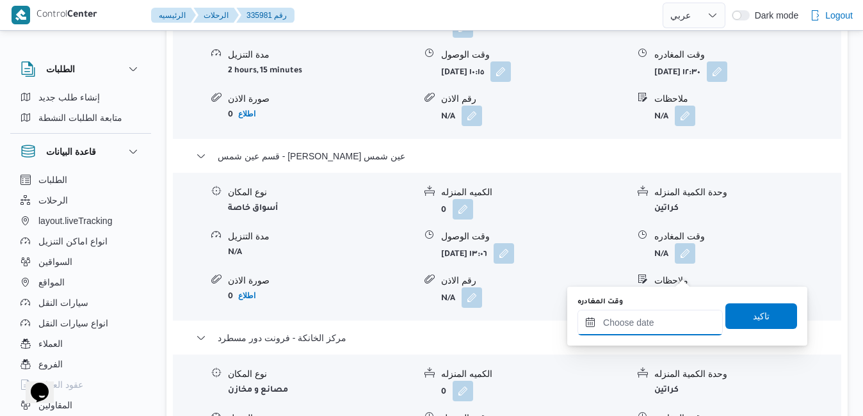
click at [644, 325] on input "وقت المغادره" at bounding box center [649, 323] width 145 height 26
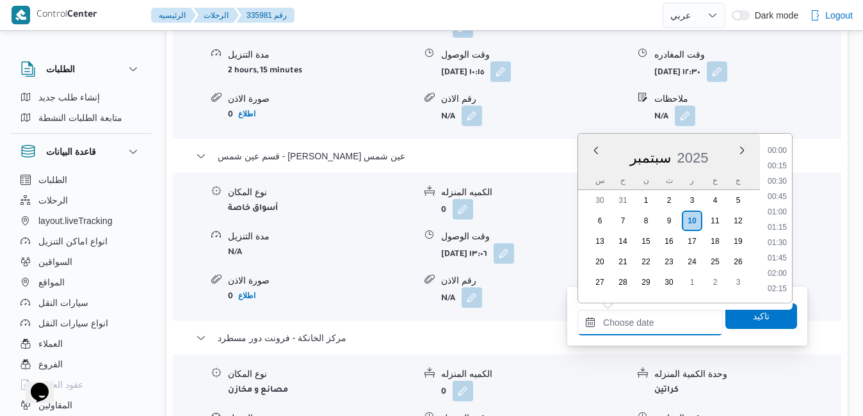
scroll to position [1197, 0]
click at [781, 196] on li "20:15" at bounding box center [776, 197] width 29 height 13
type input "[DATE] ٢٠:١٥"
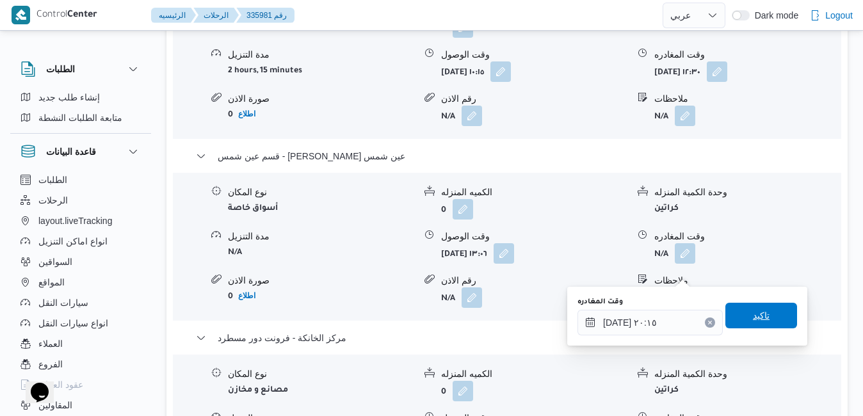
click at [753, 321] on span "تاكيد" at bounding box center [761, 315] width 17 height 15
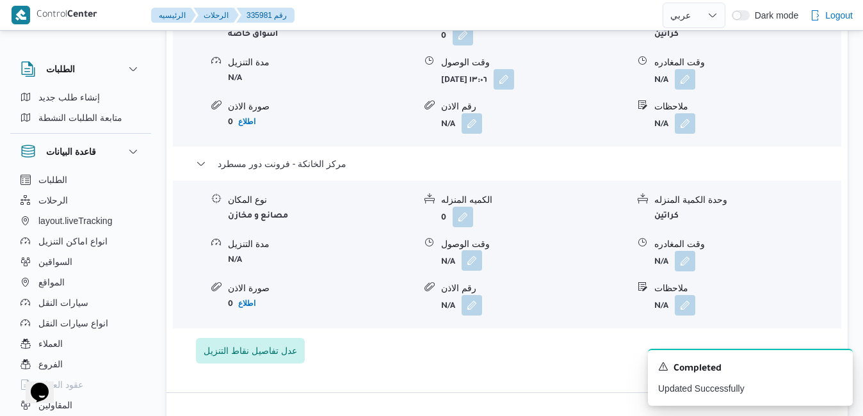
click at [472, 269] on button "button" at bounding box center [471, 260] width 20 height 20
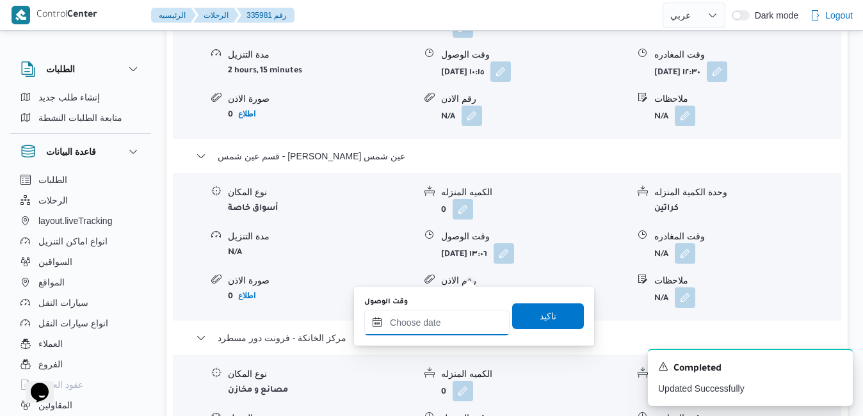
click at [449, 323] on input "وقت الوصول" at bounding box center [436, 323] width 145 height 26
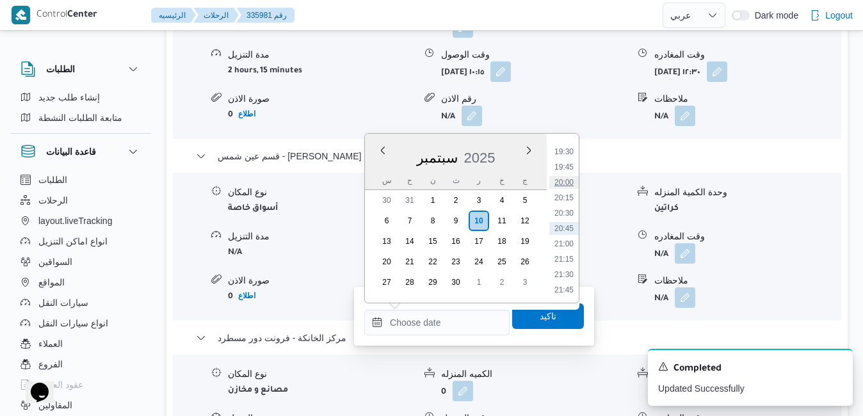
click at [566, 182] on li "20:00" at bounding box center [563, 182] width 29 height 13
type input "[DATE] ٢٠:٠٠"
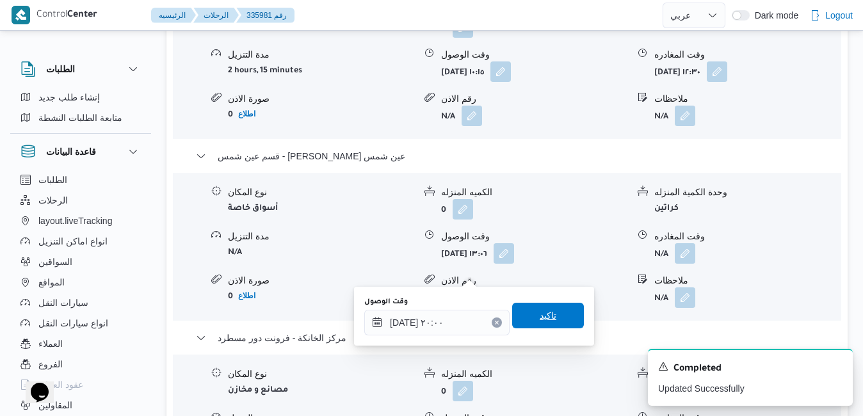
click at [536, 327] on span "تاكيد" at bounding box center [548, 316] width 72 height 26
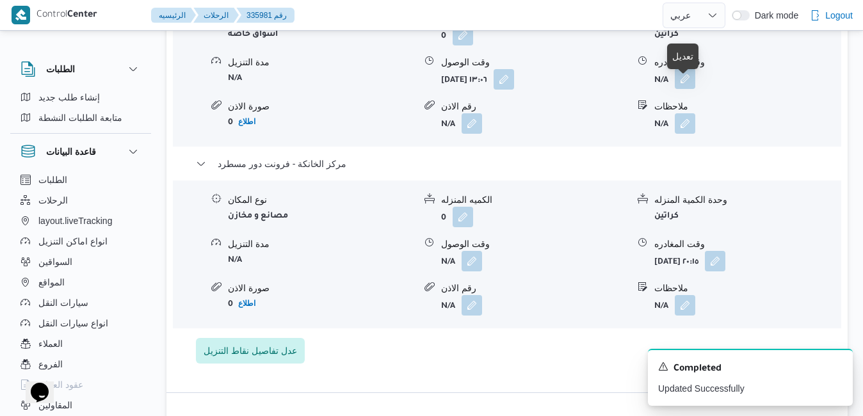
click at [684, 89] on button "button" at bounding box center [685, 78] width 20 height 20
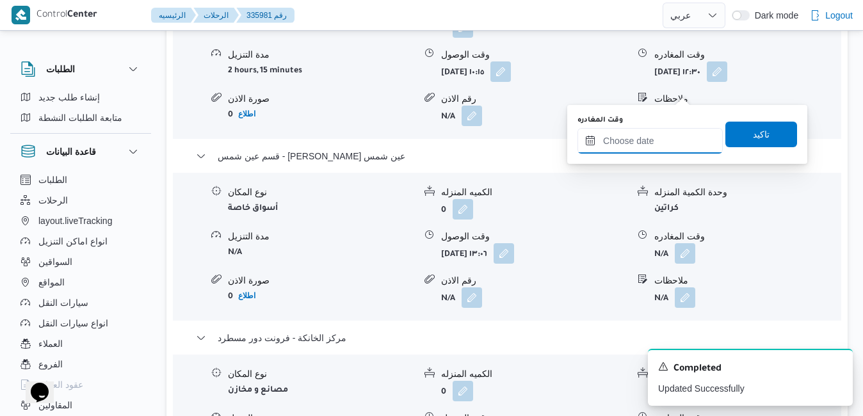
click at [644, 128] on input "وقت المغادره" at bounding box center [649, 141] width 145 height 26
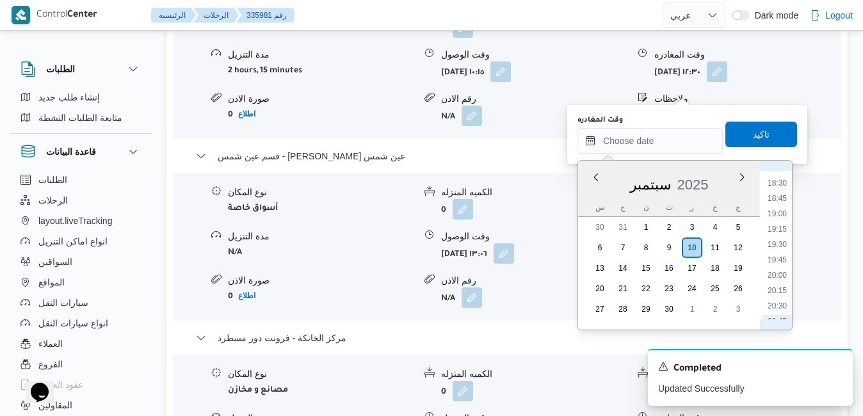
scroll to position [1067, 0]
click at [778, 293] on li "19:15" at bounding box center [776, 293] width 29 height 13
type input "[DATE] ١٩:١٥"
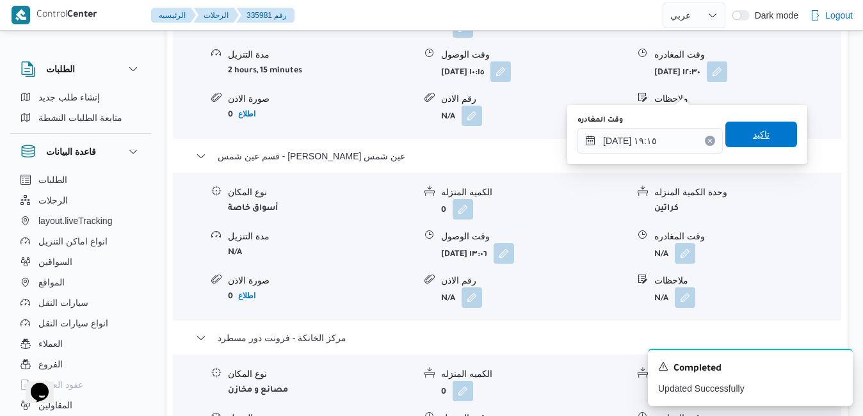
click at [756, 136] on span "تاكيد" at bounding box center [761, 134] width 17 height 15
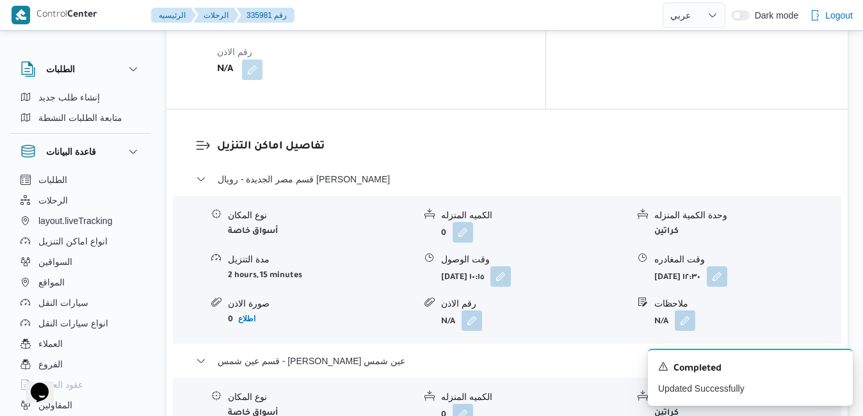
scroll to position [1203, 0]
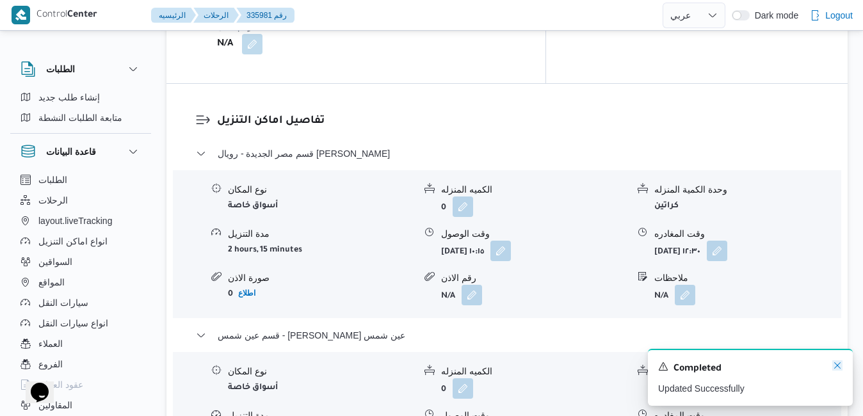
click at [837, 364] on icon "Dismiss toast" at bounding box center [837, 365] width 10 height 10
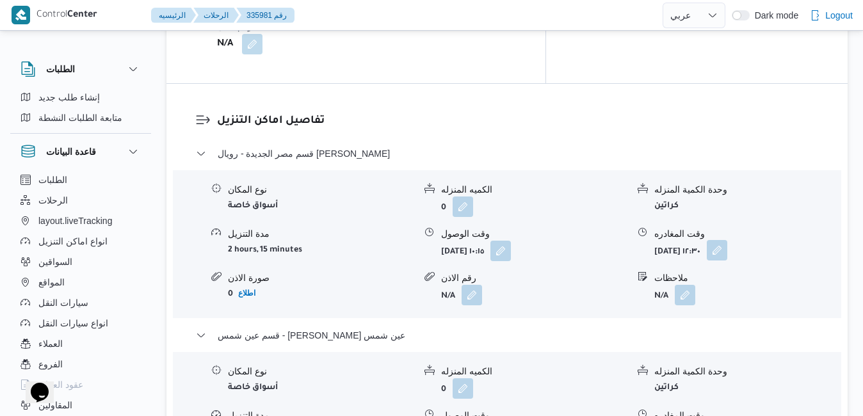
click at [727, 240] on button "button" at bounding box center [717, 250] width 20 height 20
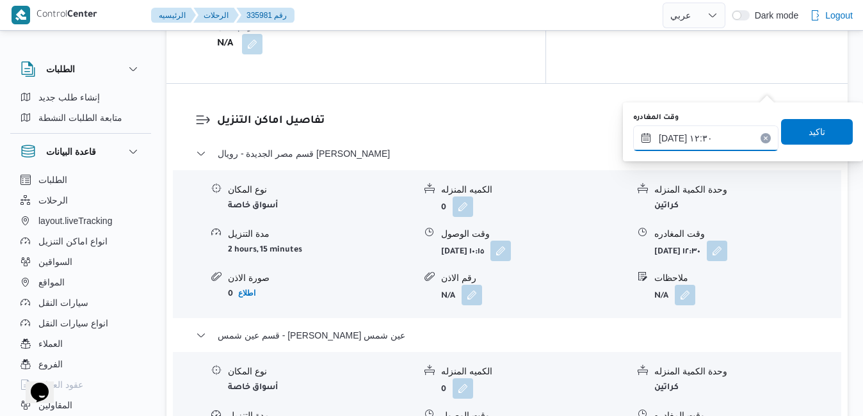
click at [714, 138] on input "[DATE] ١٢:٣٠" at bounding box center [705, 138] width 145 height 26
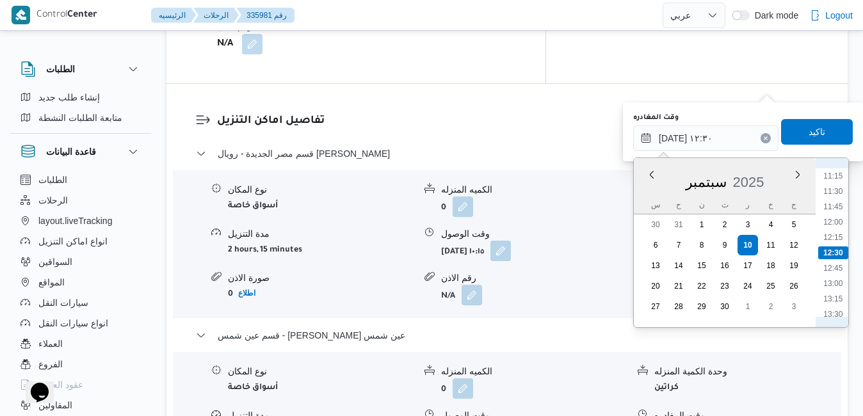
scroll to position [820, 0]
click at [837, 234] on li "14:15" at bounding box center [832, 230] width 29 height 13
type input "[DATE] ١٤:١٥"
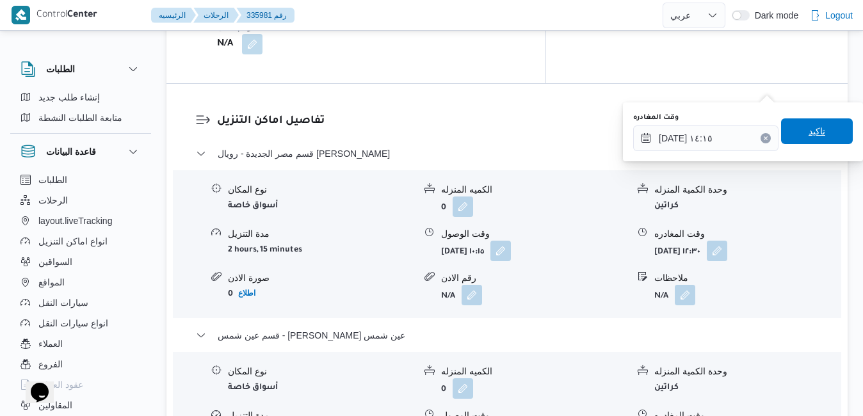
click at [819, 127] on span "تاكيد" at bounding box center [817, 131] width 72 height 26
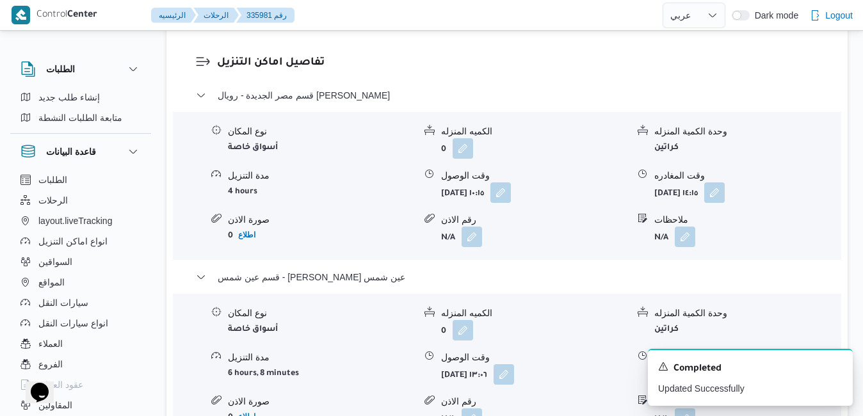
scroll to position [1280, 0]
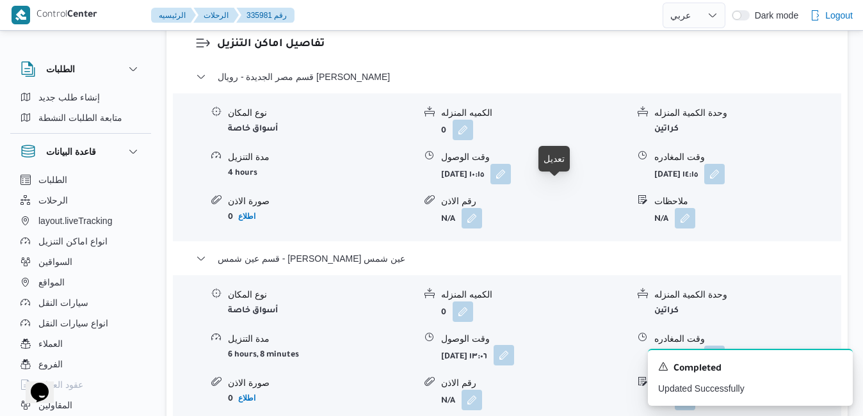
click at [514, 345] on button "button" at bounding box center [503, 355] width 20 height 20
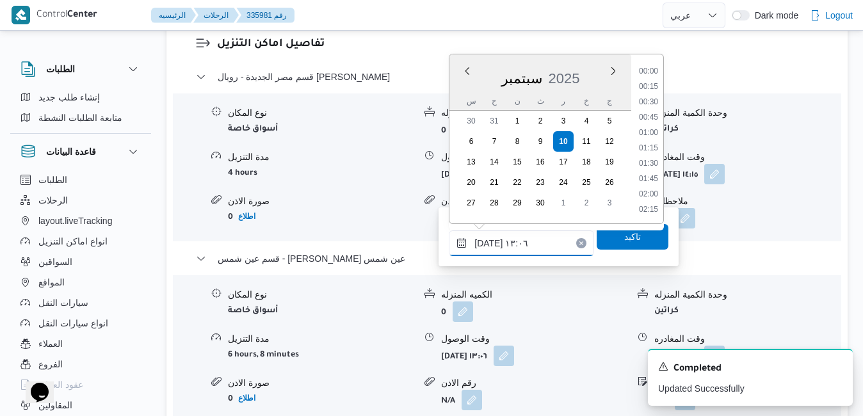
click at [522, 242] on input "١٠/٠٩/٢٠٢٥ ١٣:٠٦" at bounding box center [521, 243] width 145 height 26
click at [652, 127] on li "14:45" at bounding box center [648, 126] width 29 height 13
type input "١٠/٠٩/٢٠٢٥ ١٤:٤٥"
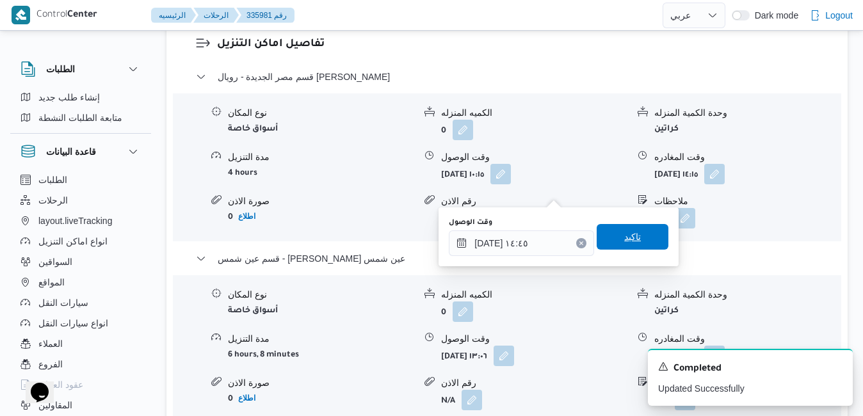
click at [624, 234] on span "تاكيد" at bounding box center [632, 236] width 17 height 15
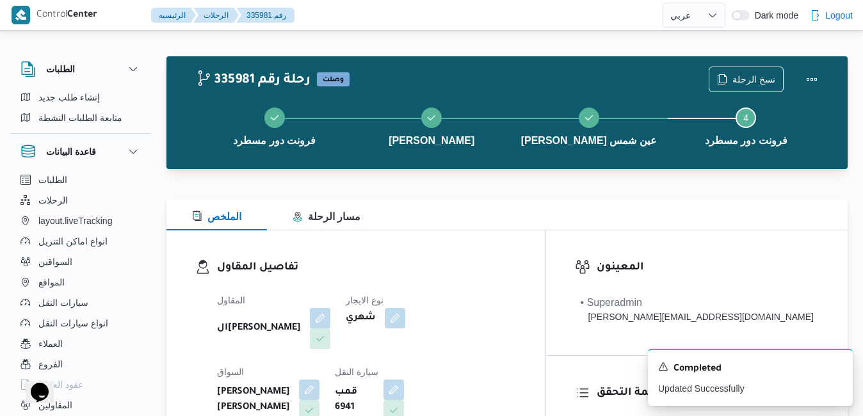
scroll to position [0, 0]
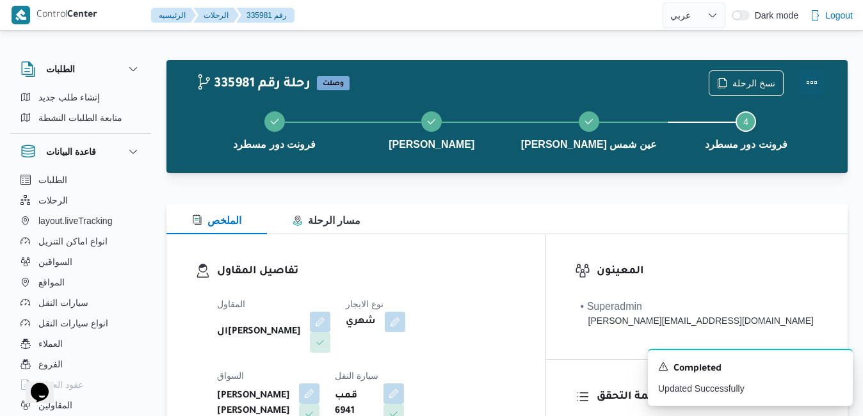
click at [807, 81] on button "Actions" at bounding box center [812, 83] width 26 height 26
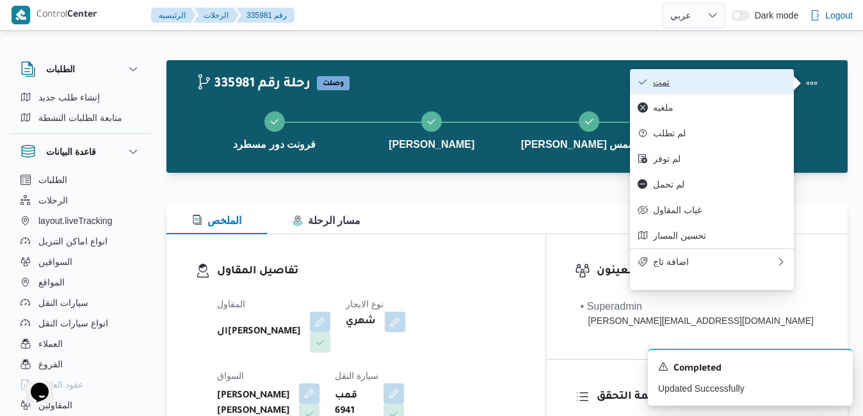
click at [739, 84] on span "تمت" at bounding box center [719, 82] width 133 height 10
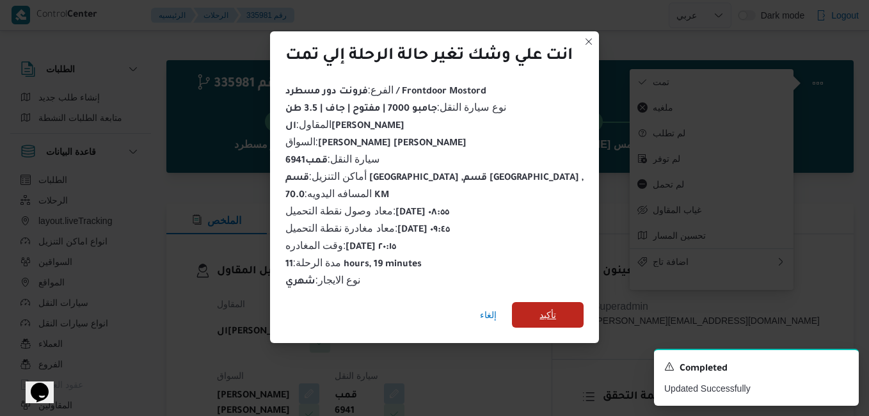
click at [541, 312] on span "تأكيد" at bounding box center [548, 314] width 17 height 15
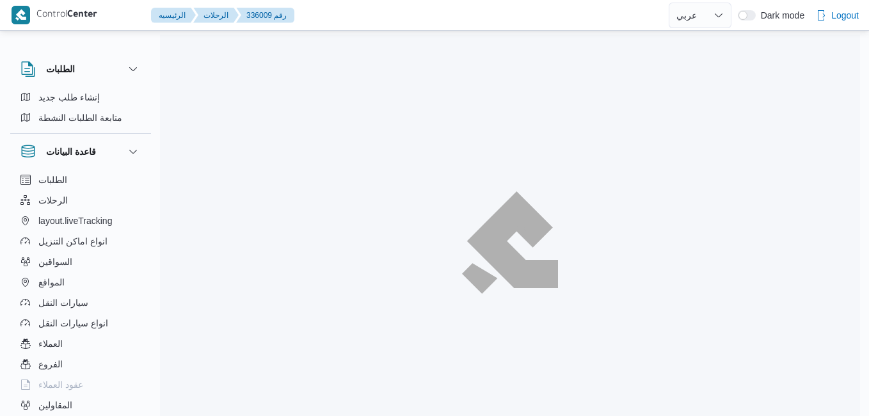
select select "ar"
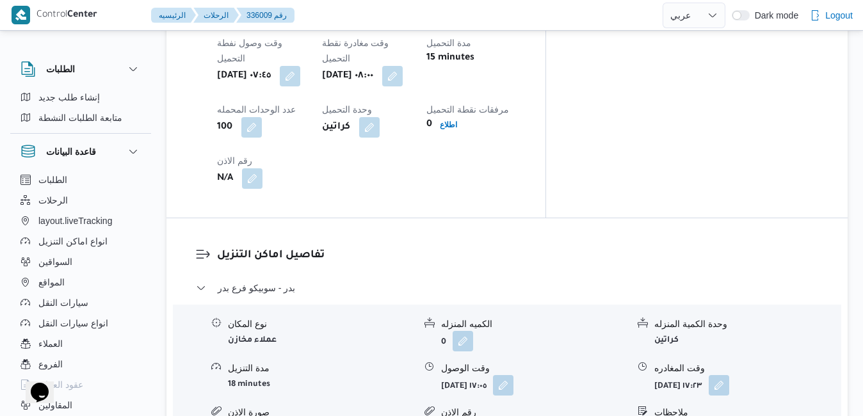
scroll to position [1101, 0]
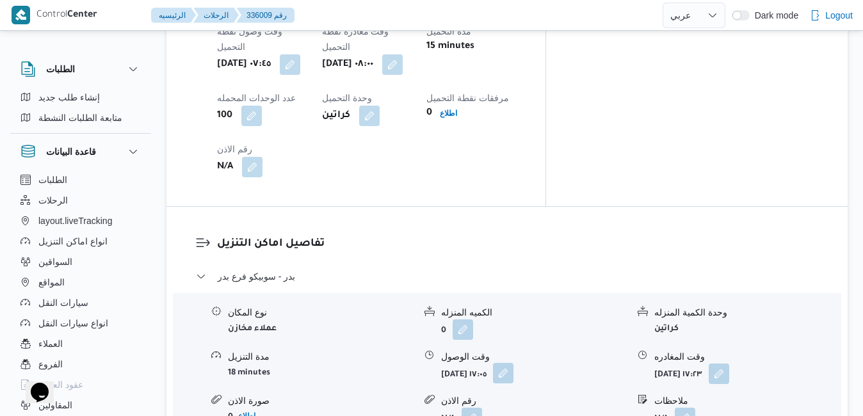
click at [513, 363] on button "button" at bounding box center [503, 373] width 20 height 20
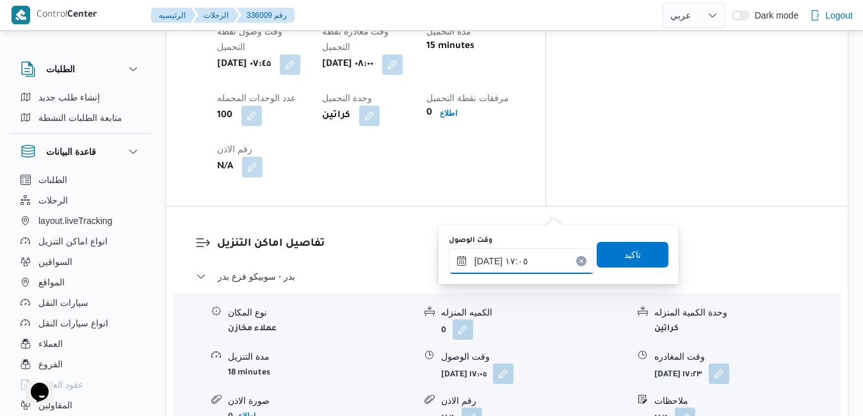
click at [508, 265] on input "١٠/٠٩/٢٠٢٥ ١٧:٠٥" at bounding box center [521, 261] width 145 height 26
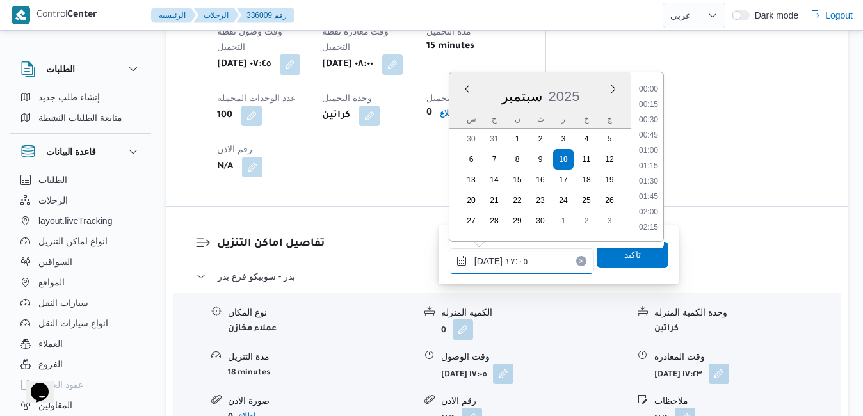
scroll to position [966, 0]
click at [659, 122] on li "16:15" at bounding box center [648, 121] width 29 height 13
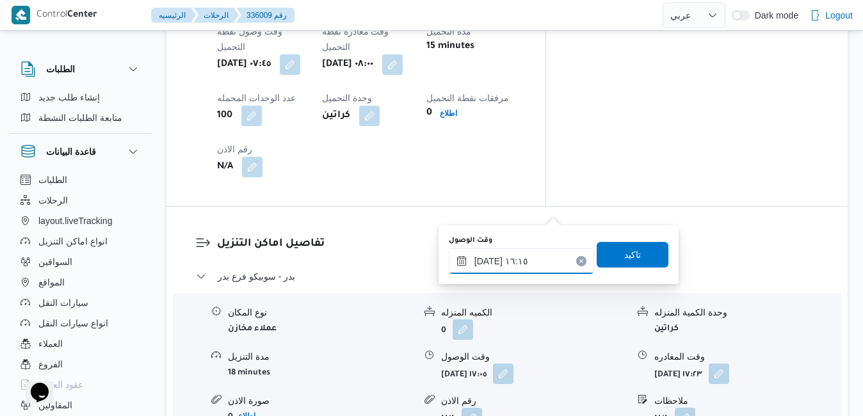
click at [529, 259] on input "١٠/٠٩/٢٠٢٥ ١٦:١٥" at bounding box center [521, 261] width 145 height 26
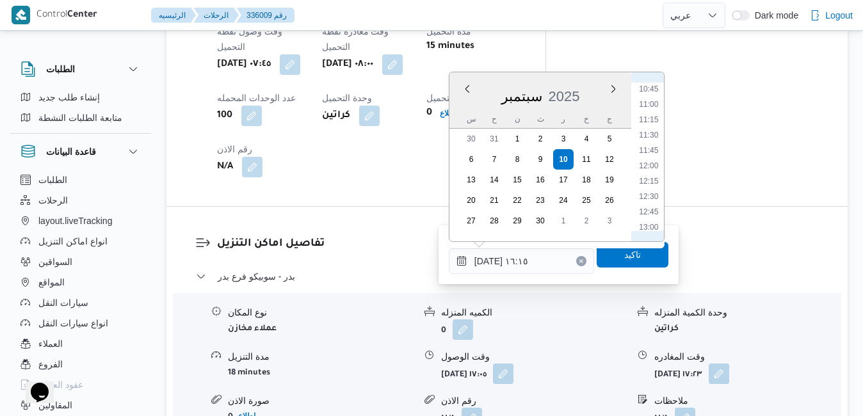
scroll to position [531, 0]
click at [651, 114] on li "09:00" at bounding box center [648, 111] width 29 height 13
type input "١٠/٠٩/٢٠٢٥ ٠٩:٠٠"
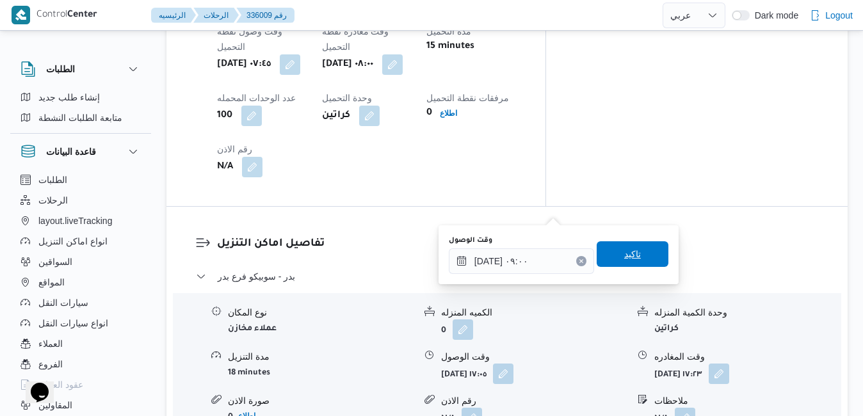
click at [624, 255] on span "تاكيد" at bounding box center [632, 253] width 17 height 15
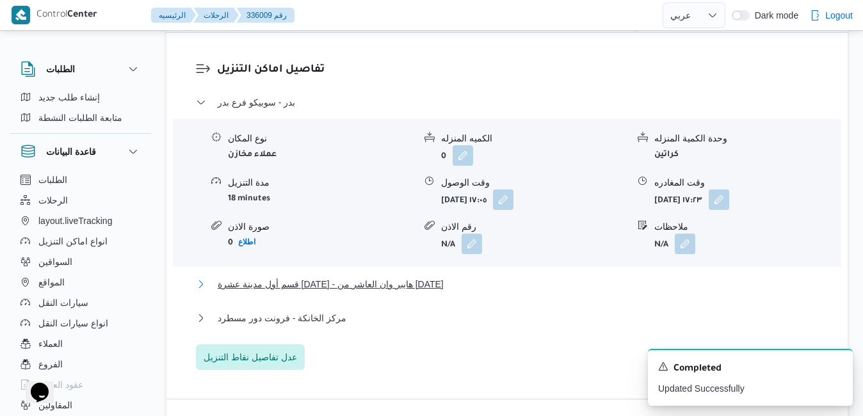
click at [569, 292] on button "قسم أول مدينة عشرة رمضان - هايبر وان العاشر من رمضان" at bounding box center [507, 283] width 623 height 15
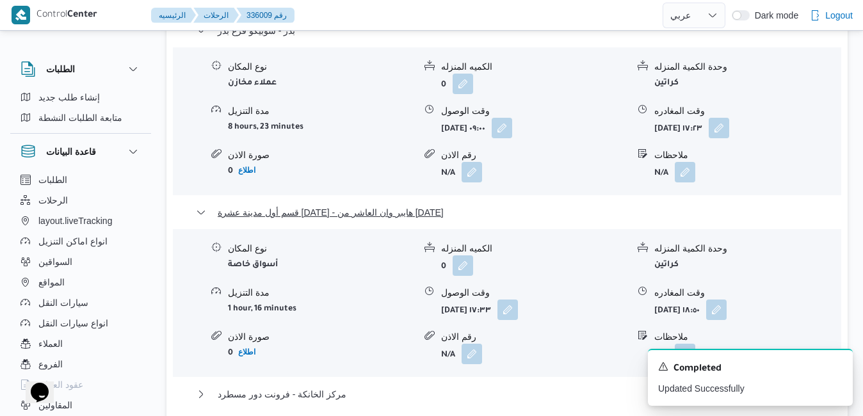
scroll to position [1357, 0]
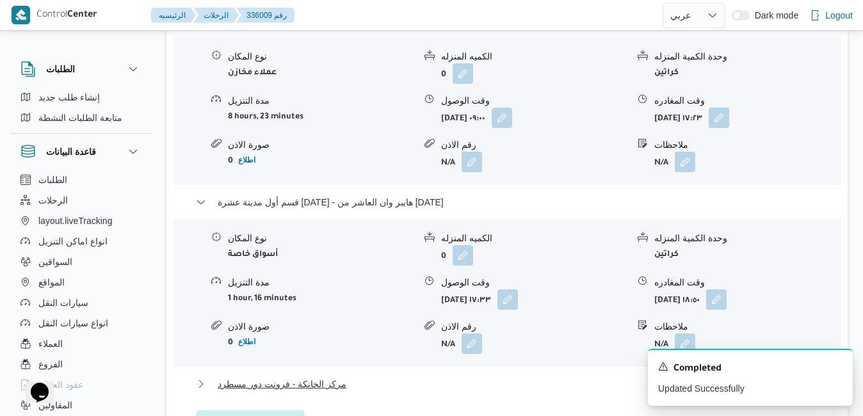
click at [614, 376] on button "مركز الخانكة - فرونت دور مسطرد" at bounding box center [507, 383] width 623 height 15
click at [837, 368] on icon "Dismiss toast" at bounding box center [837, 365] width 10 height 10
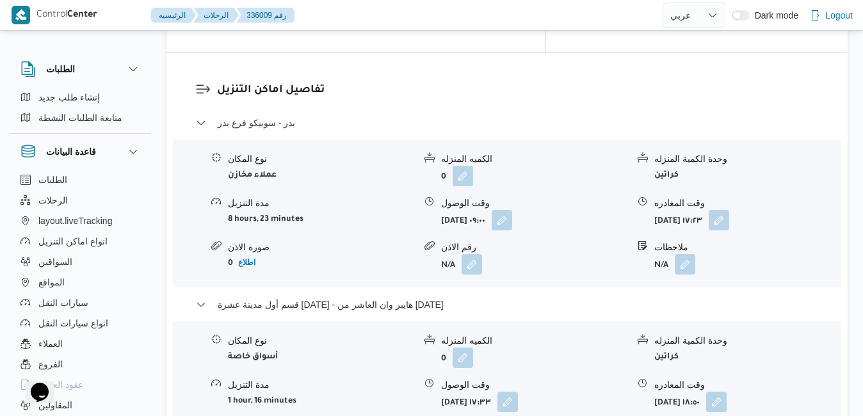
scroll to position [1229, 0]
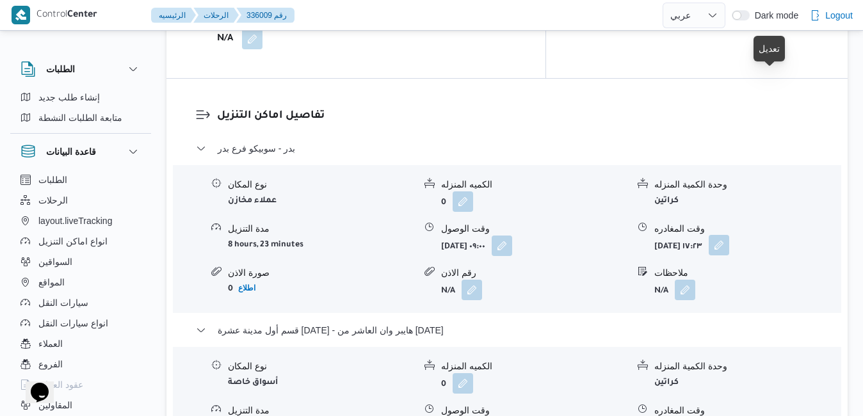
click at [729, 235] on button "button" at bounding box center [718, 245] width 20 height 20
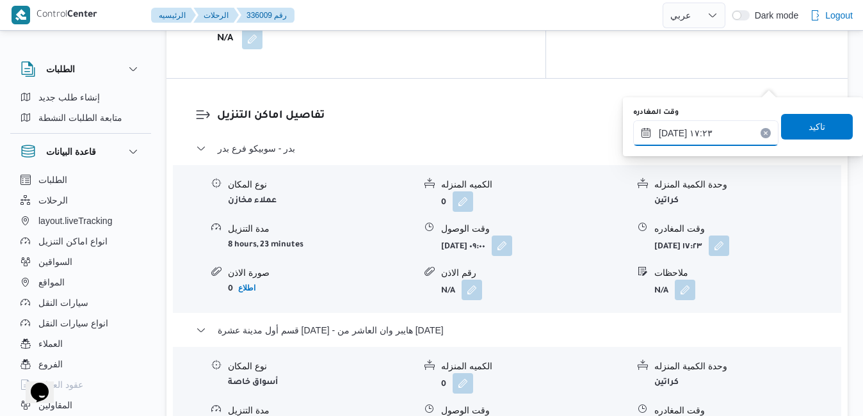
click at [698, 129] on input "١٠/٠٩/٢٠٢٥ ١٧:٢٣" at bounding box center [705, 133] width 145 height 26
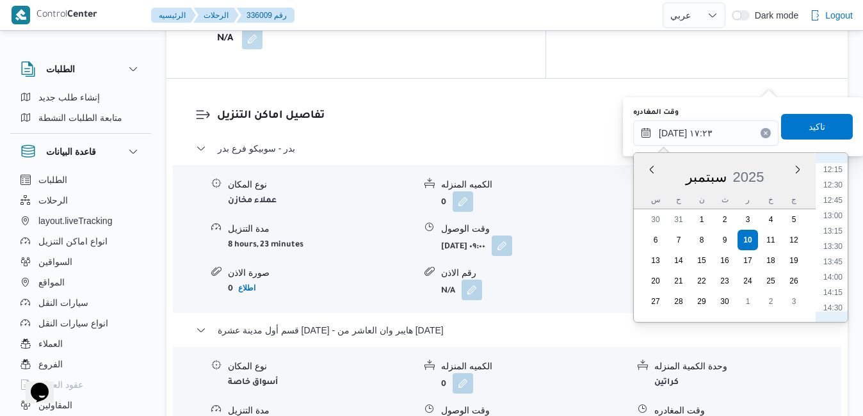
scroll to position [722, 0]
click at [833, 281] on li "13:30" at bounding box center [832, 277] width 29 height 13
type input "١٠/٠٩/٢٠٢٥ ١٣:٣٠"
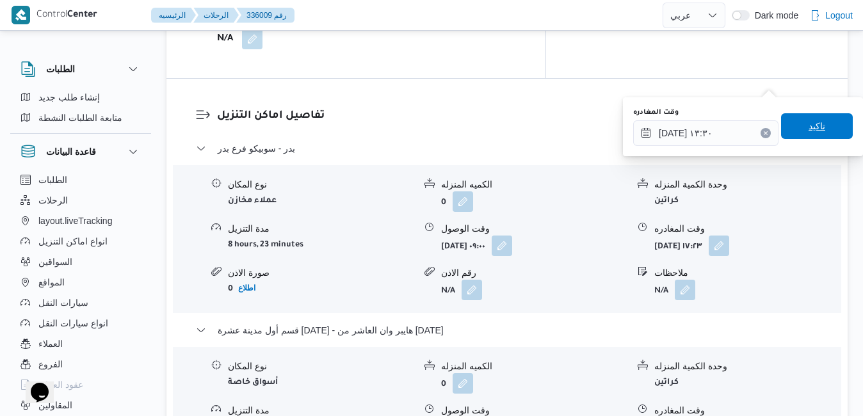
click at [810, 127] on span "تاكيد" at bounding box center [816, 125] width 17 height 15
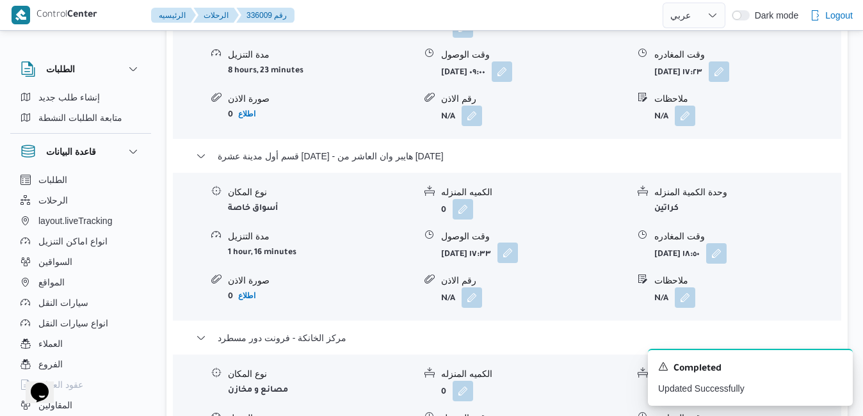
click at [518, 262] on button "button" at bounding box center [507, 253] width 20 height 20
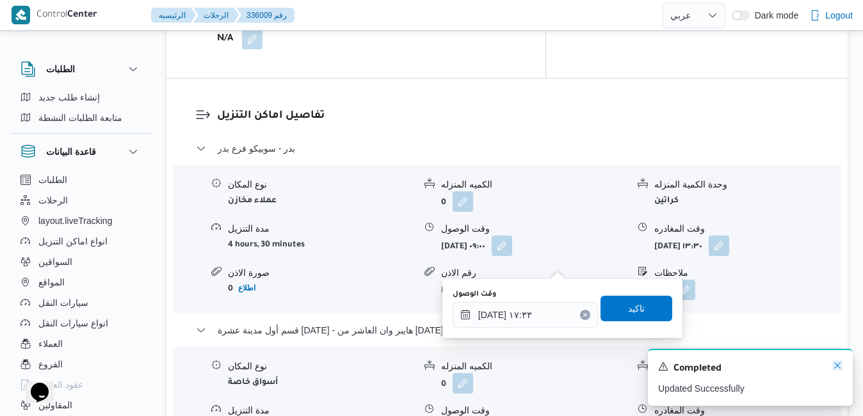
click at [840, 368] on icon "Dismiss toast" at bounding box center [837, 365] width 10 height 10
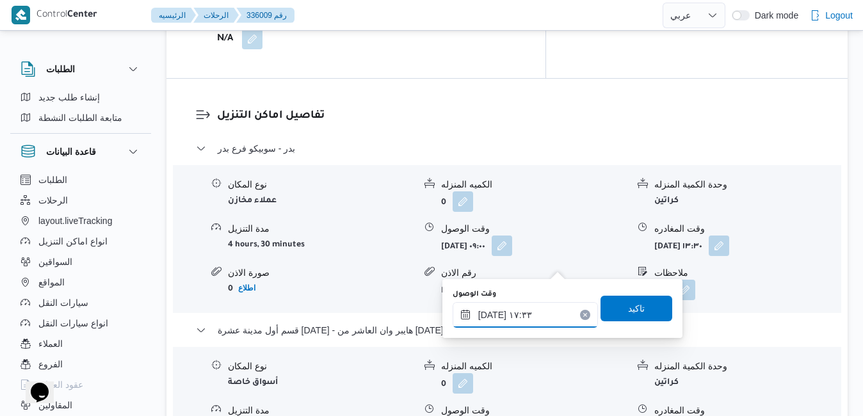
click at [490, 319] on input "١٠/٠٩/٢٠٢٥ ١٧:٣٣" at bounding box center [524, 315] width 145 height 26
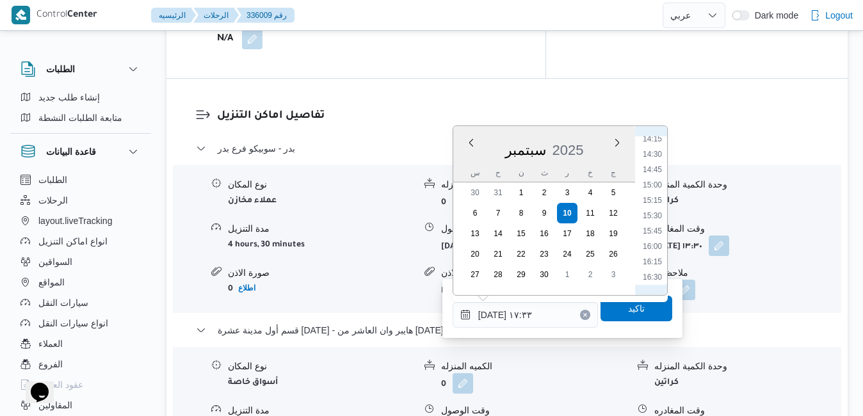
scroll to position [867, 0]
click at [648, 150] on li "14:15" at bounding box center [651, 151] width 29 height 13
type input "١٠/٠٩/٢٠٢٥ ١٤:١٥"
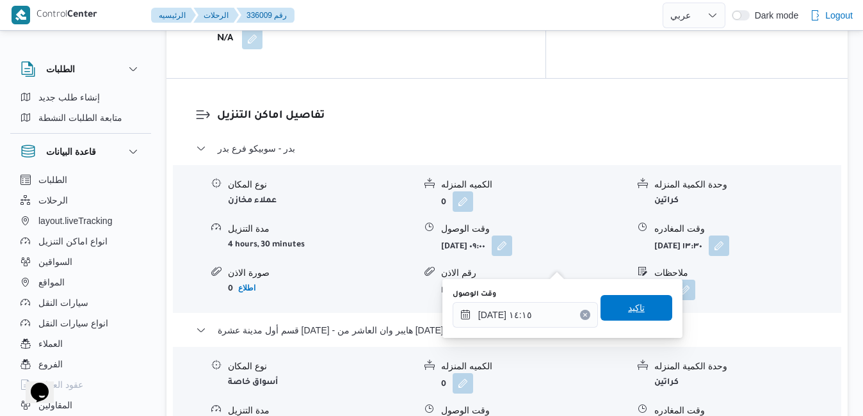
click at [614, 303] on span "تاكيد" at bounding box center [636, 308] width 72 height 26
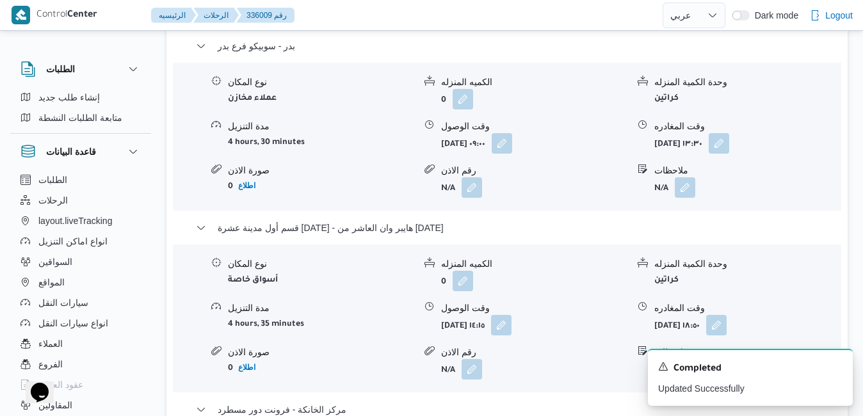
scroll to position [1357, 0]
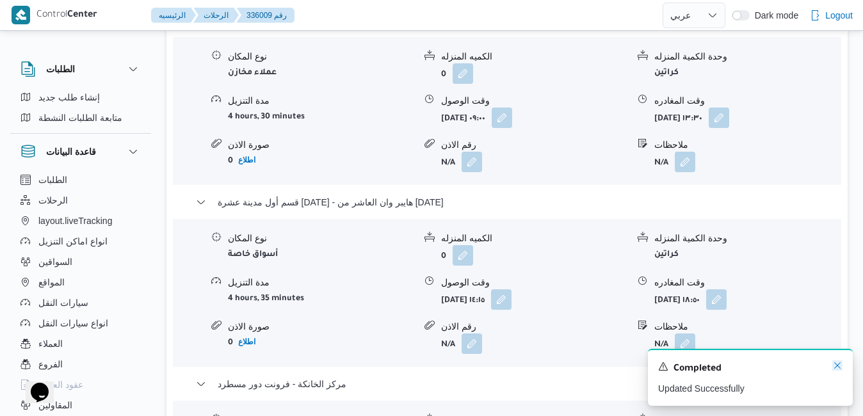
click at [836, 366] on icon "Dismiss toast" at bounding box center [837, 365] width 6 height 6
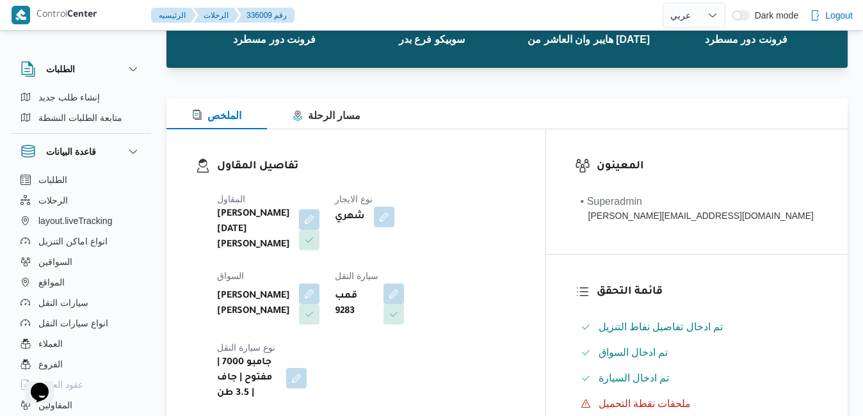
scroll to position [0, 0]
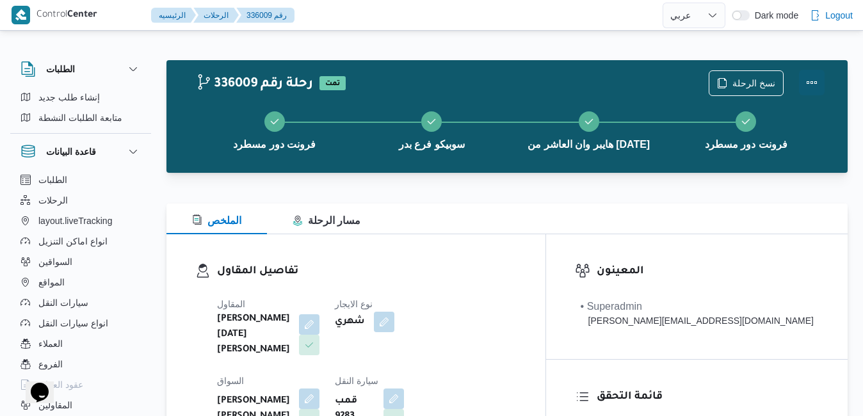
click at [811, 70] on div "نسخ الرحلة" at bounding box center [766, 83] width 131 height 41
click at [820, 75] on button "Actions" at bounding box center [812, 83] width 26 height 26
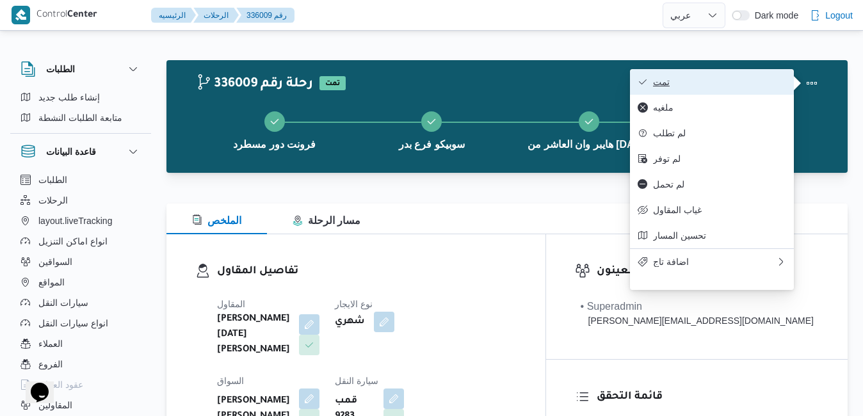
click at [747, 86] on span "تمت" at bounding box center [719, 82] width 133 height 10
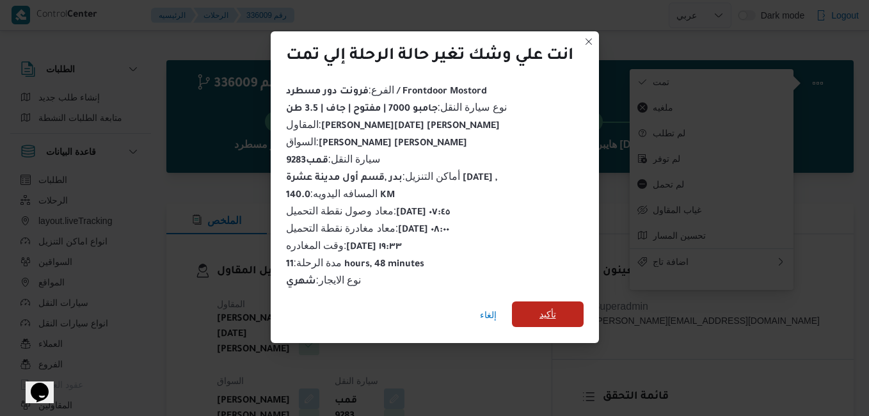
click at [551, 307] on span "تأكيد" at bounding box center [548, 314] width 17 height 15
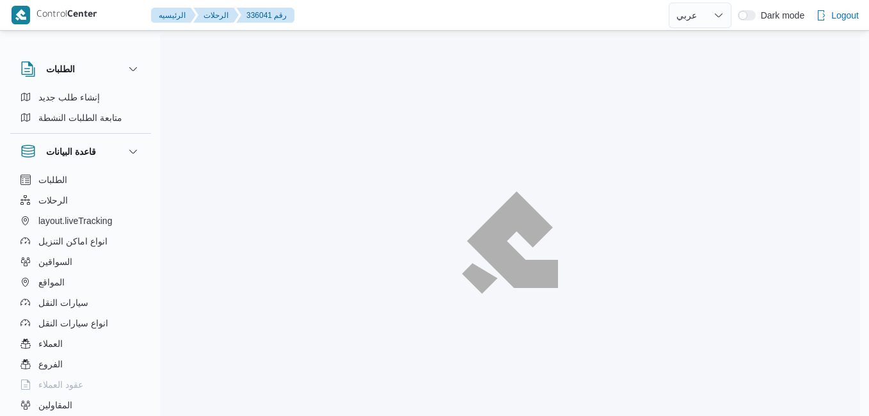
select select "ar"
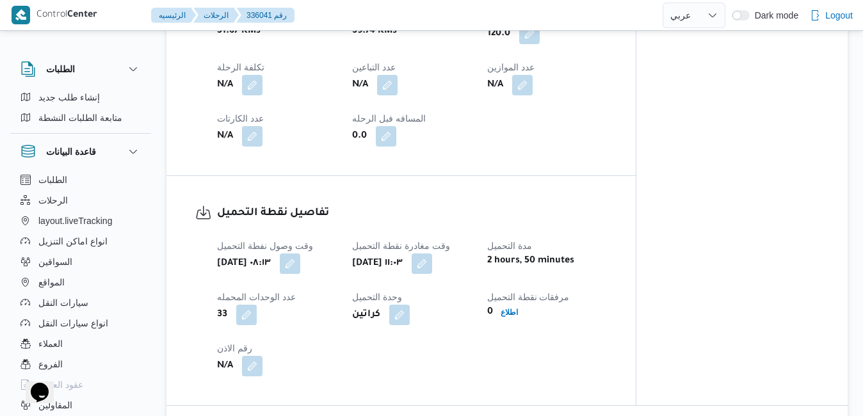
scroll to position [691, 0]
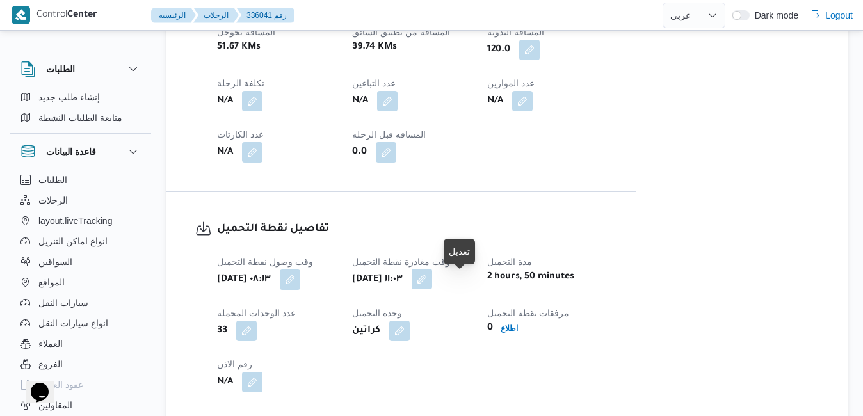
click at [432, 282] on button "button" at bounding box center [422, 279] width 20 height 20
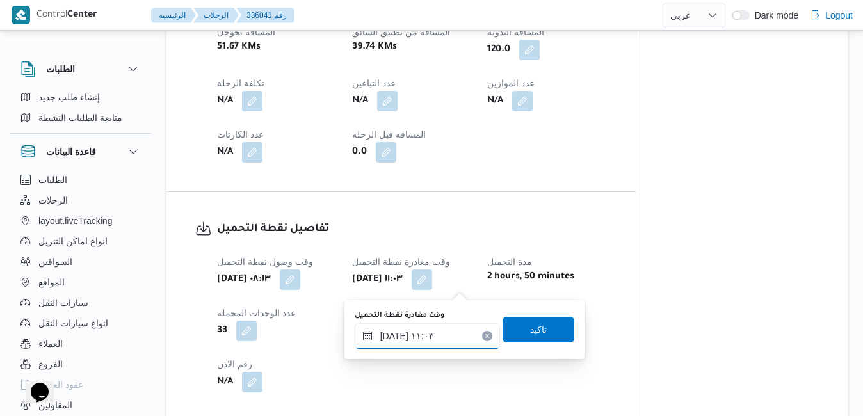
click at [417, 333] on input "[DATE] ١١:٠٣" at bounding box center [427, 336] width 145 height 26
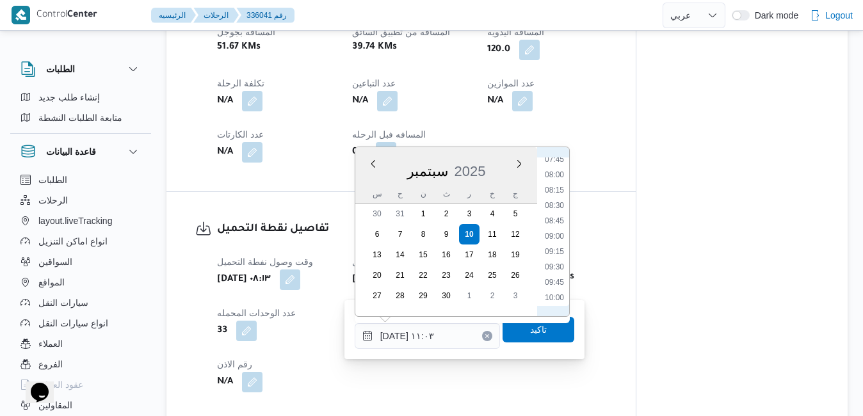
scroll to position [468, 0]
click at [555, 230] on li "08:45" at bounding box center [554, 233] width 29 height 13
type input "١٠/٠٩/٢٠٢٥ ٠٨:٤٥"
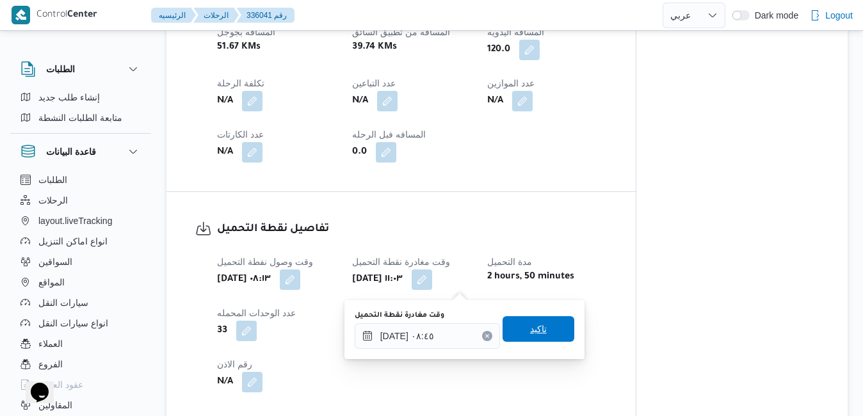
click at [530, 333] on span "تاكيد" at bounding box center [538, 328] width 17 height 15
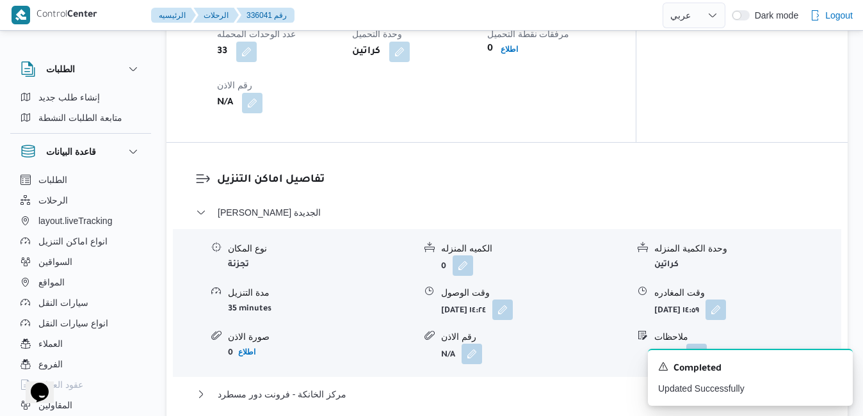
scroll to position [973, 0]
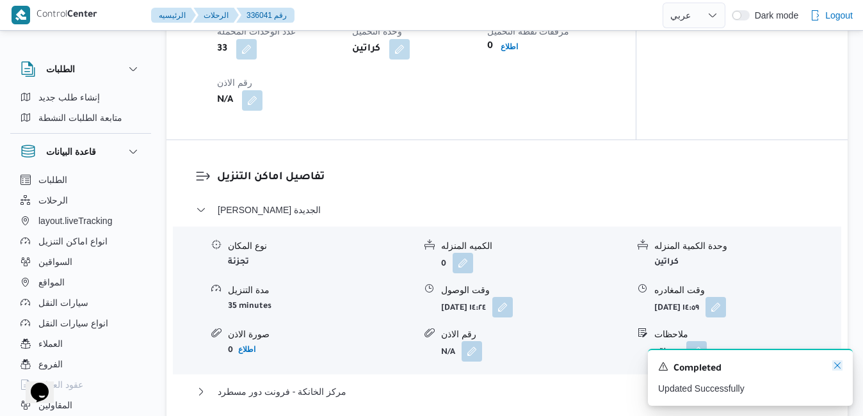
click at [839, 365] on icon "Dismiss toast" at bounding box center [837, 365] width 10 height 10
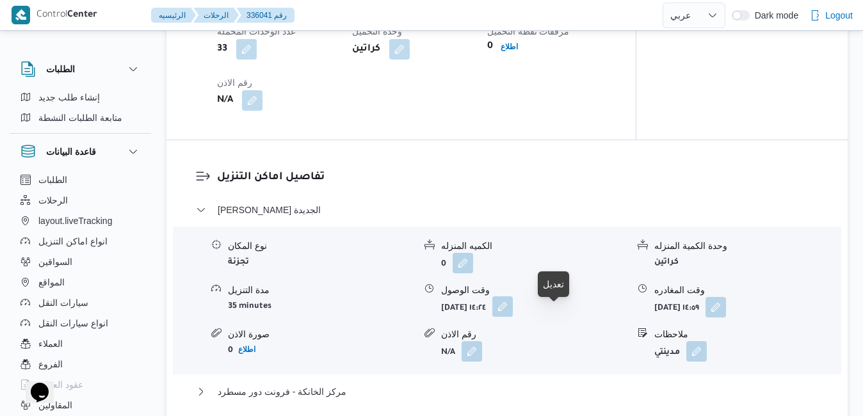
click at [513, 317] on button "button" at bounding box center [502, 306] width 20 height 20
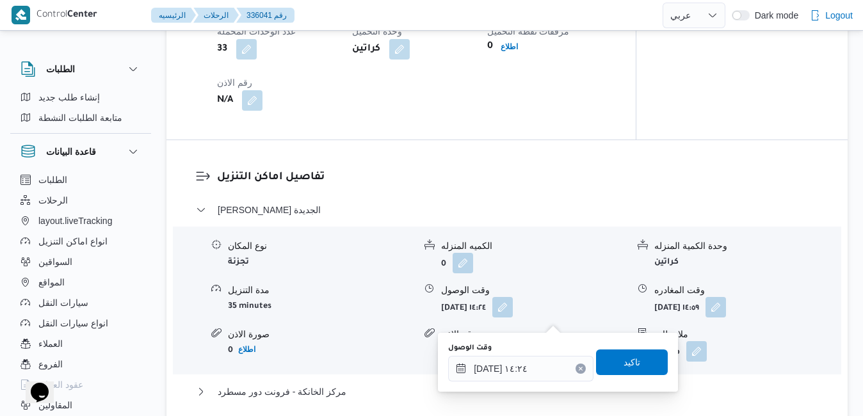
click at [495, 382] on div "وقت الوصول ١٠/٠٩/٢٠٢٥ ١٤:٢٤ تاكيد" at bounding box center [558, 362] width 222 height 41
click at [506, 367] on input "١٠/٠٩/٢٠٢٥ ١٤:٢٤" at bounding box center [520, 369] width 145 height 26
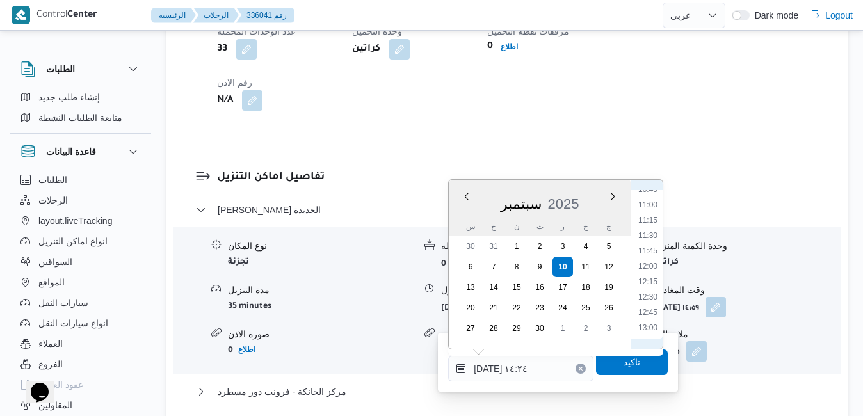
scroll to position [538, 0]
click at [651, 241] on li "09:30" at bounding box center [647, 242] width 29 height 13
type input "١٠/٠٩/٢٠٢٥ ٠٩:٣٠"
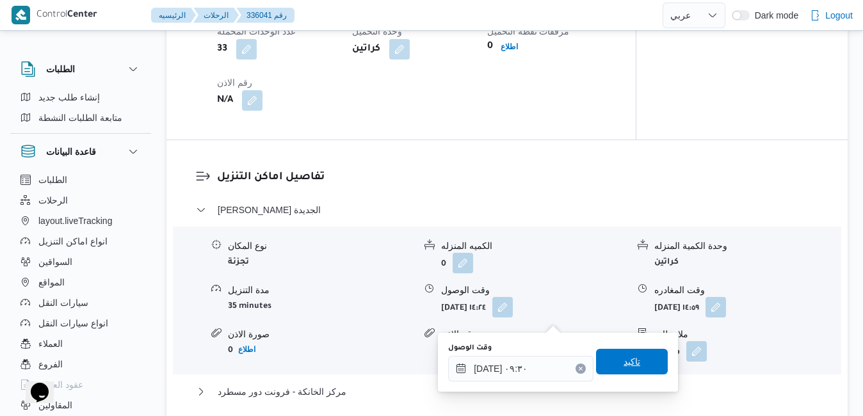
click at [623, 365] on span "تاكيد" at bounding box center [631, 361] width 17 height 15
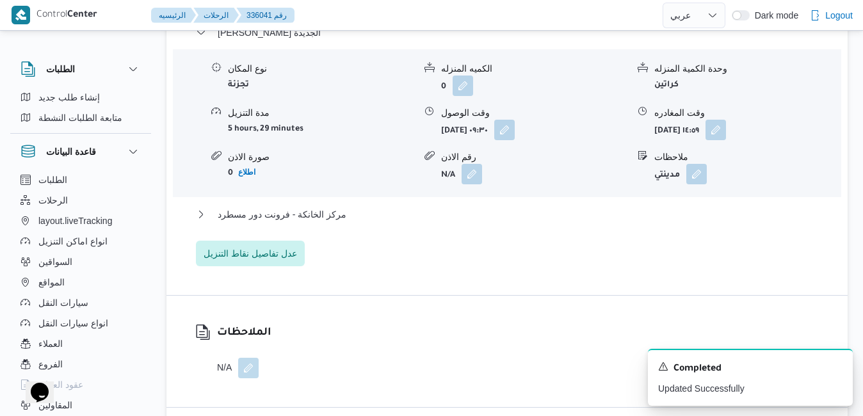
scroll to position [1178, 0]
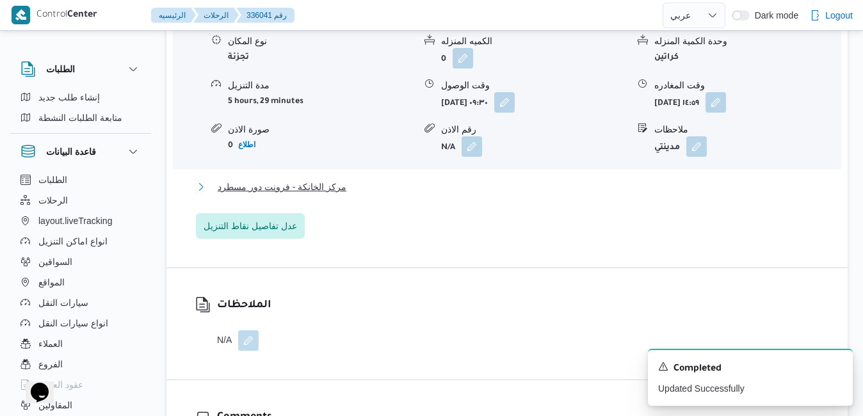
click at [699, 195] on button "مركز الخانكة - فرونت دور مسطرد" at bounding box center [507, 186] width 623 height 15
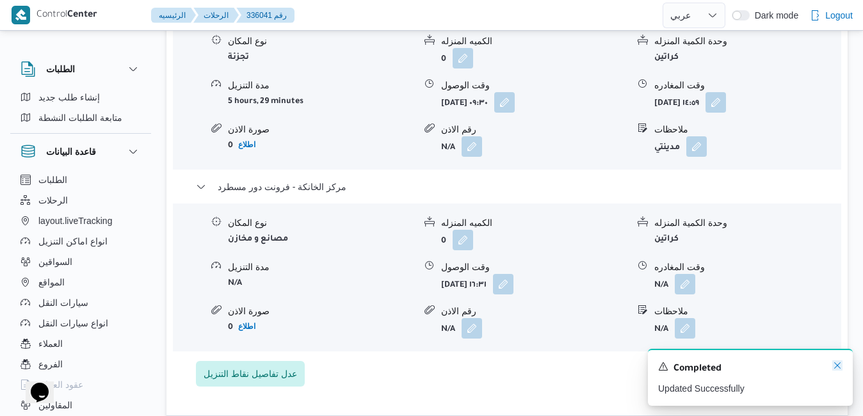
click at [837, 364] on icon "Dismiss toast" at bounding box center [837, 365] width 10 height 10
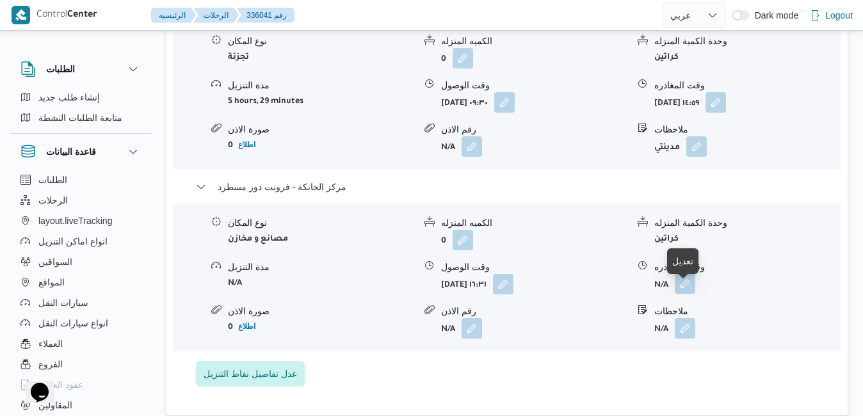
click at [686, 294] on button "button" at bounding box center [685, 283] width 20 height 20
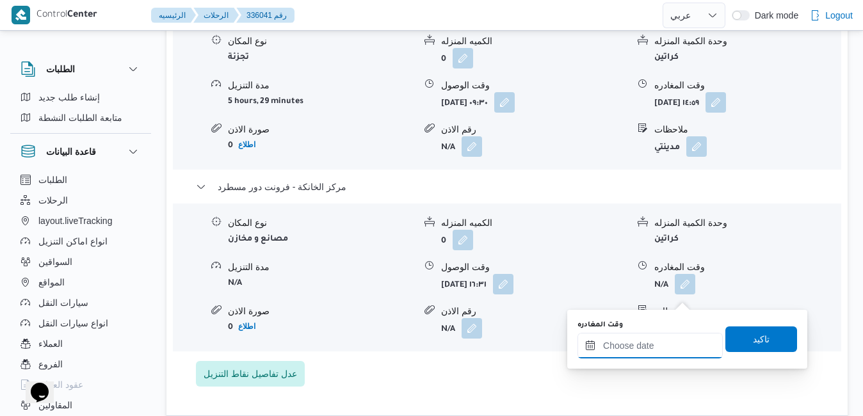
click at [630, 346] on input "وقت المغادره" at bounding box center [649, 346] width 145 height 26
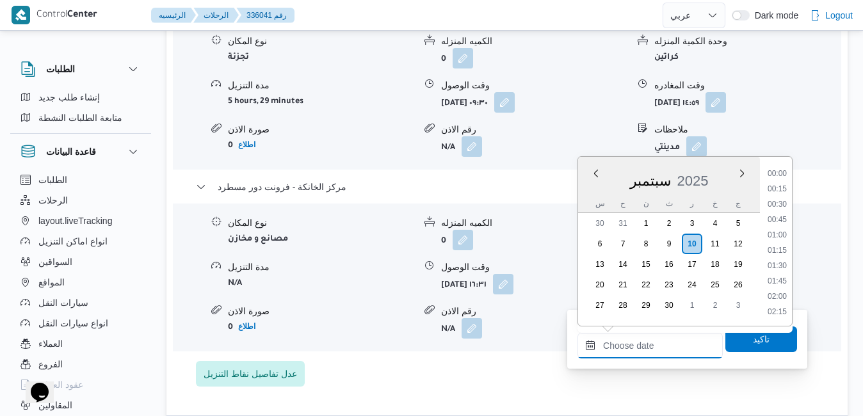
scroll to position [1212, 0]
click at [780, 177] on li "19:45" at bounding box center [776, 174] width 29 height 13
type input "١٠/٠٩/٢٠٢٥ ١٩:٤٥"
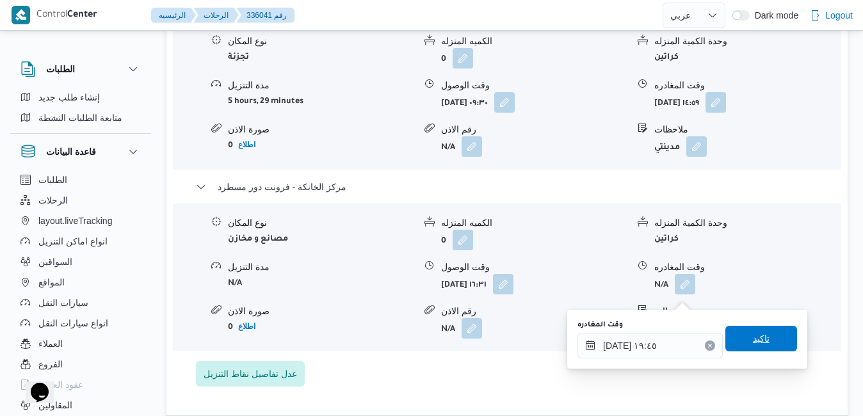
click at [736, 342] on span "تاكيد" at bounding box center [761, 339] width 72 height 26
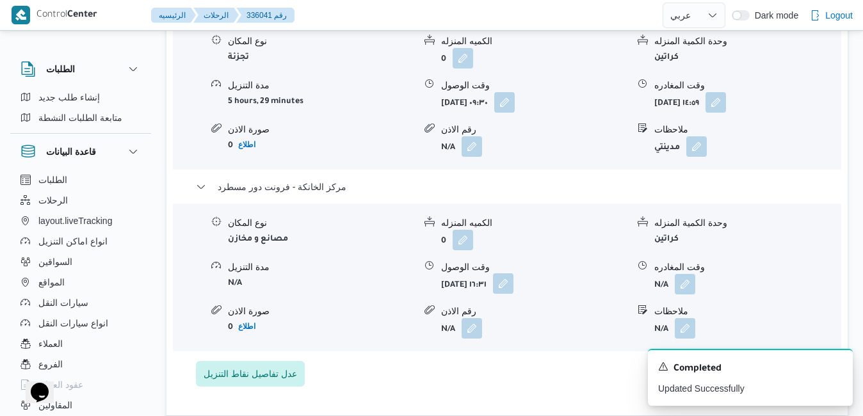
click at [513, 294] on button "button" at bounding box center [503, 283] width 20 height 20
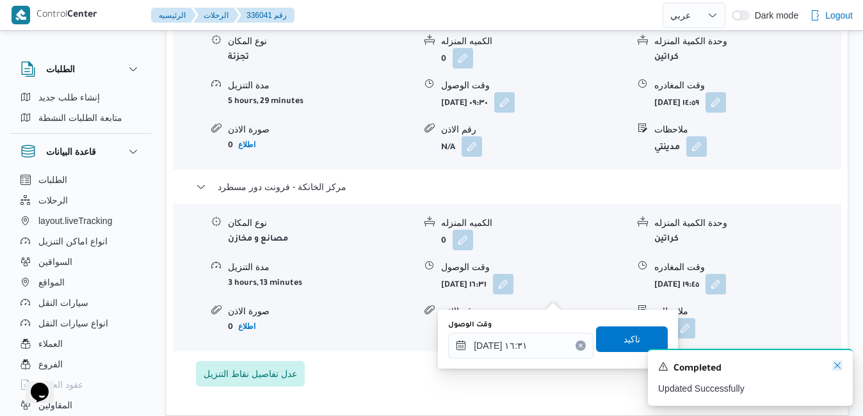
click at [835, 364] on icon "Dismiss toast" at bounding box center [837, 365] width 10 height 10
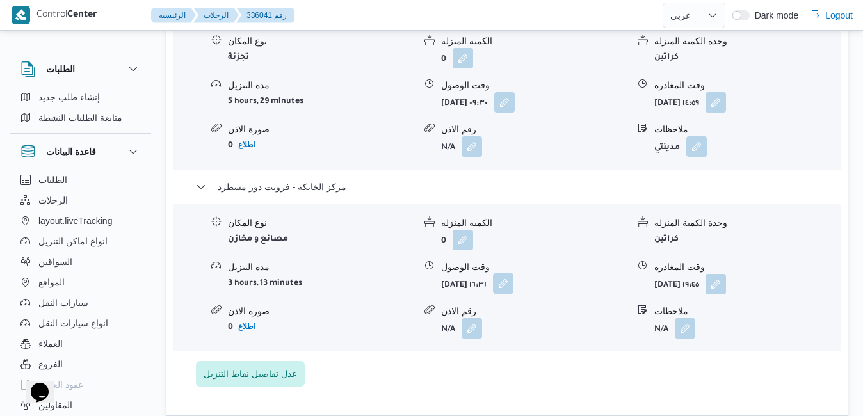
click at [513, 294] on button "button" at bounding box center [503, 283] width 20 height 20
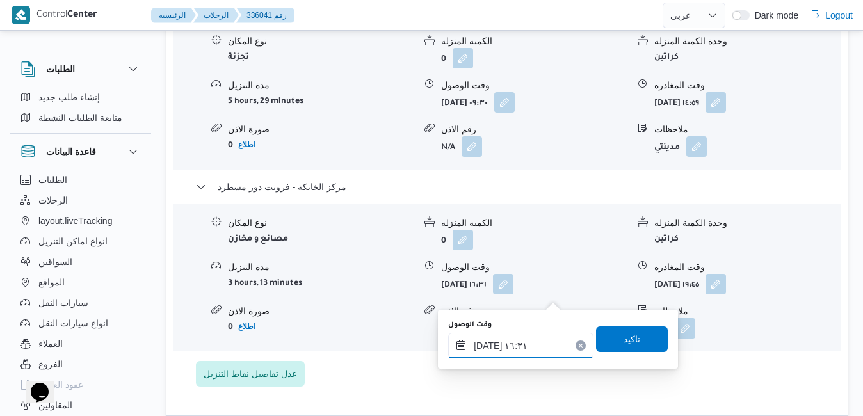
click at [527, 343] on input "١٠/٠٩/٢٠٢٥ ١٦:٣١" at bounding box center [520, 346] width 145 height 26
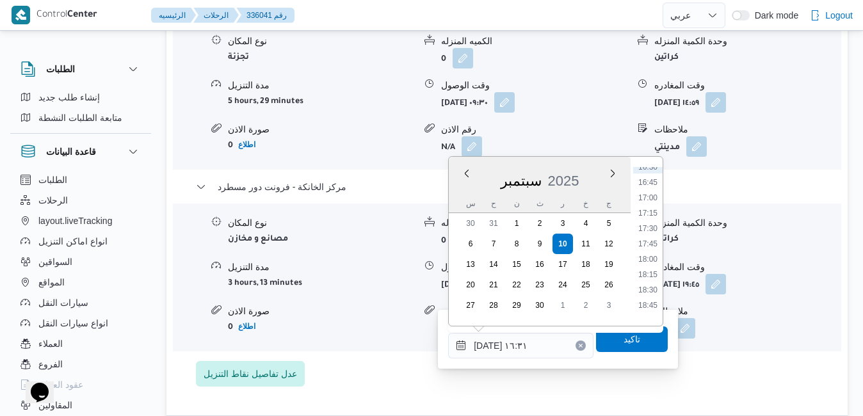
scroll to position [1066, 0]
click at [652, 297] on ul "00:00 00:15 00:30 00:45 01:00 01:15 01:30 01:45 02:00 02:15 02:30 02:45 03:00 0…" at bounding box center [647, 241] width 29 height 148
drag, startPoint x: 652, startPoint y: 297, endPoint x: 650, endPoint y: 310, distance: 12.9
click at [650, 310] on li "19:30" at bounding box center [647, 306] width 29 height 13
type input "١٠/٠٩/٢٠٢٥ ١٩:٣٠"
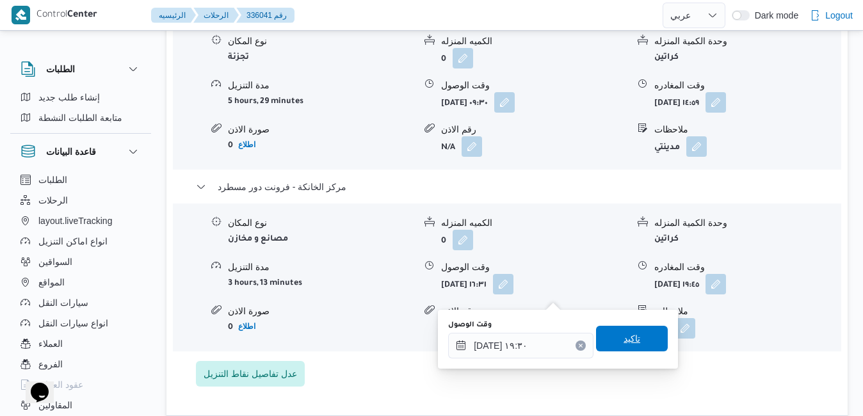
click at [627, 335] on span "تاكيد" at bounding box center [631, 338] width 17 height 15
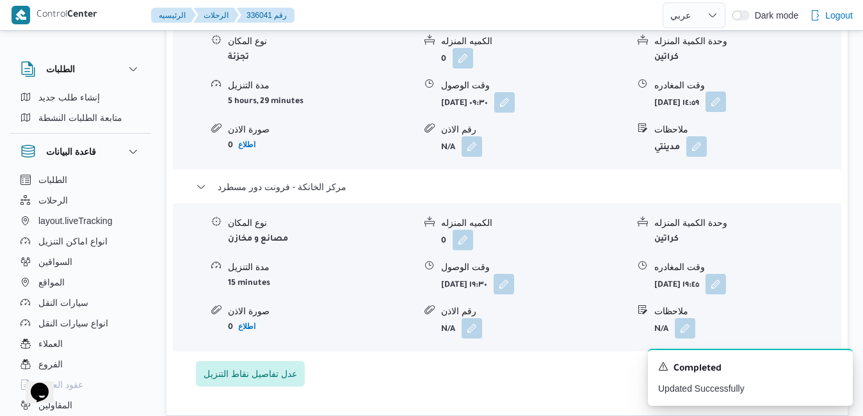
click at [726, 112] on button "button" at bounding box center [715, 102] width 20 height 20
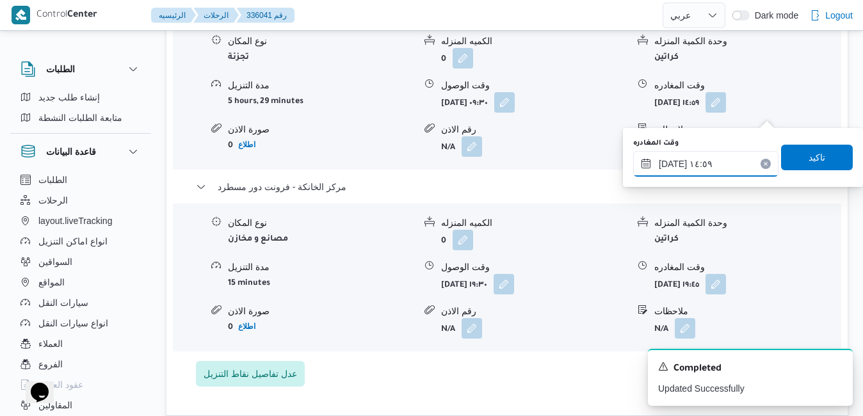
click at [719, 166] on input "١٠/٠٩/٢٠٢٥ ١٤:٥٩" at bounding box center [705, 164] width 145 height 26
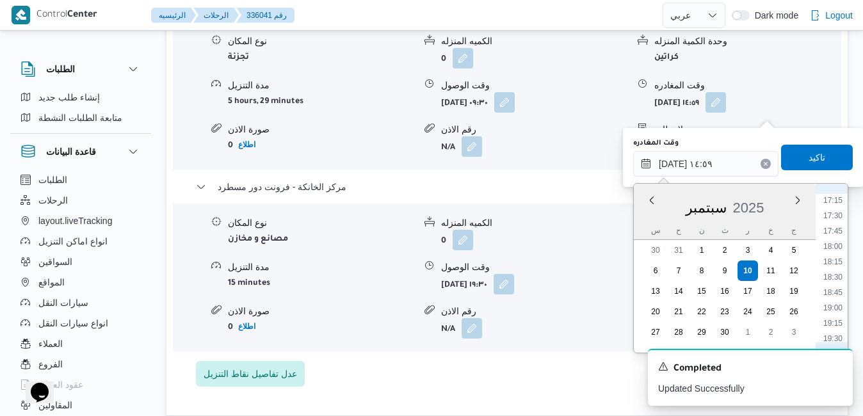
scroll to position [1088, 0]
click at [836, 268] on li "18:45" at bounding box center [832, 264] width 29 height 13
type input "١٠/٠٩/٢٠٢٥ ١٨:٤٥"
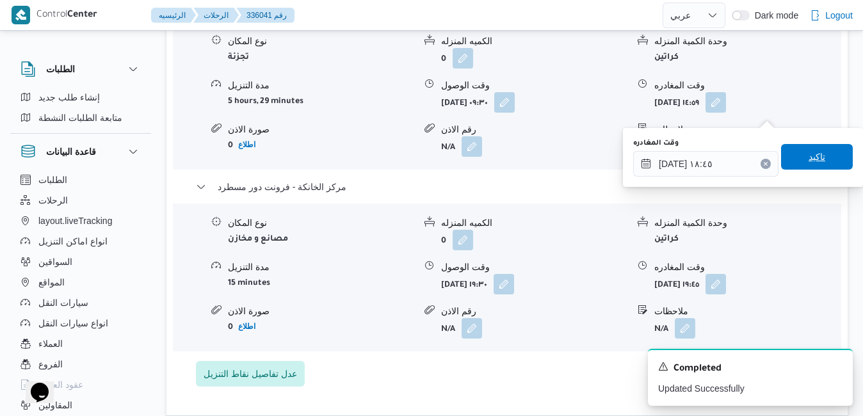
click at [808, 163] on span "تاكيد" at bounding box center [816, 156] width 17 height 15
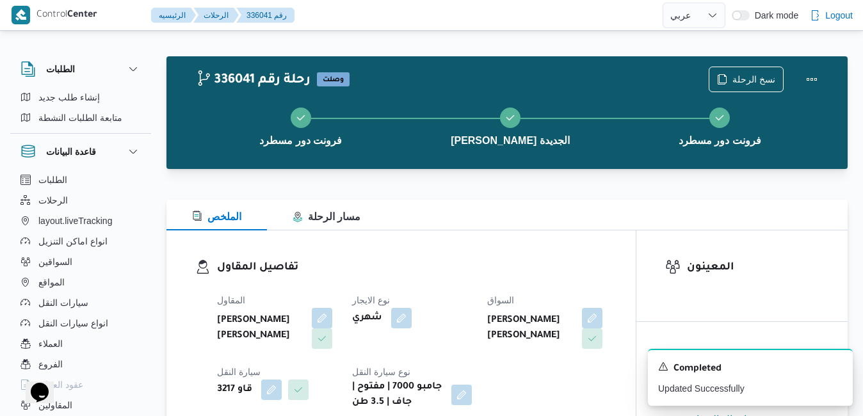
scroll to position [0, 0]
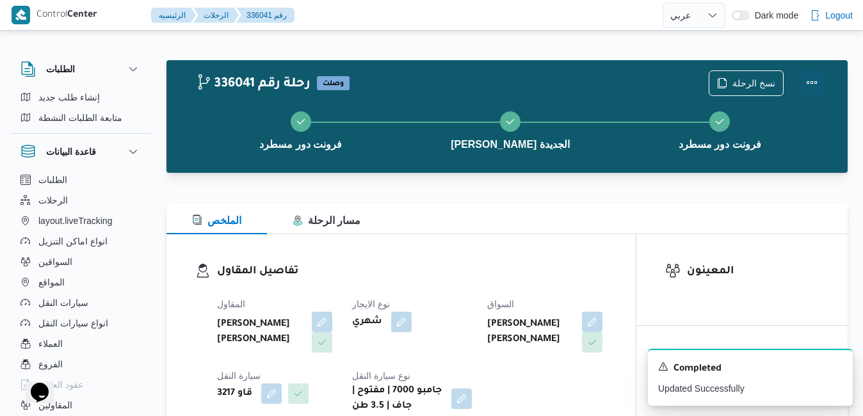
click at [810, 85] on button "Actions" at bounding box center [812, 83] width 26 height 26
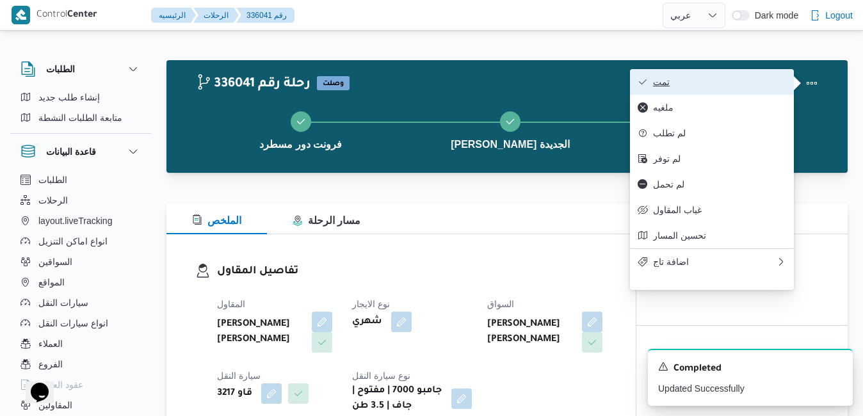
click at [746, 85] on span "تمت" at bounding box center [719, 82] width 133 height 10
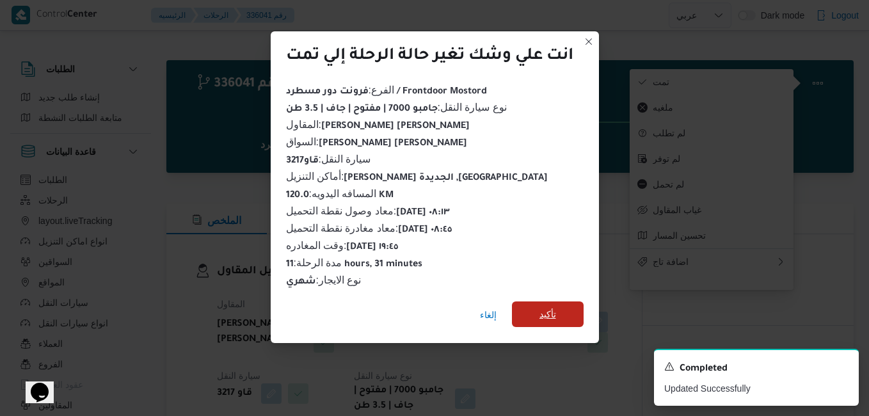
click at [558, 312] on span "تأكيد" at bounding box center [548, 314] width 72 height 26
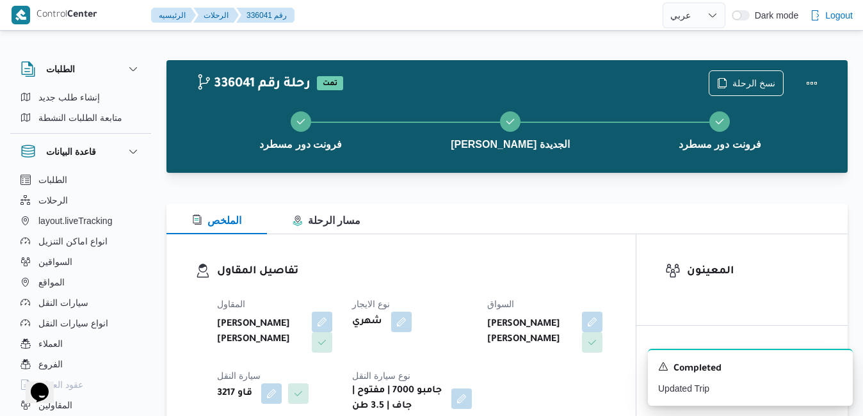
click at [556, 312] on div "عماد شحاته عطيه شحاته" at bounding box center [547, 332] width 122 height 44
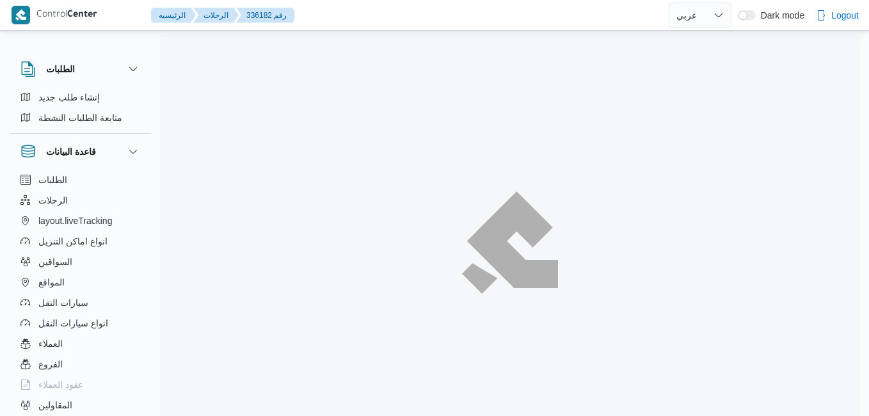
select select "ar"
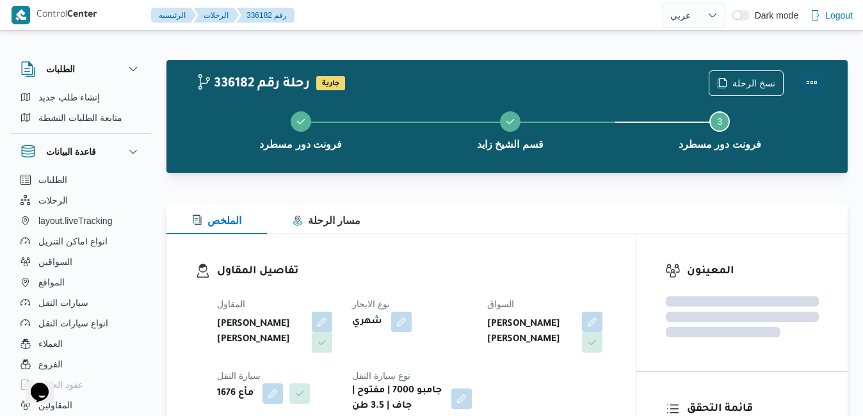
click at [820, 80] on button "Actions" at bounding box center [812, 83] width 26 height 26
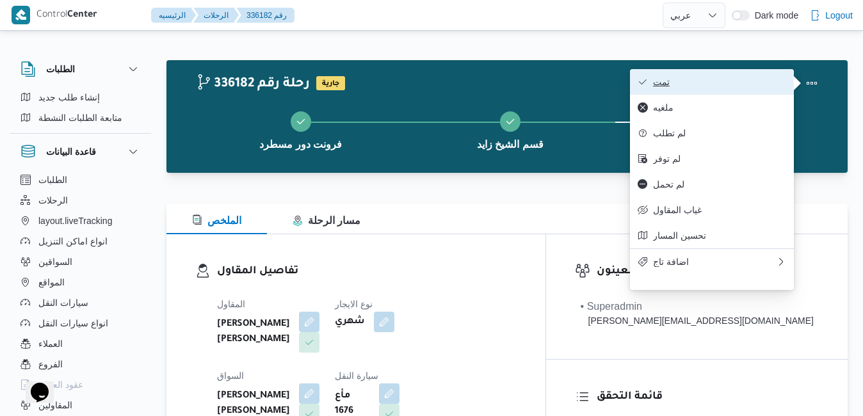
click at [751, 83] on span "تمت" at bounding box center [719, 82] width 133 height 10
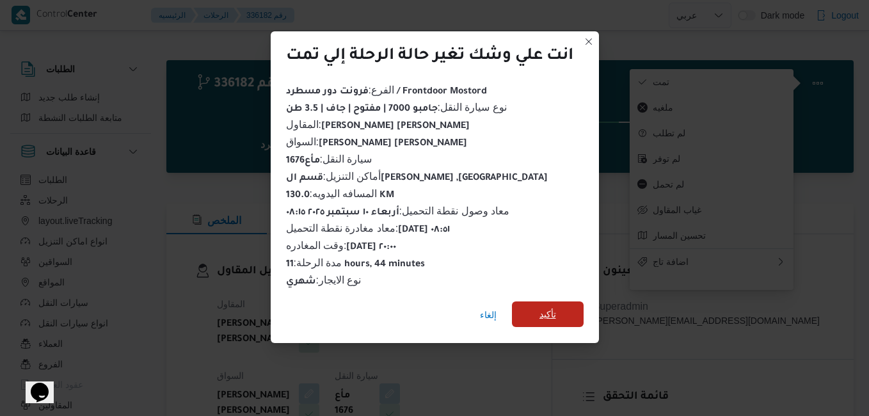
click at [556, 307] on span "تأكيد" at bounding box center [548, 314] width 17 height 15
